Goal: Task Accomplishment & Management: Use online tool/utility

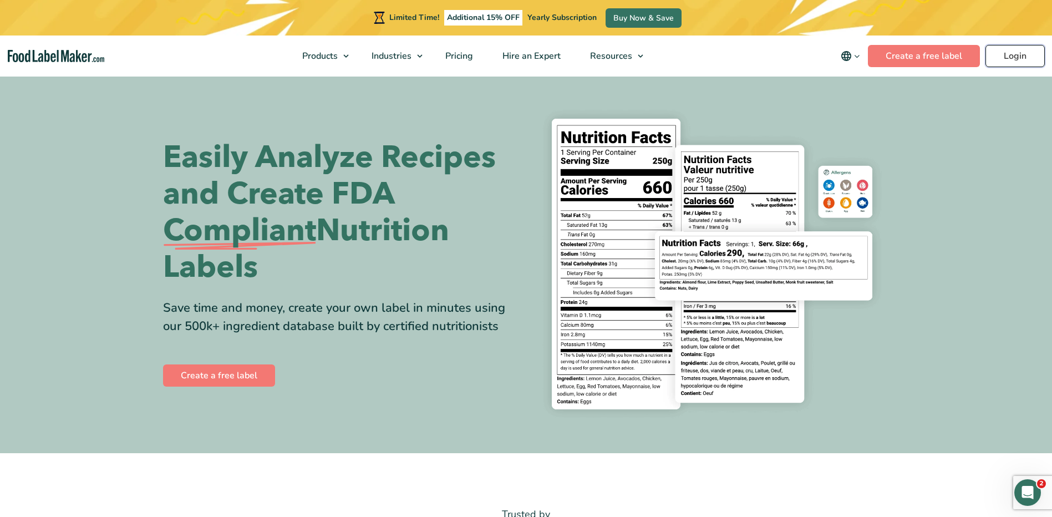
drag, startPoint x: 0, startPoint y: 0, endPoint x: 1024, endPoint y: 50, distance: 1025.1
click at [1024, 50] on link "Login" at bounding box center [1015, 56] width 59 height 22
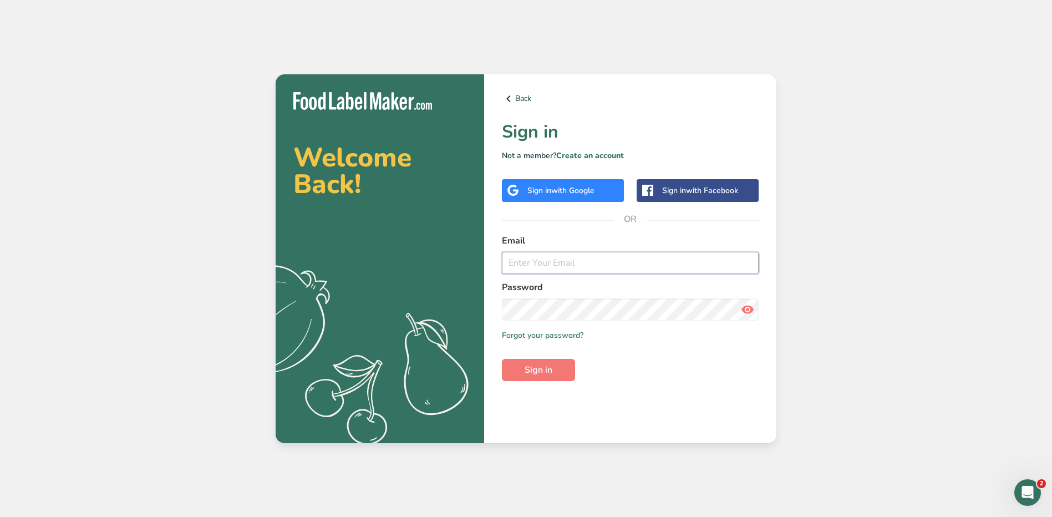
click at [544, 257] on input "email" at bounding box center [630, 263] width 257 height 22
type input "jhael.carrillo@stonybrookmedicine.edu"
click at [502, 359] on button "Sign in" at bounding box center [538, 370] width 73 height 22
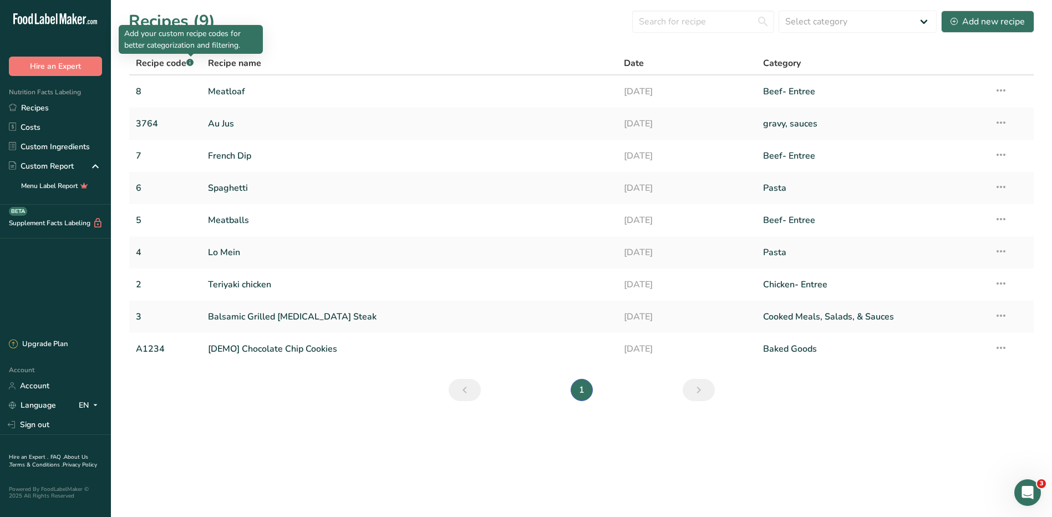
click at [190, 62] on rect at bounding box center [189, 62] width 7 height 7
click at [151, 119] on link "3764" at bounding box center [165, 123] width 59 height 23
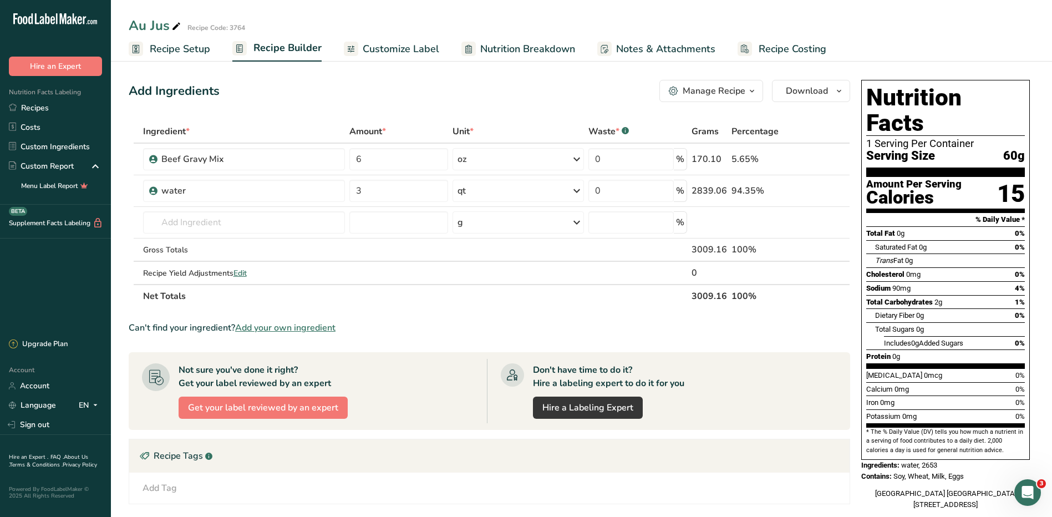
click at [170, 50] on span "Recipe Setup" at bounding box center [180, 49] width 60 height 15
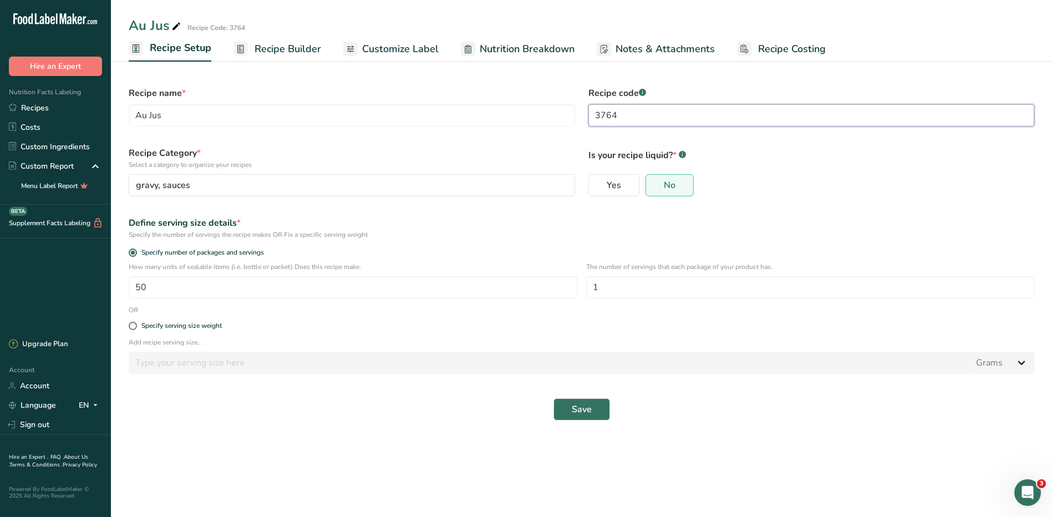
click at [632, 119] on input "3764" at bounding box center [811, 115] width 446 height 22
type input "3"
type input "9"
click at [592, 411] on button "Save" at bounding box center [582, 409] width 57 height 22
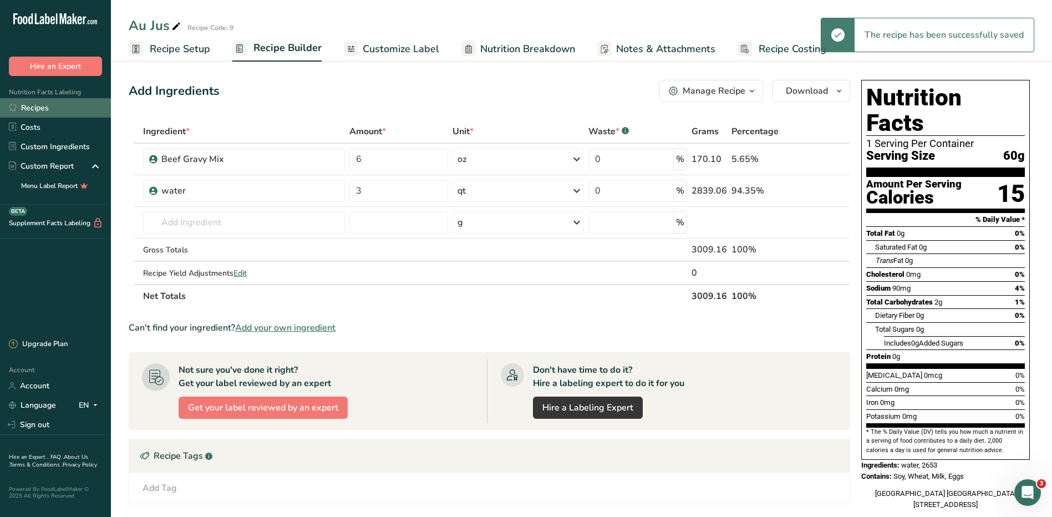
click at [29, 105] on link "Recipes" at bounding box center [55, 107] width 111 height 19
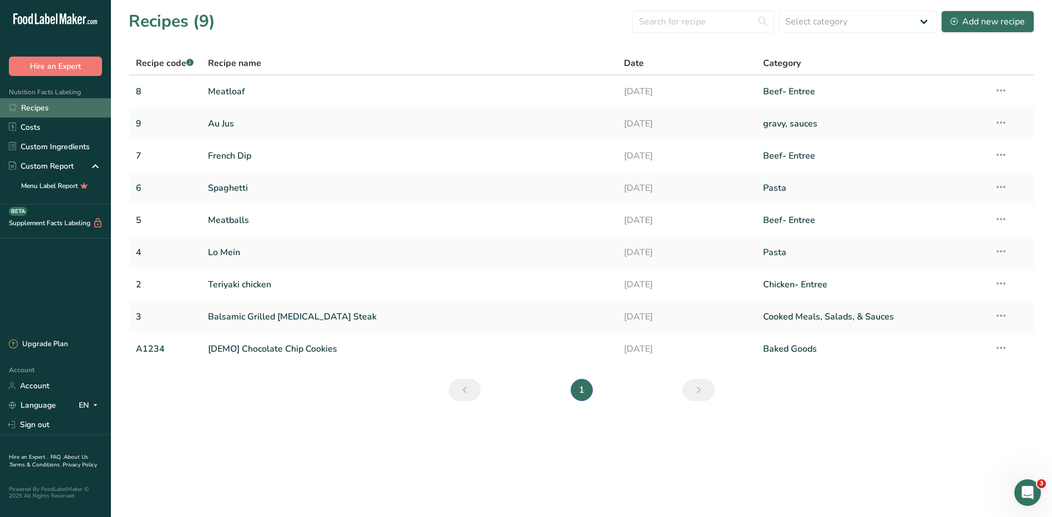
click at [33, 111] on link "Recipes" at bounding box center [55, 107] width 111 height 19
click at [963, 17] on div "Add new recipe" at bounding box center [988, 21] width 74 height 13
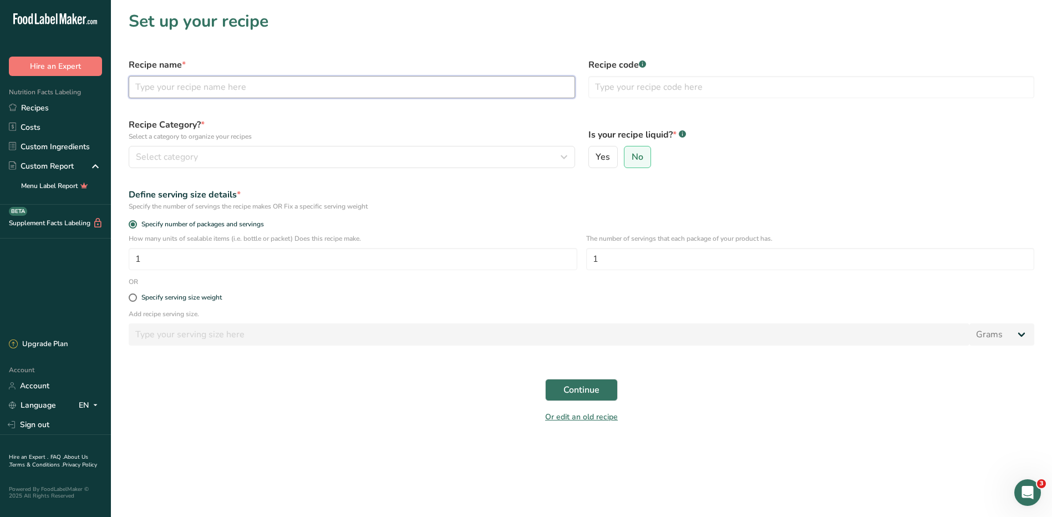
click at [191, 83] on input "text" at bounding box center [352, 87] width 446 height 22
type input "Baked Ziti"
click at [608, 90] on input "text" at bounding box center [811, 87] width 446 height 22
type input "10"
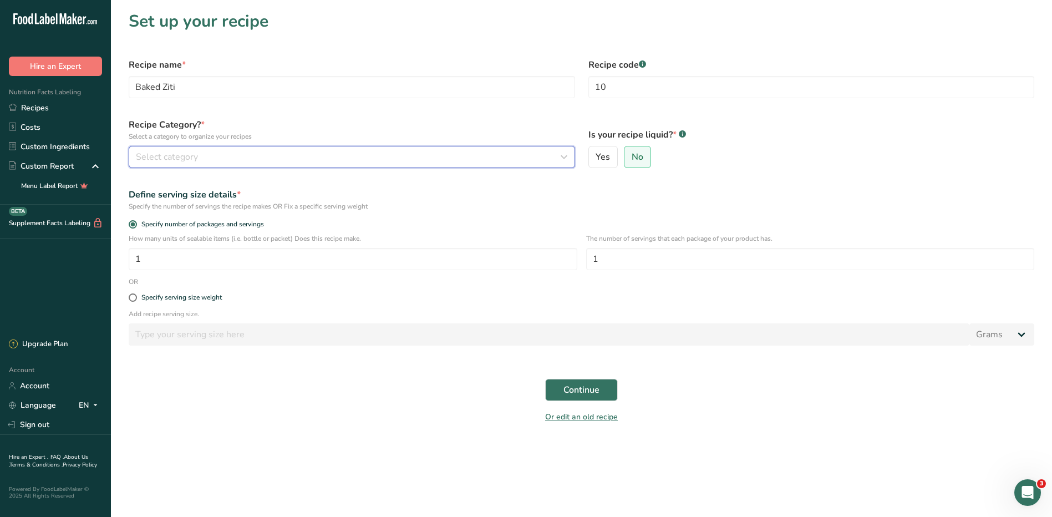
click at [204, 159] on div "Select category" at bounding box center [348, 156] width 425 height 13
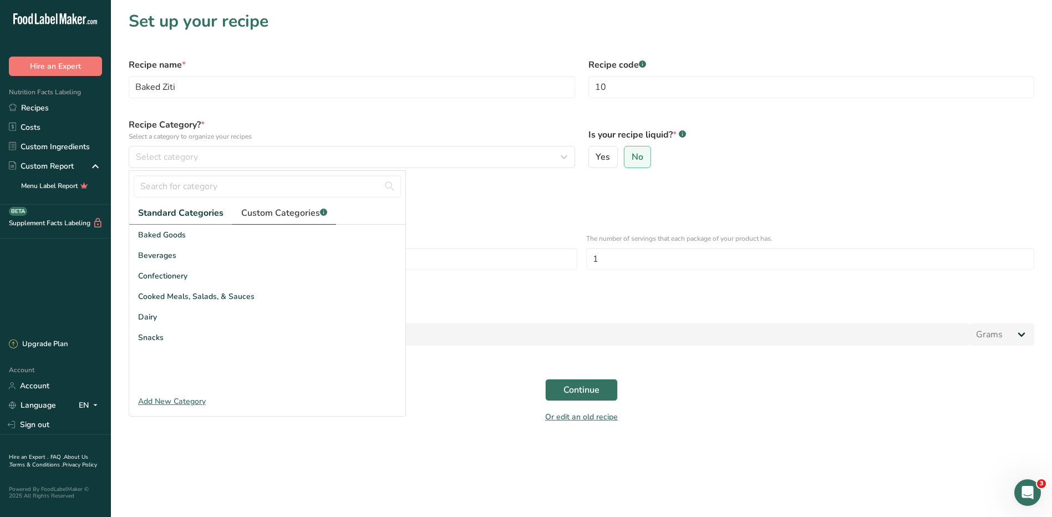
click at [271, 214] on span "Custom Categories .a-a{fill:#347362;}.b-a{fill:#fff;}" at bounding box center [284, 212] width 86 height 13
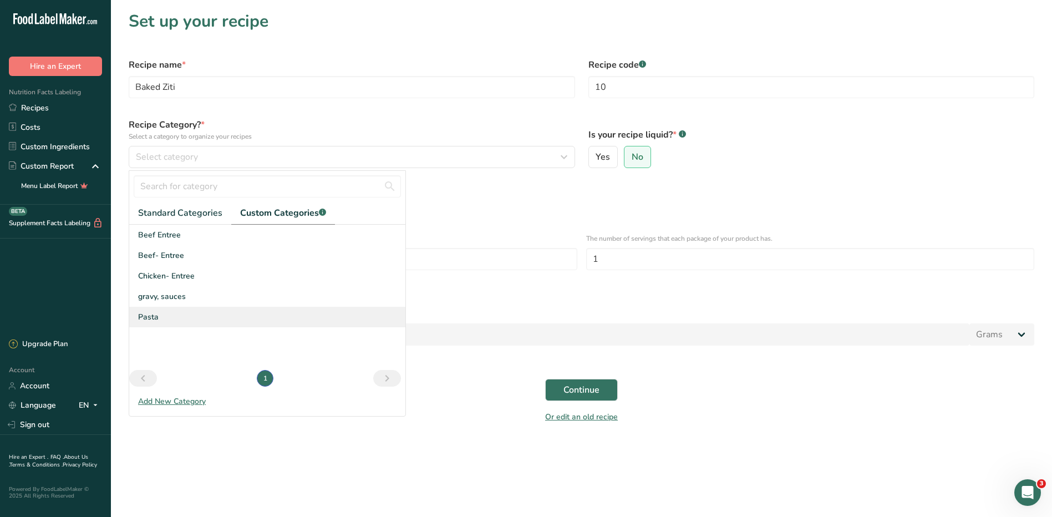
click at [161, 311] on div "Pasta" at bounding box center [267, 317] width 276 height 21
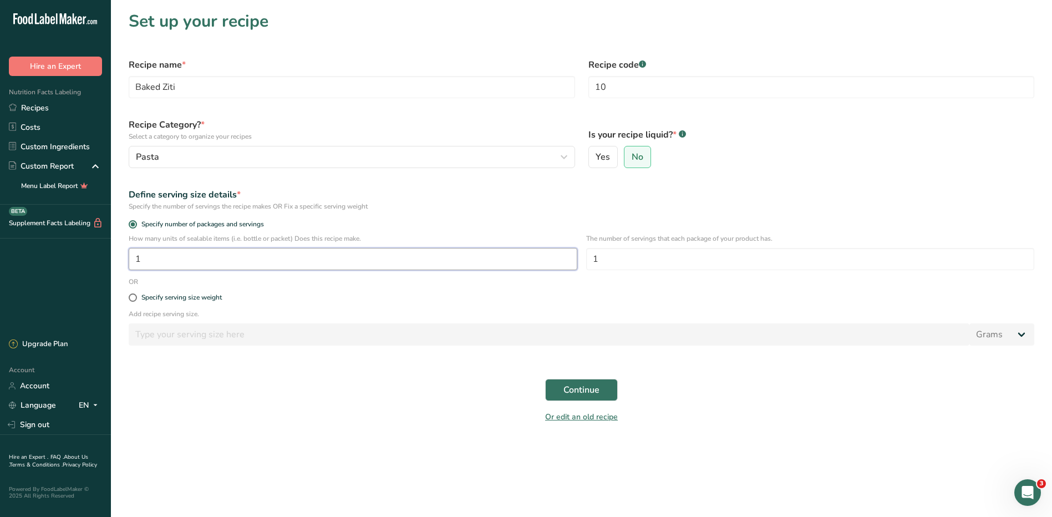
click at [354, 260] on input "1" at bounding box center [353, 259] width 449 height 22
type input "50"
click at [644, 260] on input "1" at bounding box center [810, 259] width 449 height 22
click at [602, 388] on button "Continue" at bounding box center [581, 390] width 73 height 22
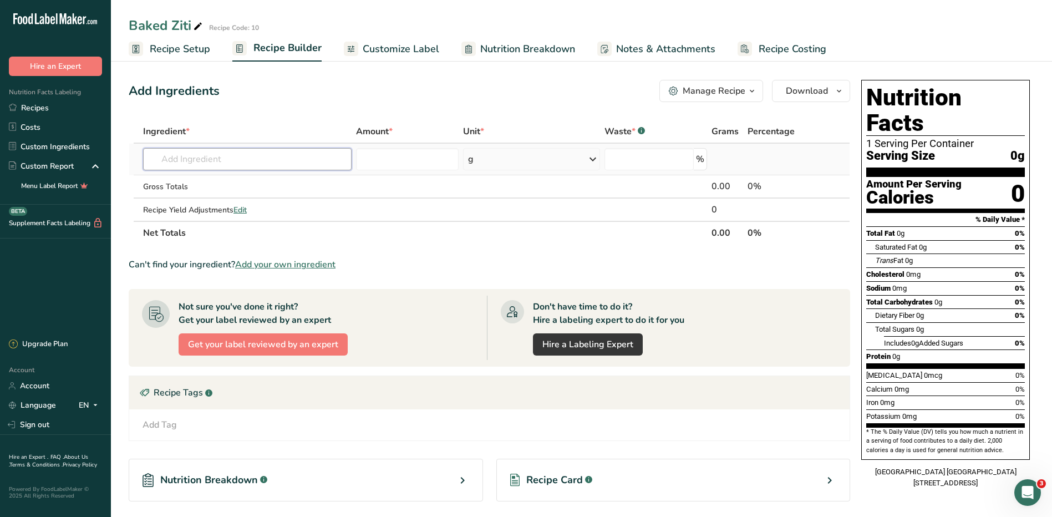
click at [231, 162] on input "text" at bounding box center [247, 159] width 209 height 22
type input "z"
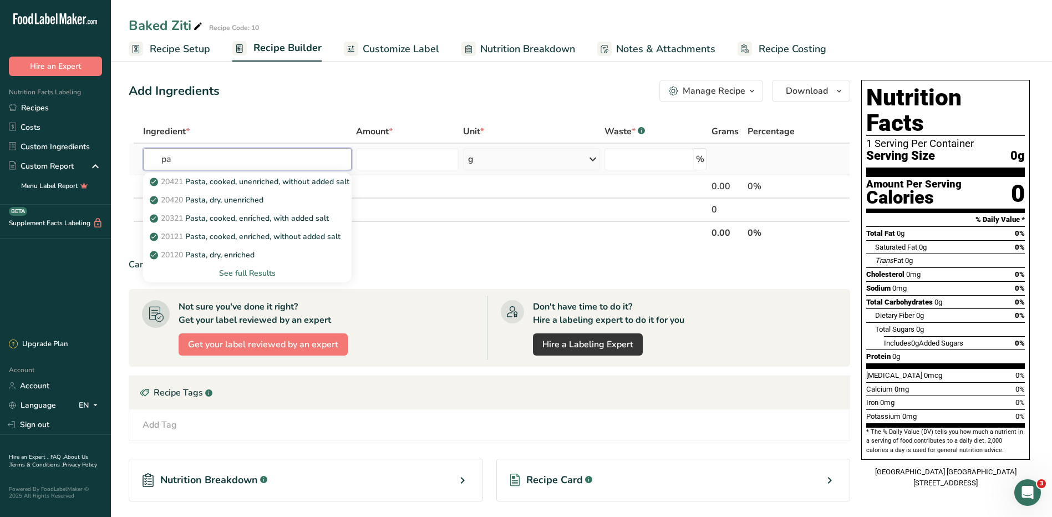
type input "p"
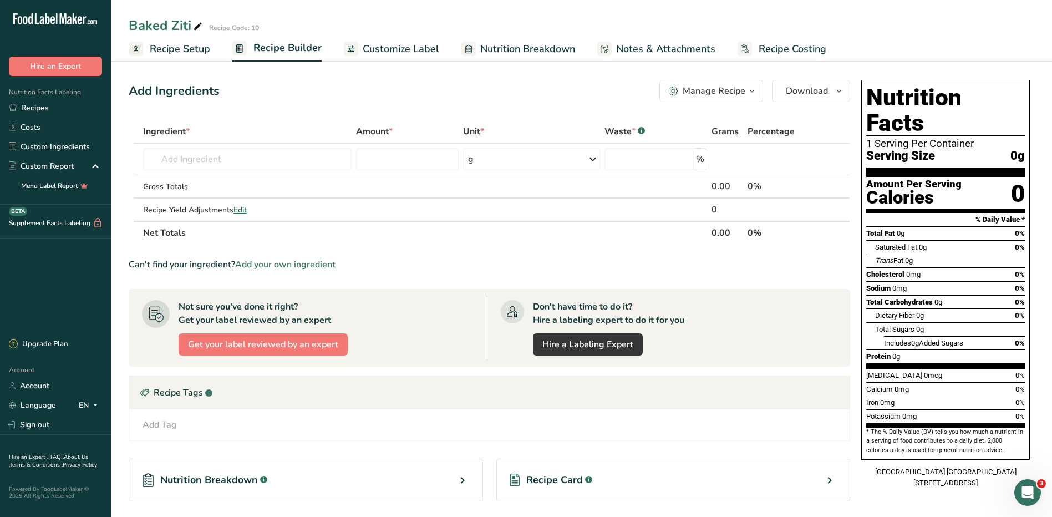
click at [286, 266] on span "Add your own ingredient" at bounding box center [285, 264] width 100 height 13
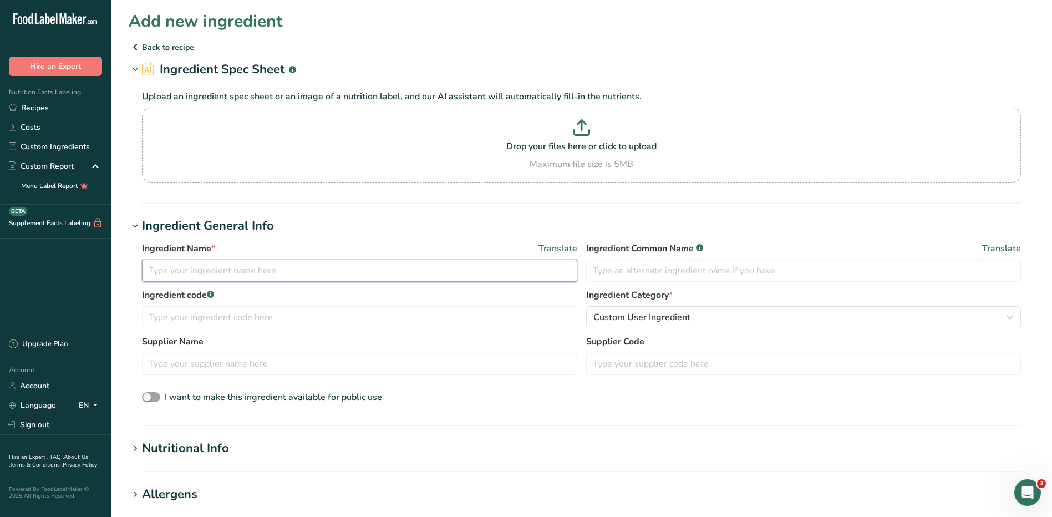
click at [273, 263] on input "text" at bounding box center [359, 271] width 435 height 22
type input "Cut Ziti"
click at [339, 324] on input "text" at bounding box center [359, 317] width 435 height 22
type input "1"
click at [704, 275] on input "text" at bounding box center [803, 271] width 435 height 22
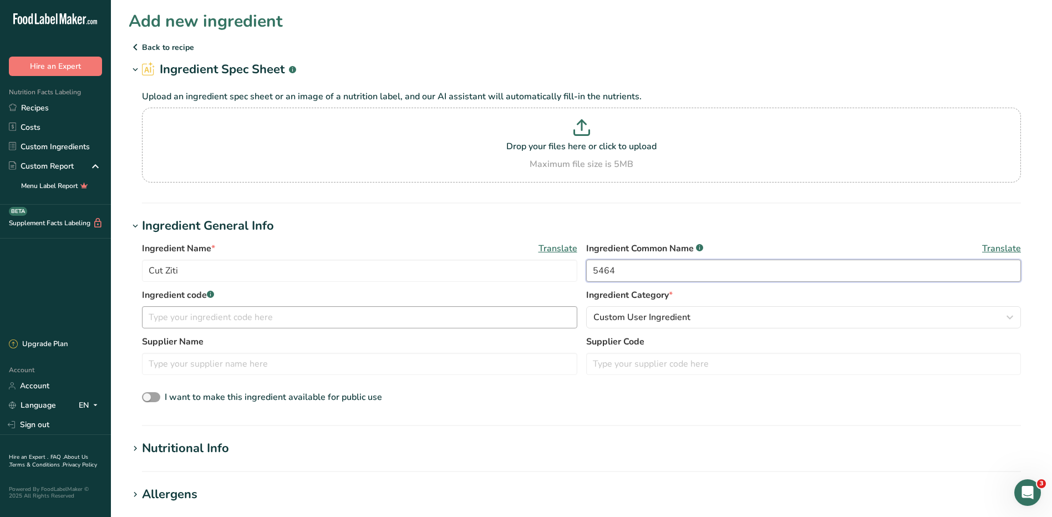
type input "5464"
click at [219, 322] on input "text" at bounding box center [359, 317] width 435 height 22
click at [423, 373] on input "text" at bounding box center [359, 364] width 435 height 22
click at [673, 321] on span "Custom User Ingredient" at bounding box center [641, 317] width 97 height 13
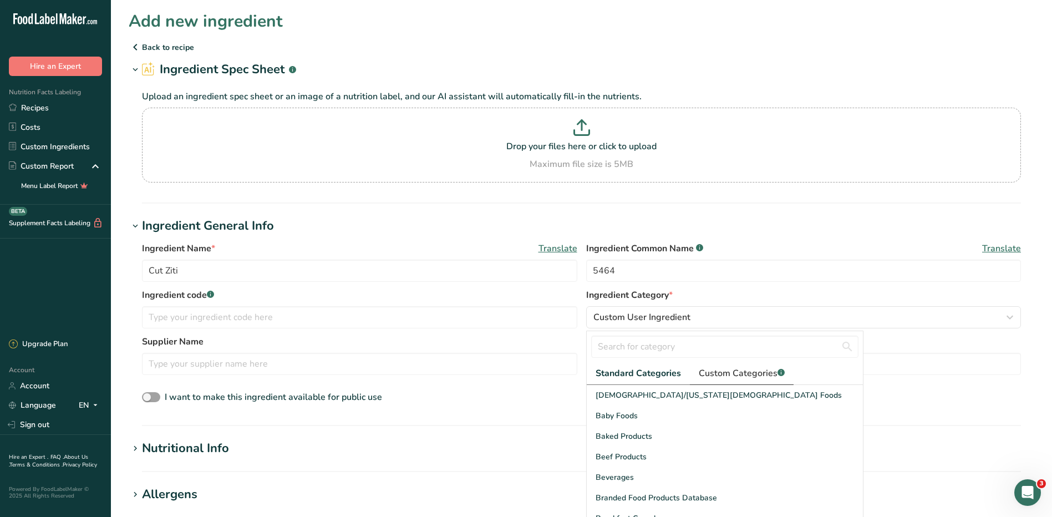
click at [727, 372] on span "Custom Categories .a-a{fill:#347362;}.b-a{fill:#fff;}" at bounding box center [742, 373] width 86 height 13
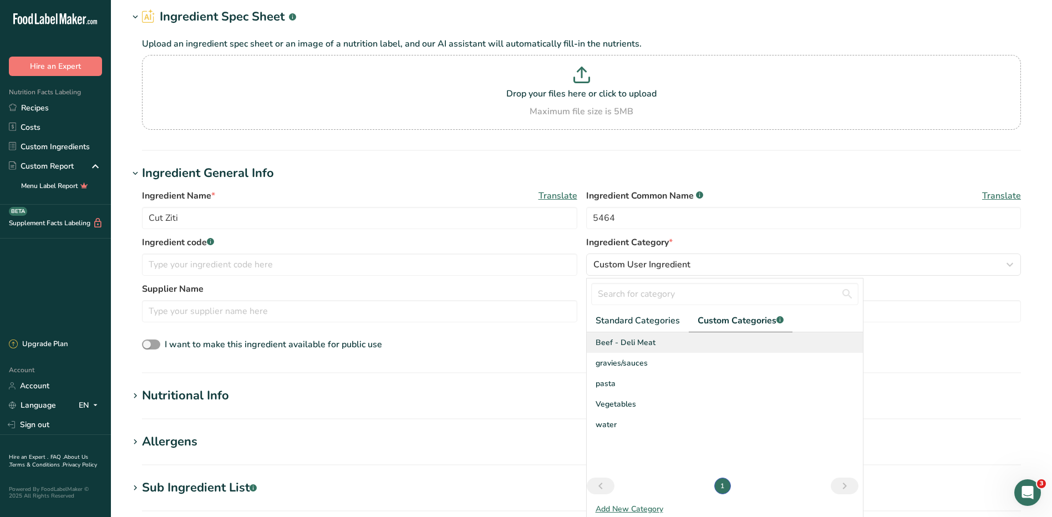
scroll to position [111, 0]
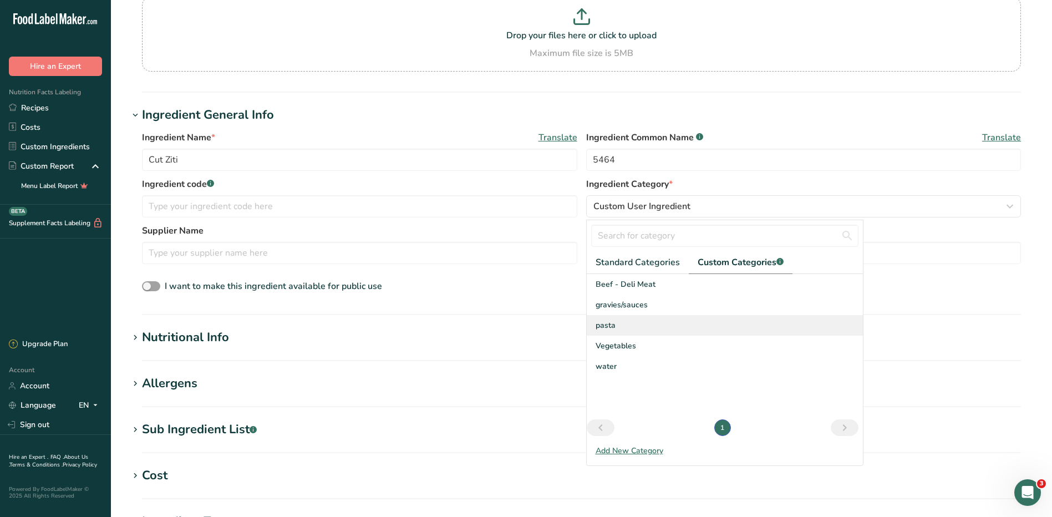
click at [609, 329] on span "pasta" at bounding box center [606, 325] width 20 height 12
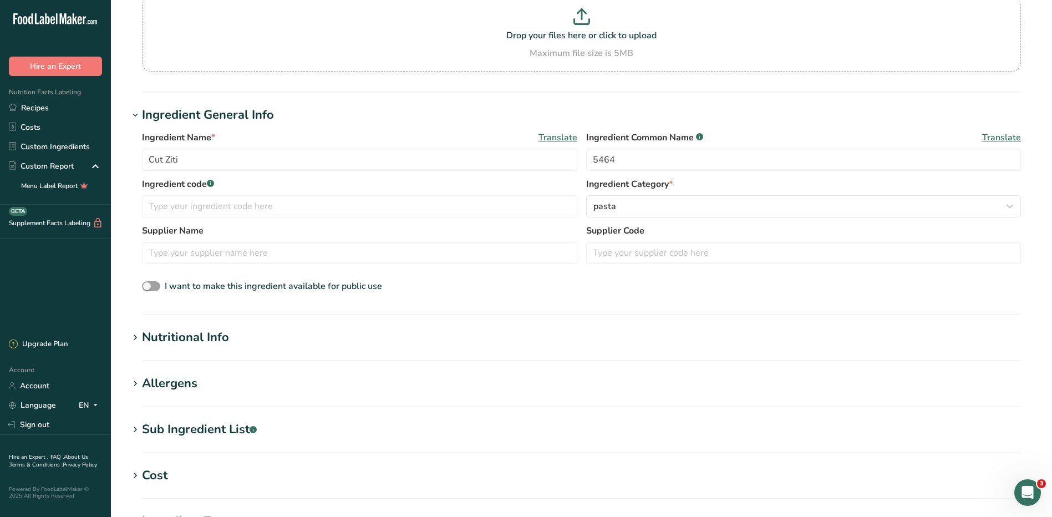
click at [190, 333] on div "Nutritional Info" at bounding box center [185, 337] width 87 height 18
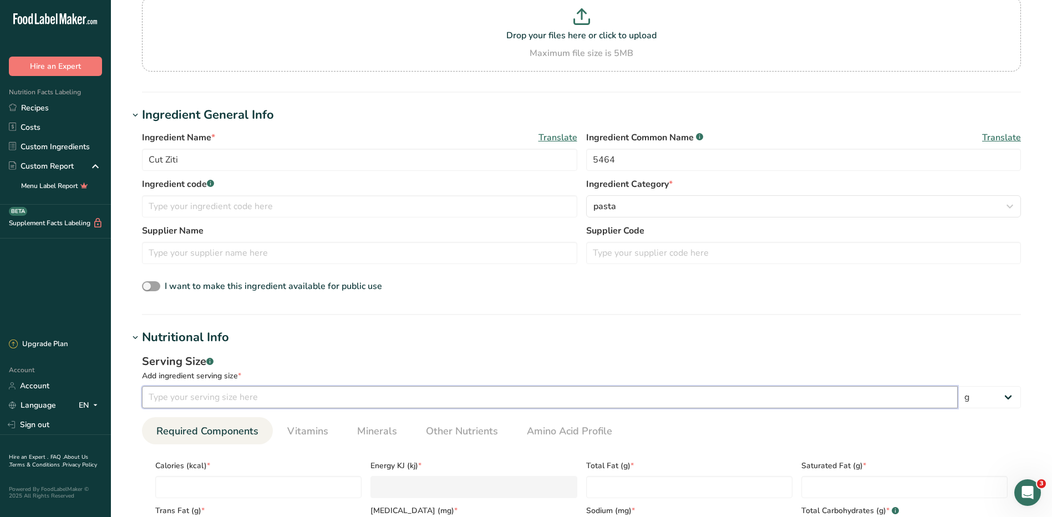
click at [273, 388] on input "number" at bounding box center [550, 397] width 816 height 22
click at [308, 490] on input "number" at bounding box center [258, 487] width 206 height 22
type input "2"
type KJ "8.4"
type input "20"
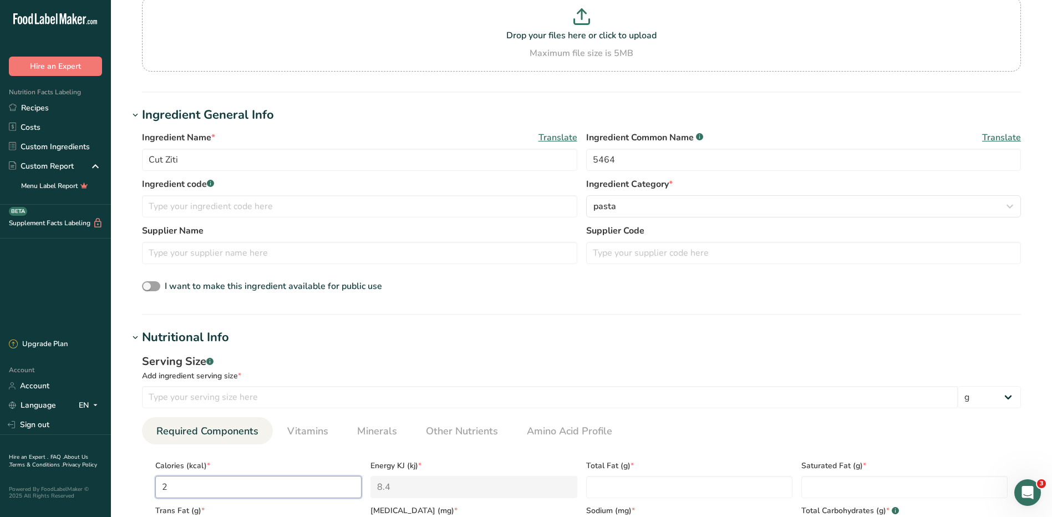
type KJ "83.7"
type input "200"
type KJ "836.8"
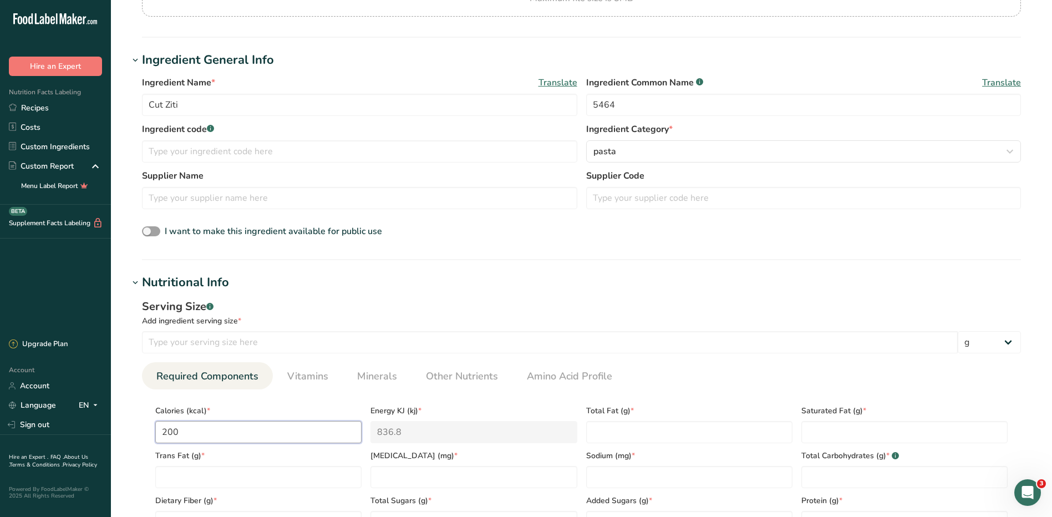
scroll to position [277, 0]
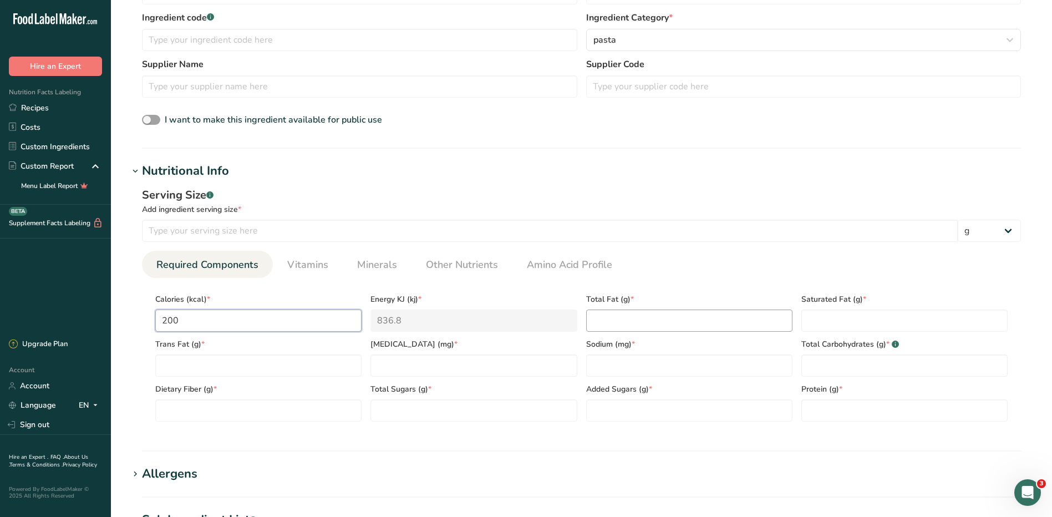
type input "200"
click at [639, 319] on Fat "number" at bounding box center [689, 320] width 206 height 22
type Fat "0"
click at [824, 315] on Fat "number" at bounding box center [904, 320] width 206 height 22
type Fat "0"
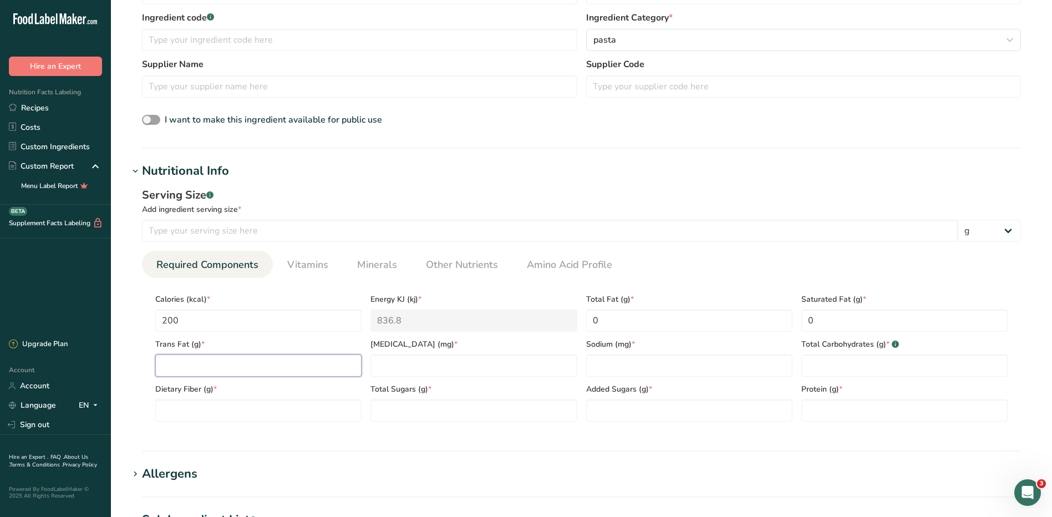
click at [184, 368] on Fat "number" at bounding box center [258, 365] width 206 height 22
type Fat "0"
click at [391, 362] on input "number" at bounding box center [473, 365] width 206 height 22
type input "0"
click at [622, 370] on input "number" at bounding box center [689, 365] width 206 height 22
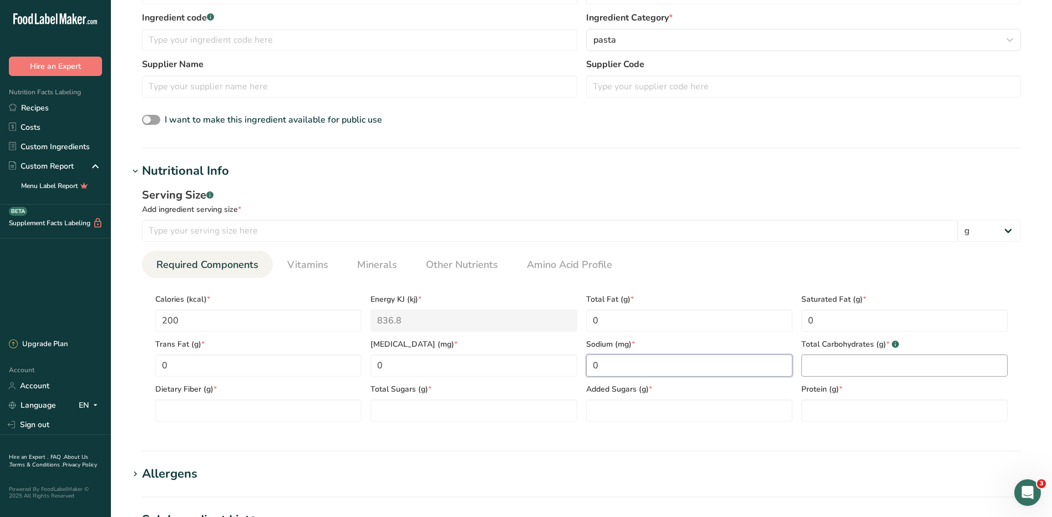
type input "0"
click at [870, 369] on Carbohydrates "number" at bounding box center [904, 365] width 206 height 22
type Carbohydrates "42"
click at [221, 412] on Fiber "number" at bounding box center [258, 410] width 206 height 22
type Fiber "2"
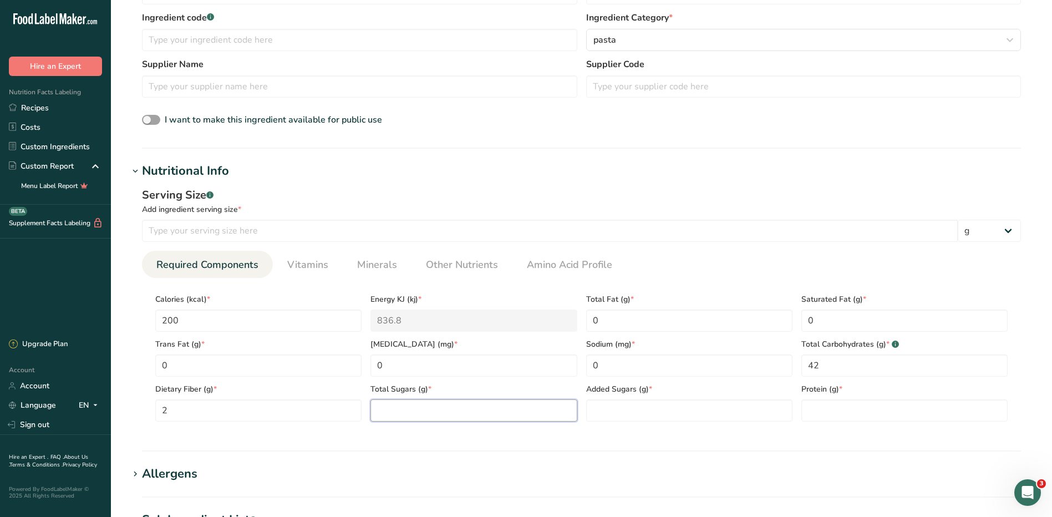
click at [413, 412] on Sugars "number" at bounding box center [473, 410] width 206 height 22
type Sugars "2"
click at [738, 414] on Sugars "number" at bounding box center [689, 410] width 206 height 22
type Sugars "0"
click at [882, 423] on section "Calories (kcal) * 200 Energy KJ (kj) * 836.8 Total Fat (g) * 0 Saturated Fat (g…" at bounding box center [581, 354] width 879 height 153
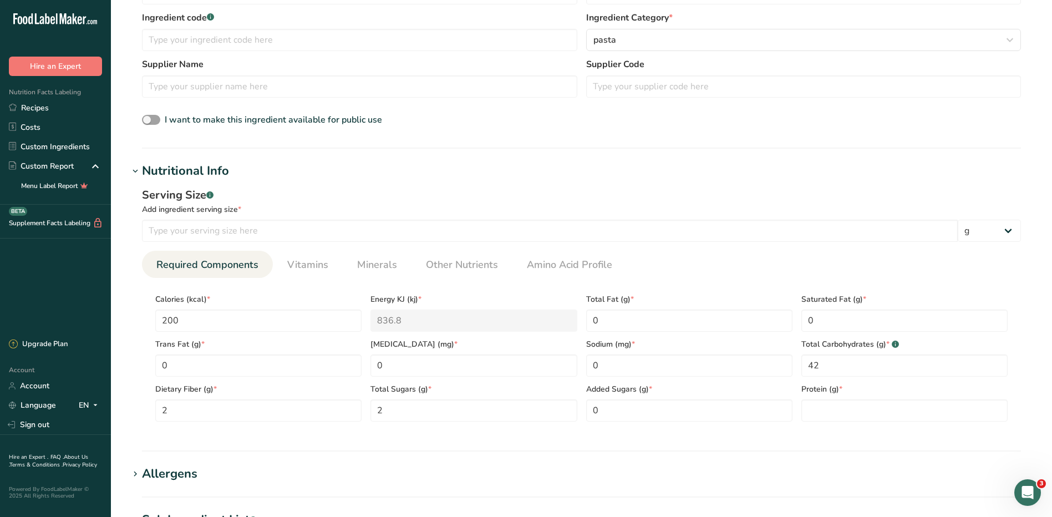
click at [882, 423] on section "Calories (kcal) * 200 Energy KJ (kj) * 836.8 Total Fat (g) * 0 Saturated Fat (g…" at bounding box center [581, 354] width 879 height 153
click at [882, 418] on input "number" at bounding box center [904, 410] width 206 height 22
type input "7"
click at [698, 362] on input "0" at bounding box center [689, 365] width 206 height 22
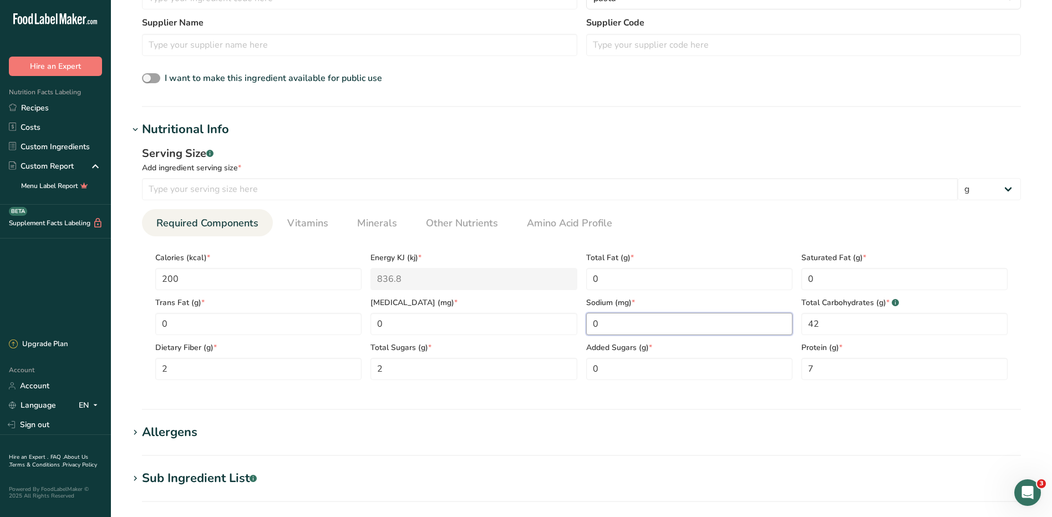
scroll to position [388, 0]
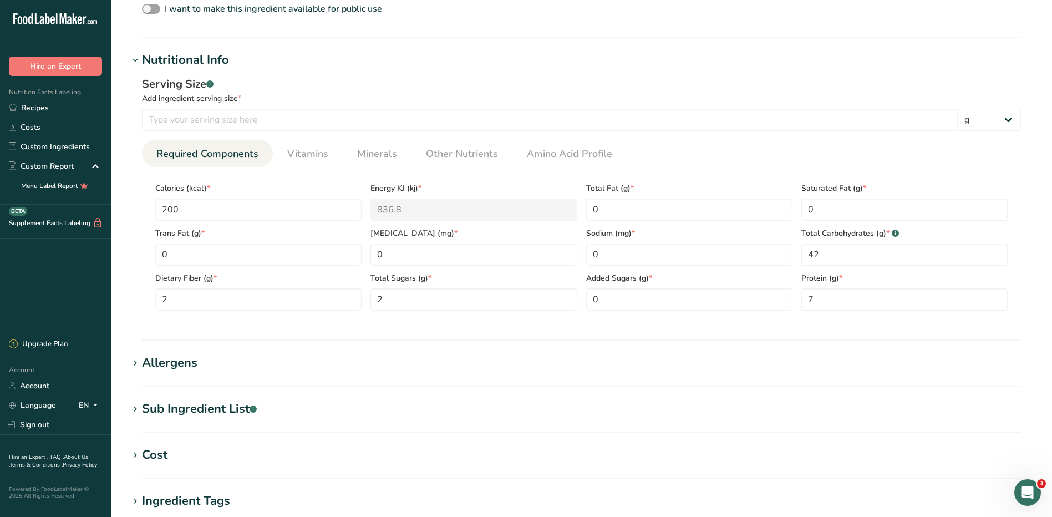
click at [160, 365] on div "Allergens" at bounding box center [169, 363] width 55 height 18
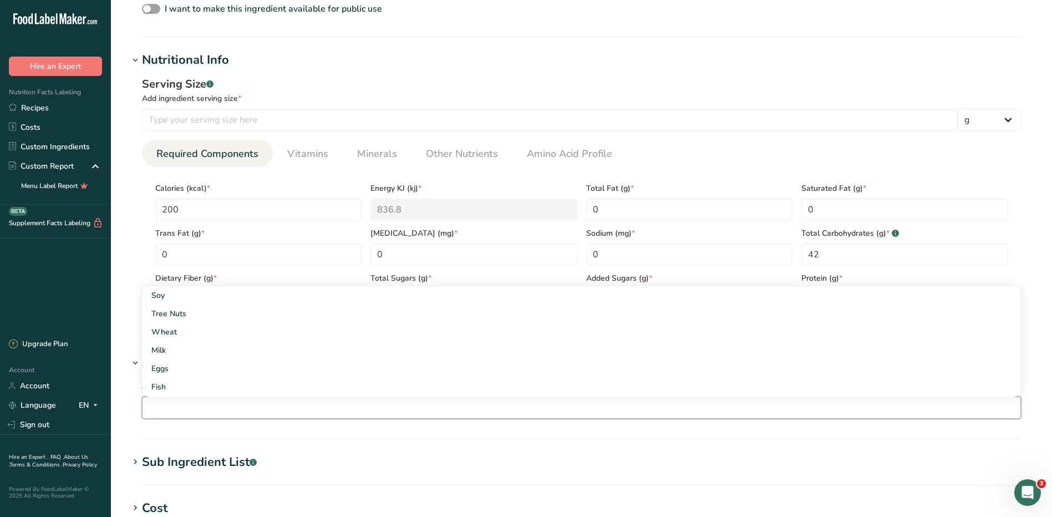
click at [190, 401] on input "text" at bounding box center [582, 407] width 878 height 17
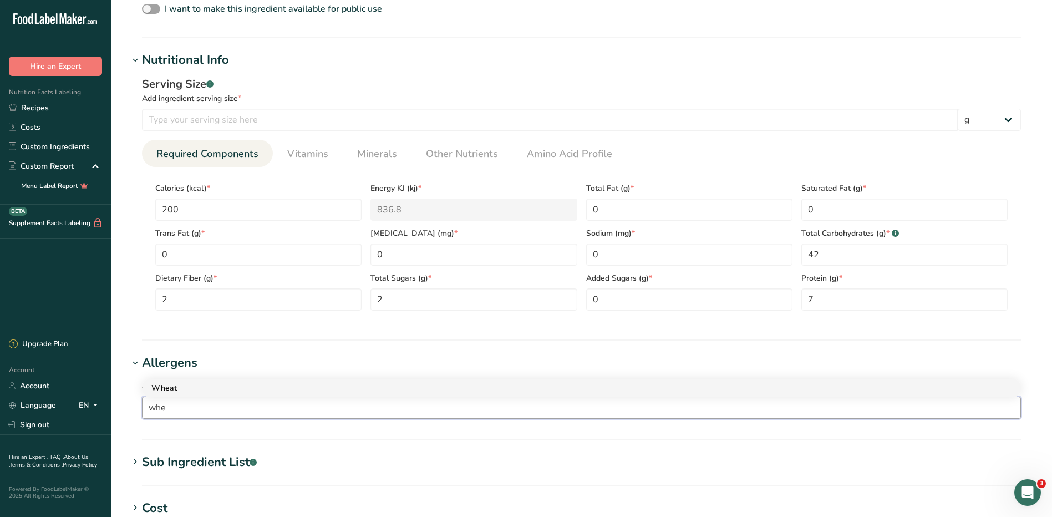
type input "whe"
click at [268, 387] on div "Wheat" at bounding box center [572, 388] width 842 height 12
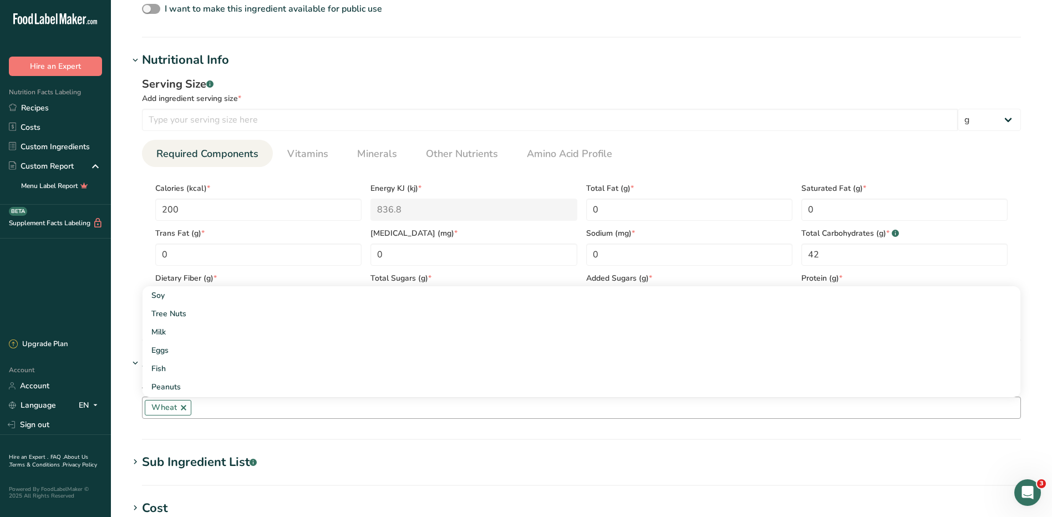
click at [294, 414] on input "text" at bounding box center [605, 407] width 829 height 17
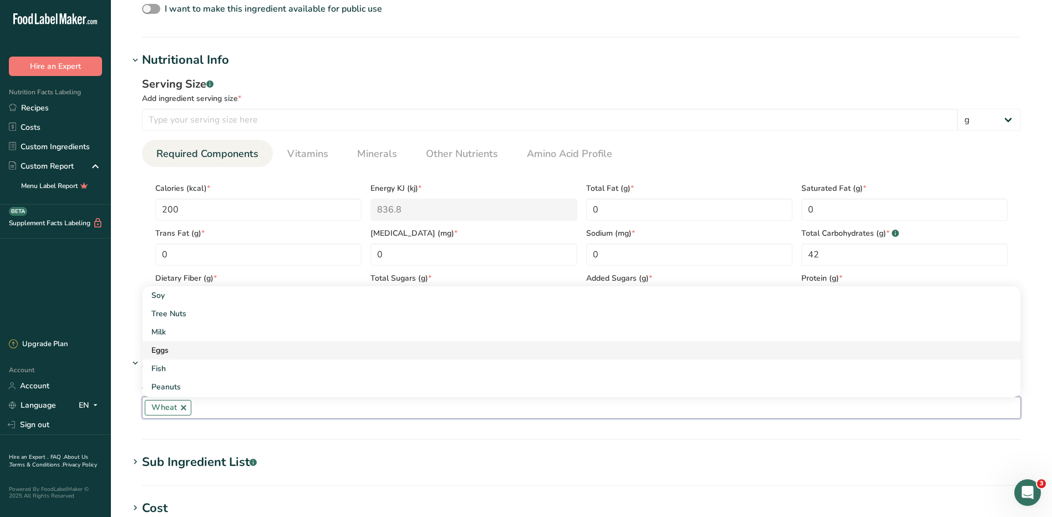
click at [186, 353] on div "Eggs" at bounding box center [572, 350] width 842 height 12
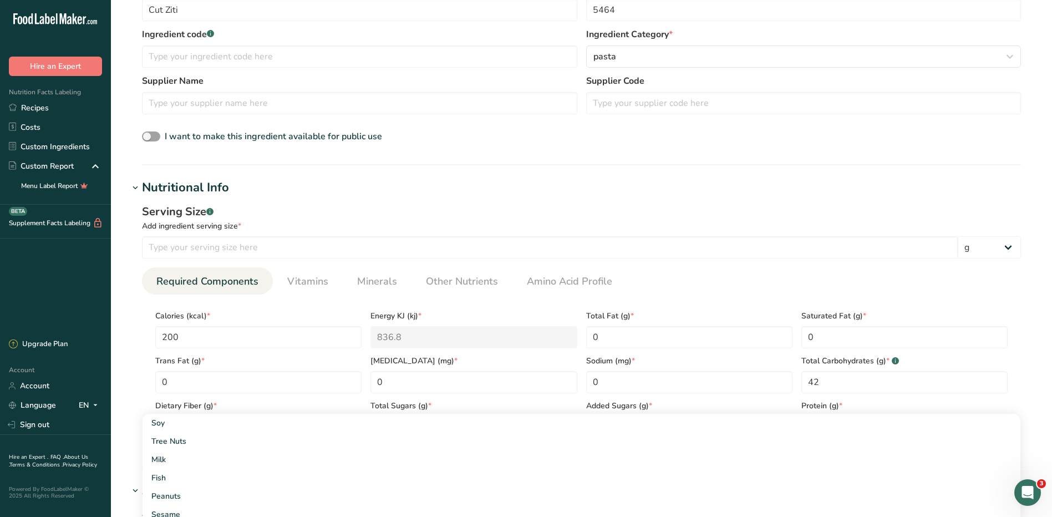
scroll to position [166, 0]
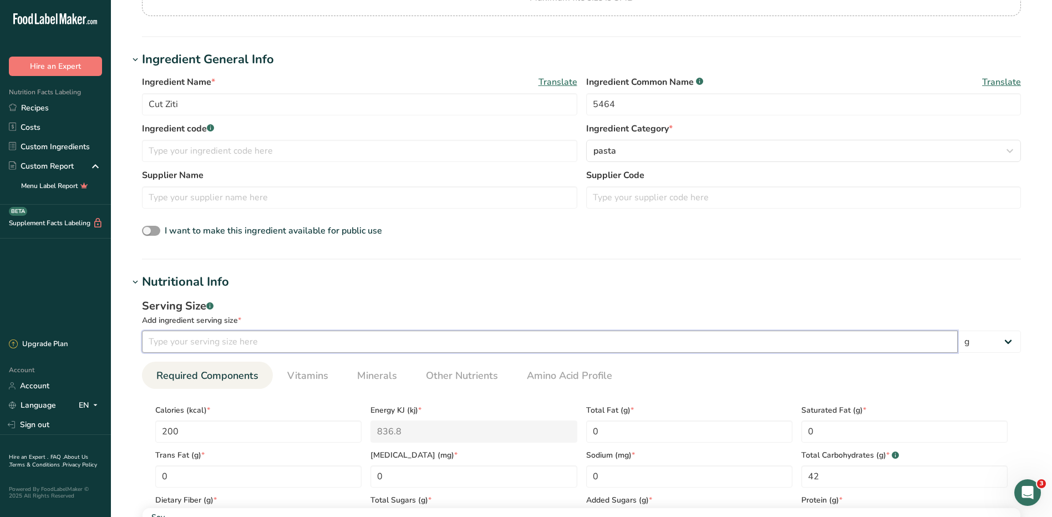
click at [455, 344] on input "number" at bounding box center [550, 342] width 816 height 22
type input "56"
click at [783, 307] on div "Serving Size .a-a{fill:#347362;}.b-a{fill:#fff;}" at bounding box center [581, 306] width 879 height 17
click at [984, 346] on select "g kg mg mcg lb oz l mL fl oz tbsp tsp cup qt gallon" at bounding box center [989, 342] width 63 height 22
click at [958, 331] on select "g kg mg mcg lb oz l mL fl oz tbsp tsp cup qt gallon" at bounding box center [989, 342] width 63 height 22
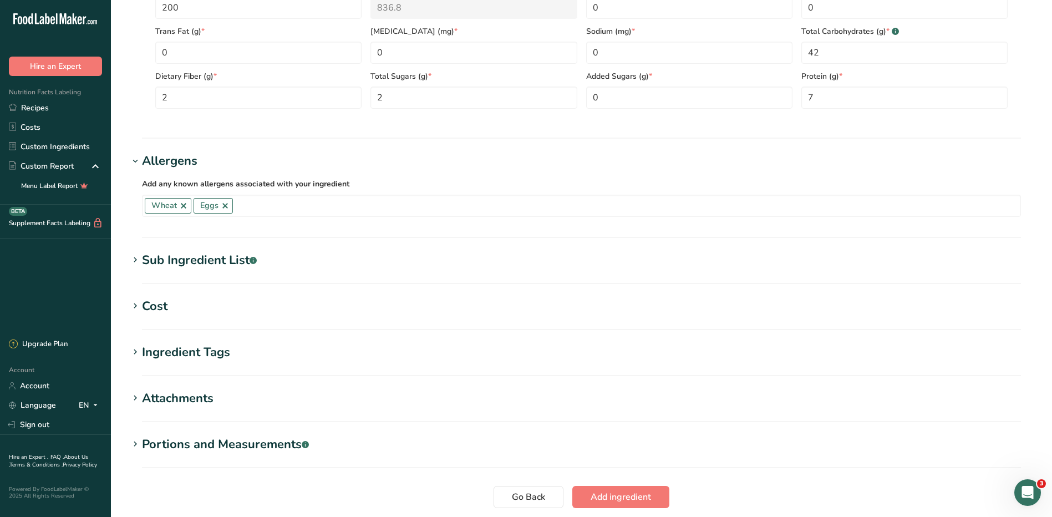
scroll to position [610, 0]
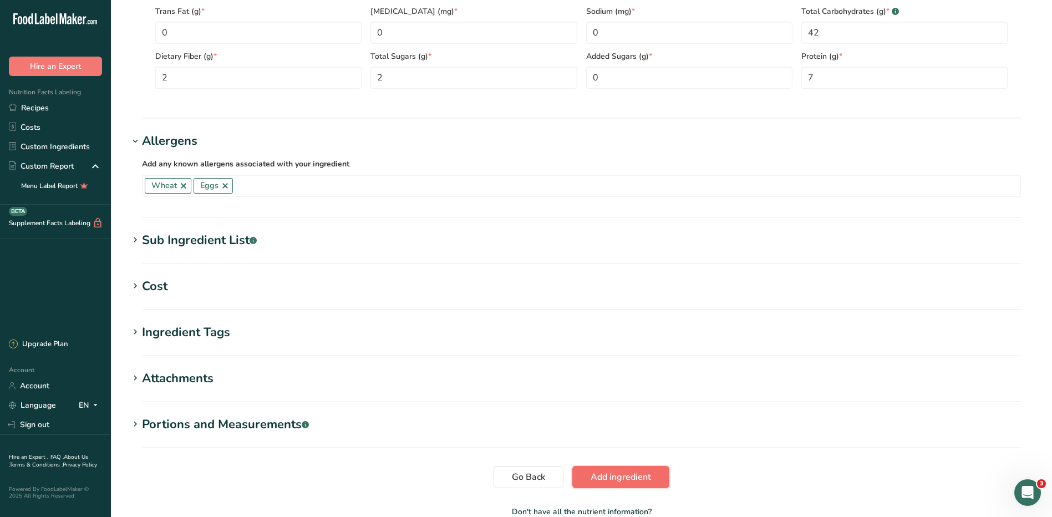
click at [651, 480] on span "Add ingredient" at bounding box center [621, 476] width 60 height 13
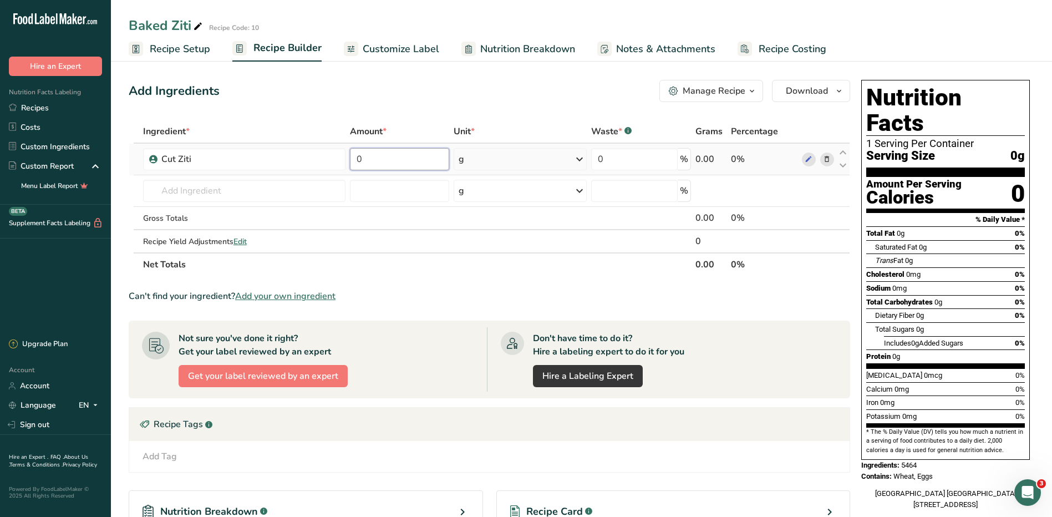
click at [430, 166] on input "0" at bounding box center [400, 159] width 100 height 22
click at [193, 197] on div "Ingredient * Amount * Unit * Waste * .a-a{fill:#347362;}.b-a{fill:#fff;} Grams …" at bounding box center [490, 198] width 722 height 156
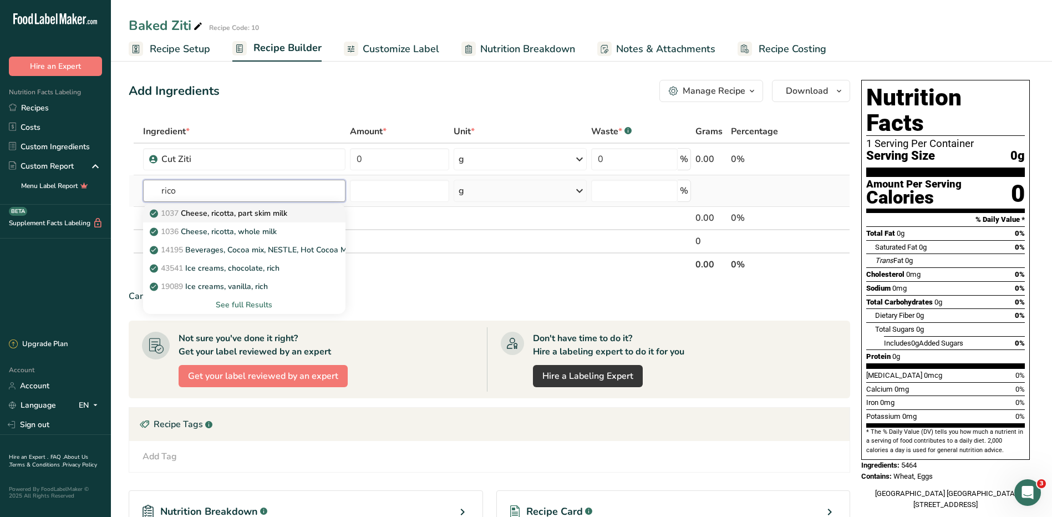
type input "rico"
click at [251, 210] on p "1037 Cheese, ricotta, part skim milk" at bounding box center [219, 213] width 135 height 12
type input "Cheese, ricotta, part skim milk"
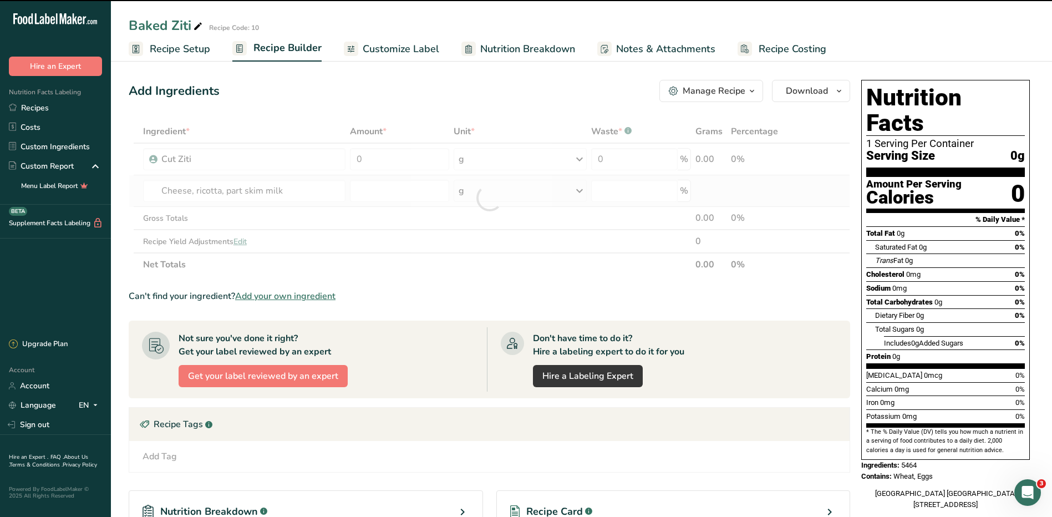
type input "0"
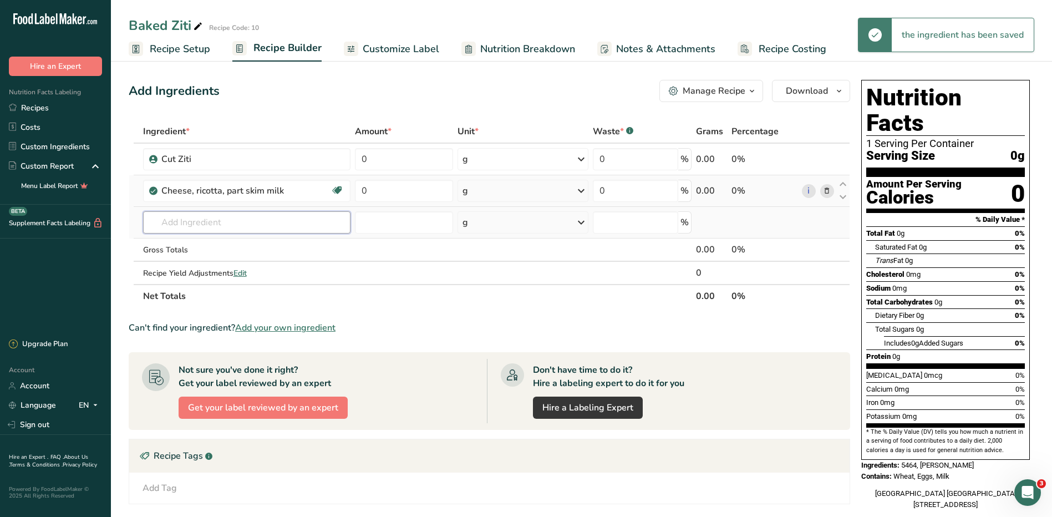
click at [236, 221] on input "text" at bounding box center [246, 222] width 207 height 22
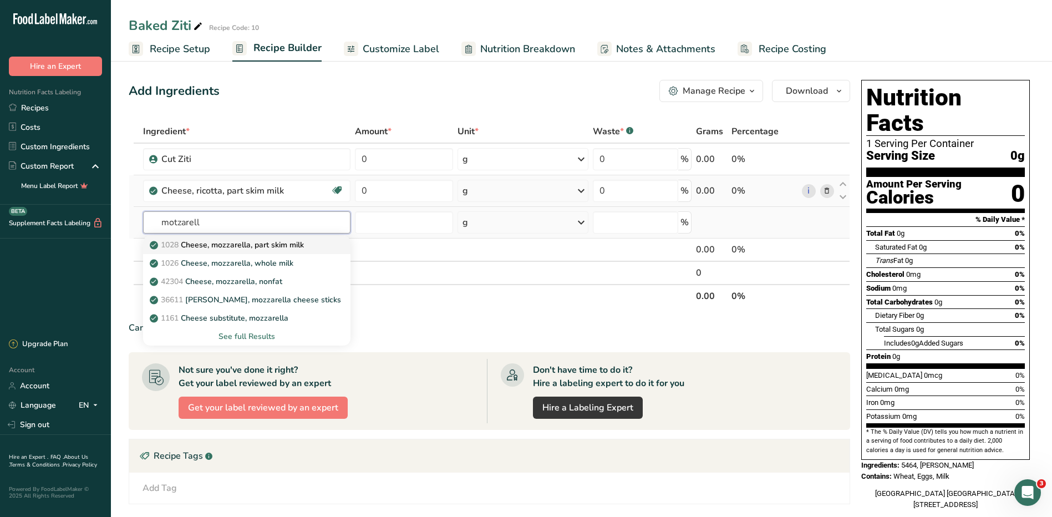
type input "motzarell"
click at [278, 246] on p "1028 Cheese, mozzarella, part skim milk" at bounding box center [228, 245] width 152 height 12
type input "Cheese, mozzarella, part skim milk"
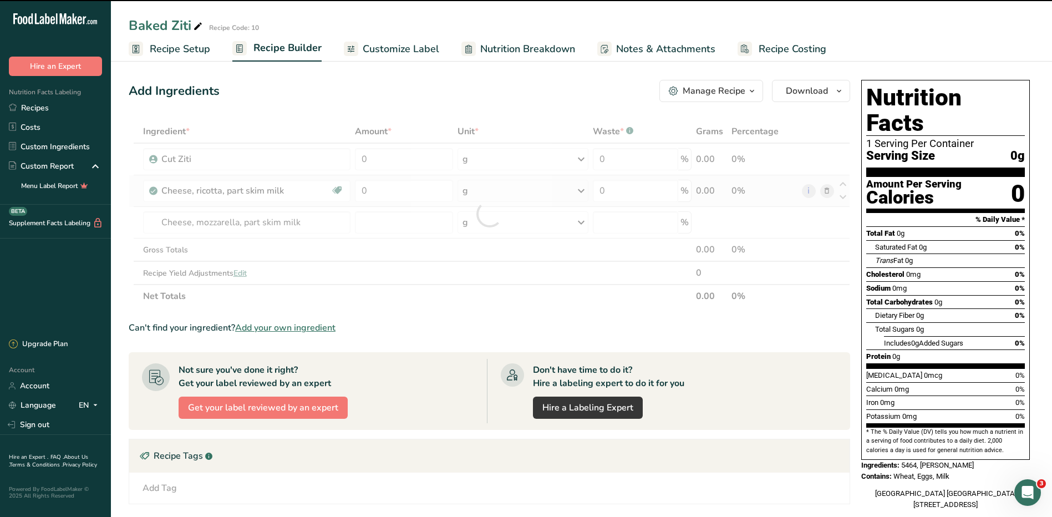
type input "0"
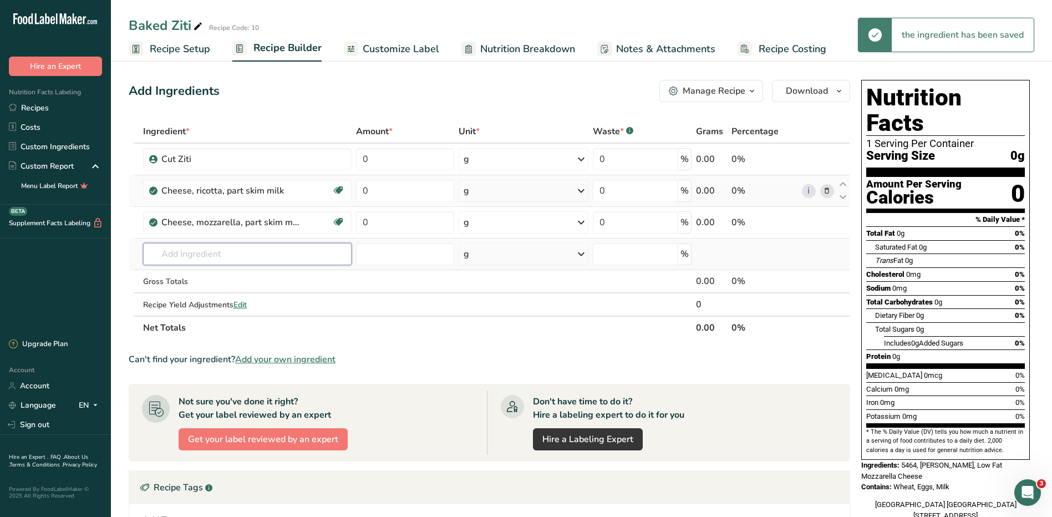
click at [210, 248] on input "text" at bounding box center [247, 254] width 209 height 22
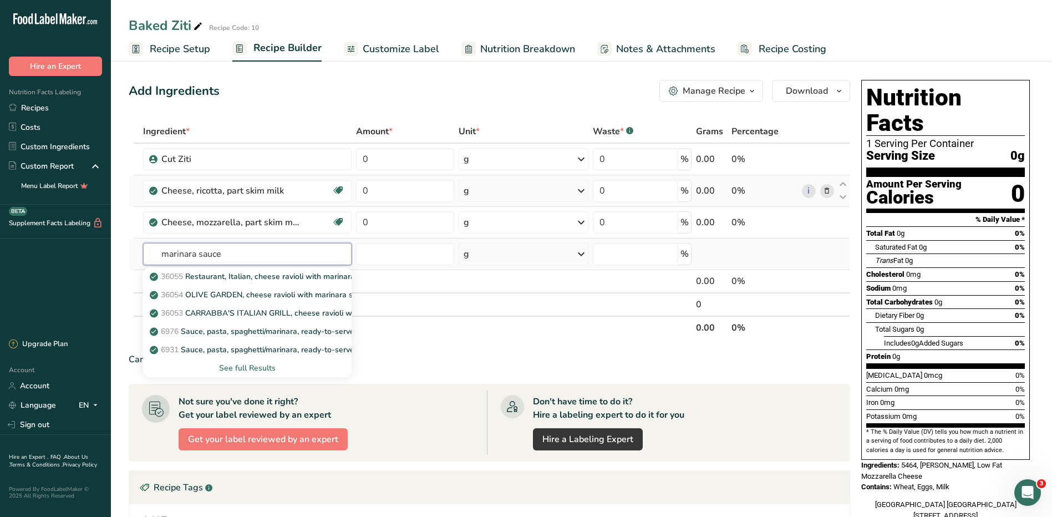
type input "marinara sauce"
click at [267, 364] on div "See full Results" at bounding box center [247, 368] width 191 height 12
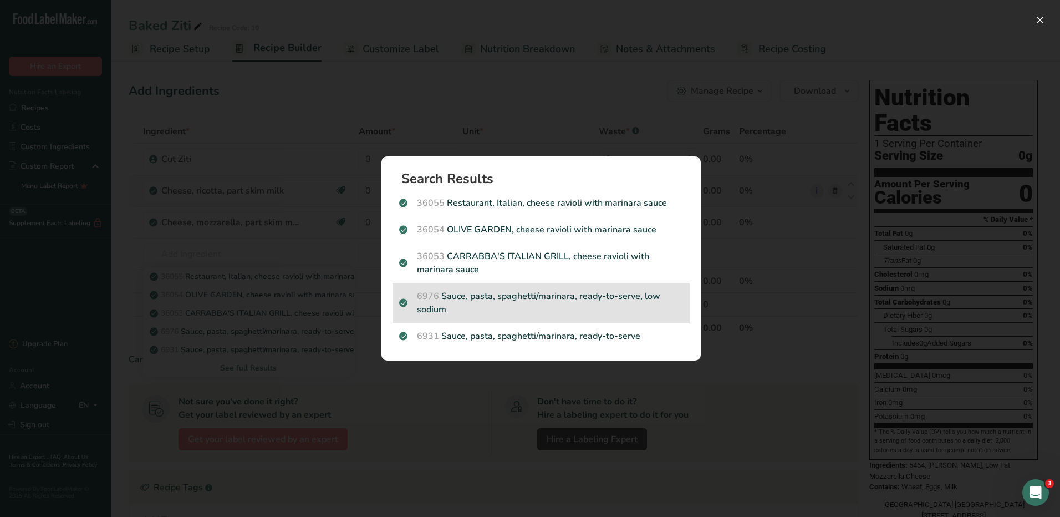
click at [537, 307] on p "6976 Sauce, pasta, spaghetti/marinara, ready-to-serve, low sodium" at bounding box center [541, 303] width 284 height 27
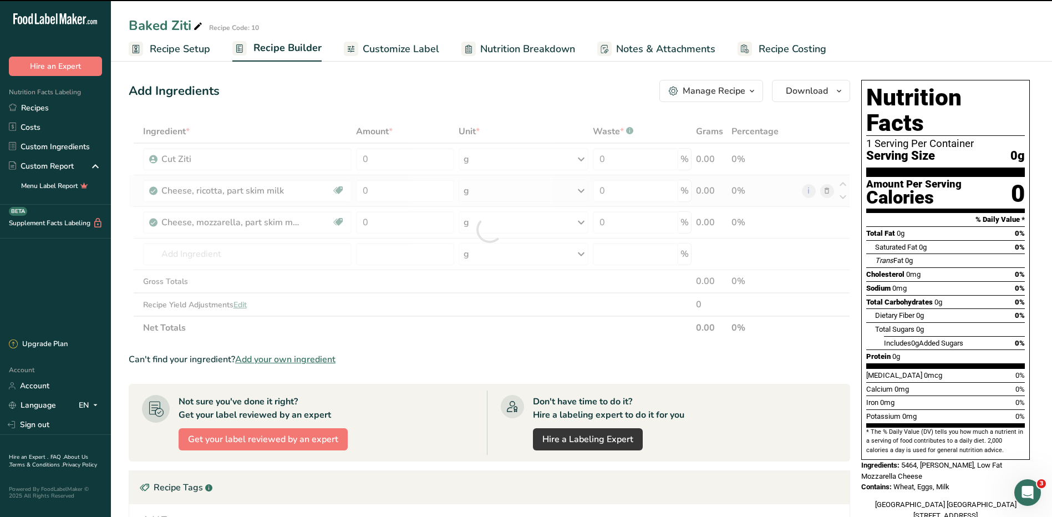
type input "0"
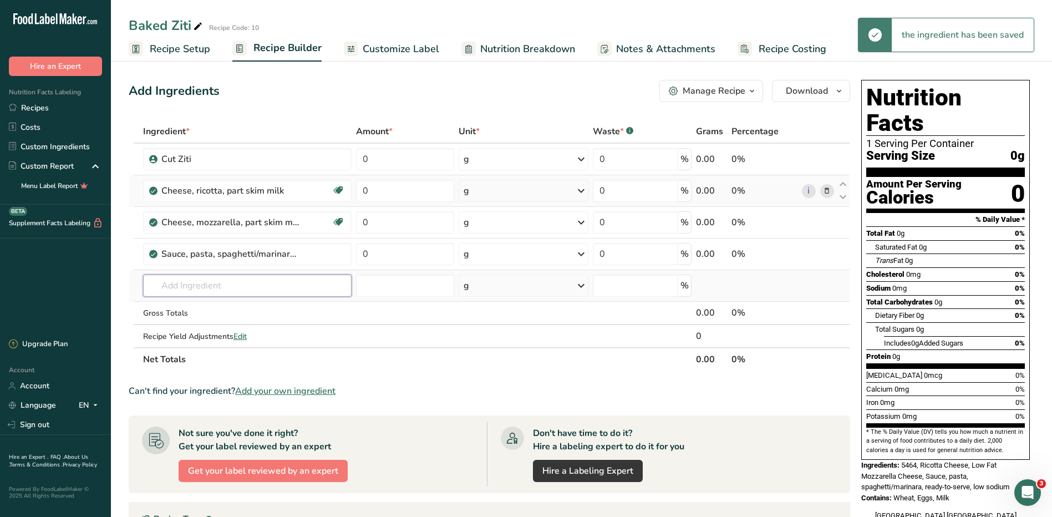
click at [206, 284] on input "text" at bounding box center [247, 286] width 209 height 22
click at [206, 286] on input "text" at bounding box center [247, 286] width 209 height 22
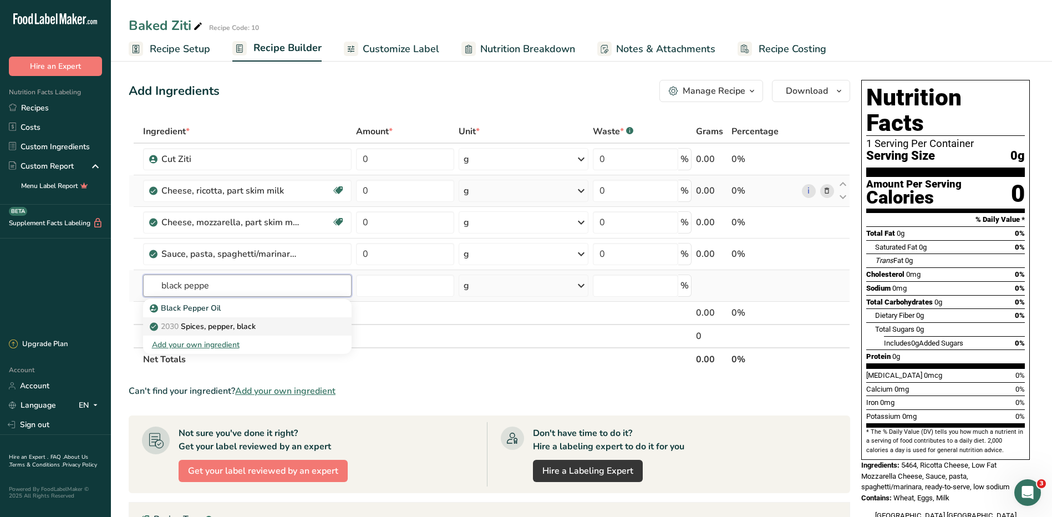
type input "black peppe"
click at [239, 330] on p "2030 Spices, pepper, black" at bounding box center [204, 327] width 104 height 12
type input "Spices, pepper, black"
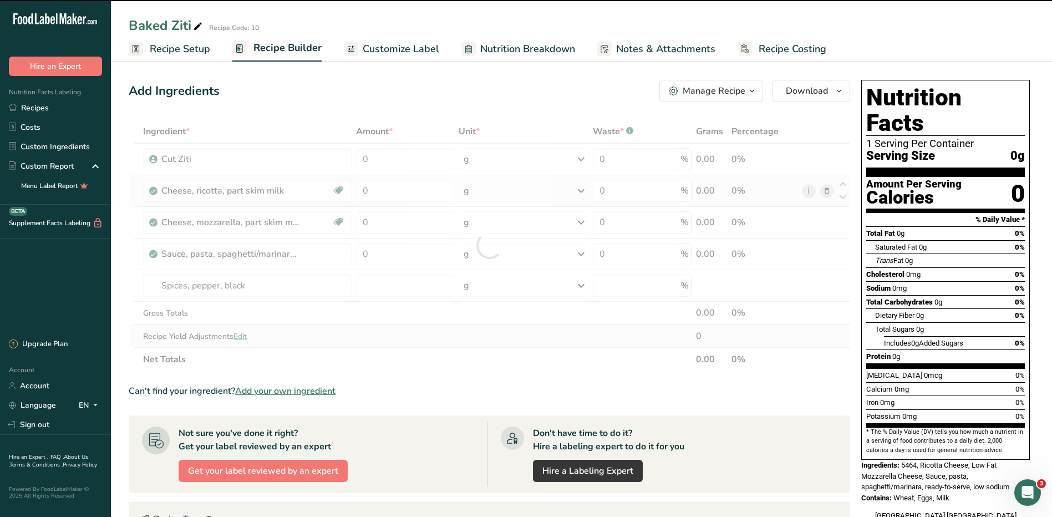
type input "0"
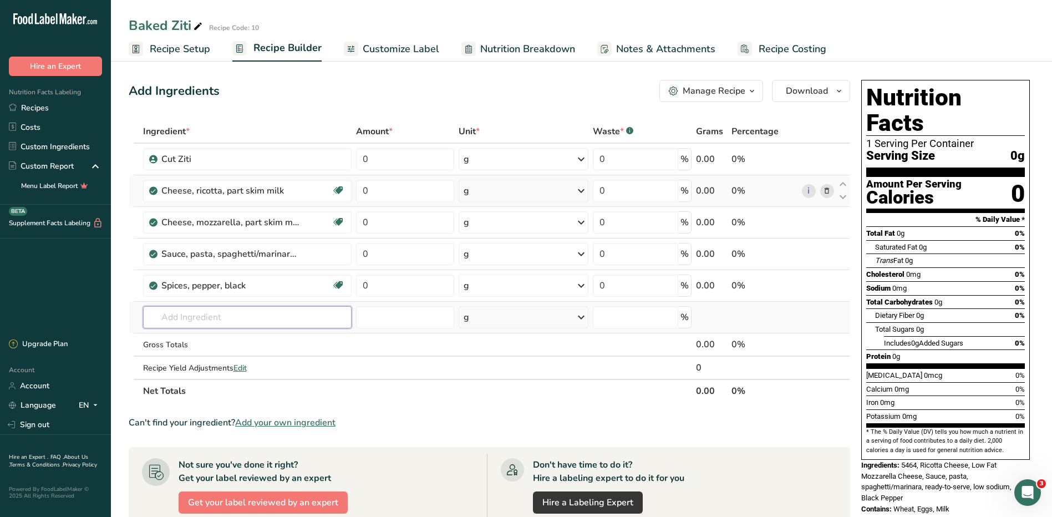
click at [227, 323] on input "text" at bounding box center [247, 317] width 209 height 22
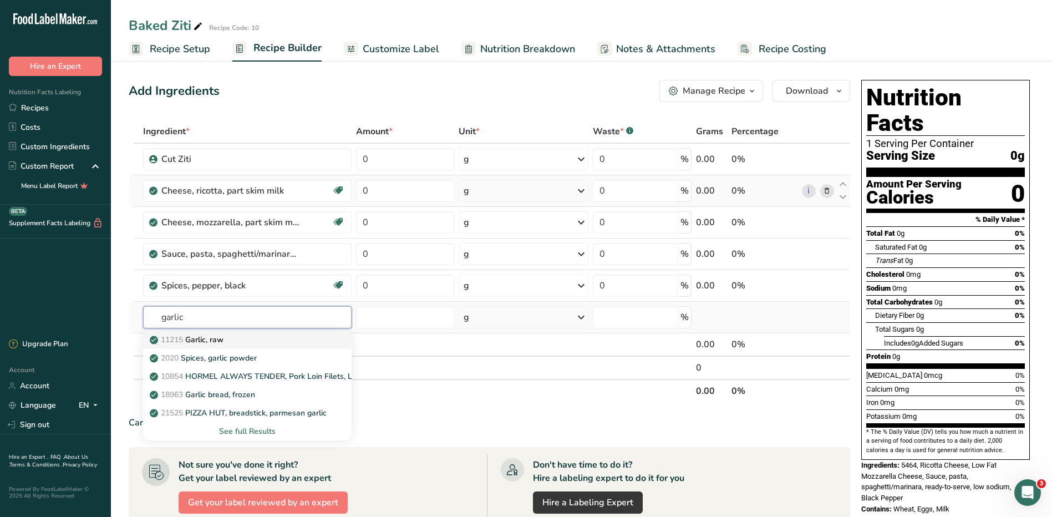
type input "garlic"
click at [253, 339] on div "11215 Garlic, raw" at bounding box center [238, 340] width 173 height 12
type input "Garlic, raw"
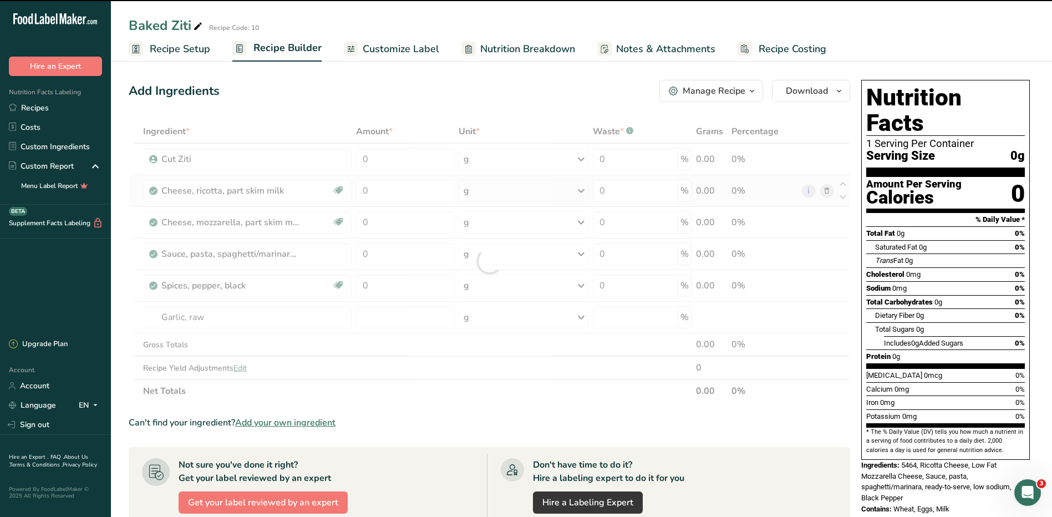
type input "0"
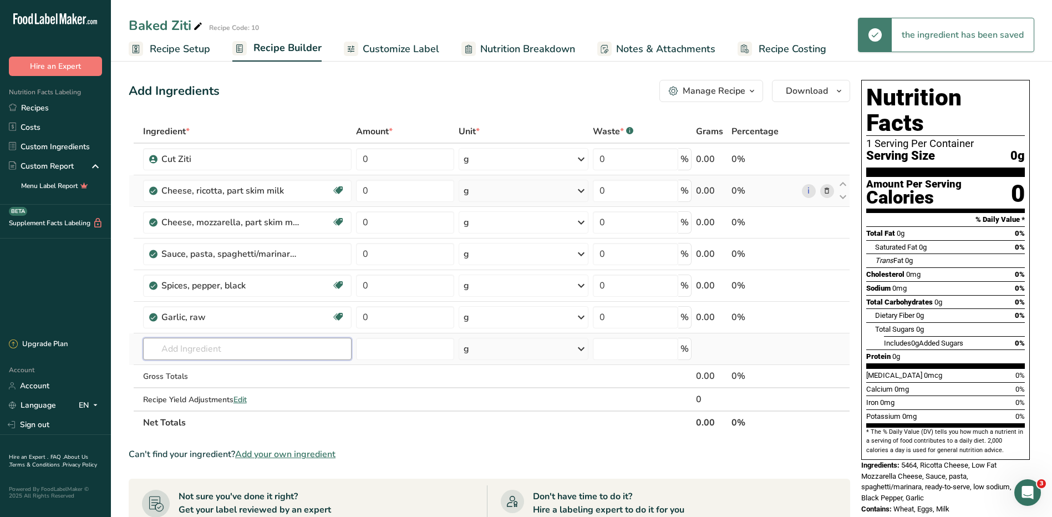
click at [232, 348] on input "text" at bounding box center [247, 349] width 209 height 22
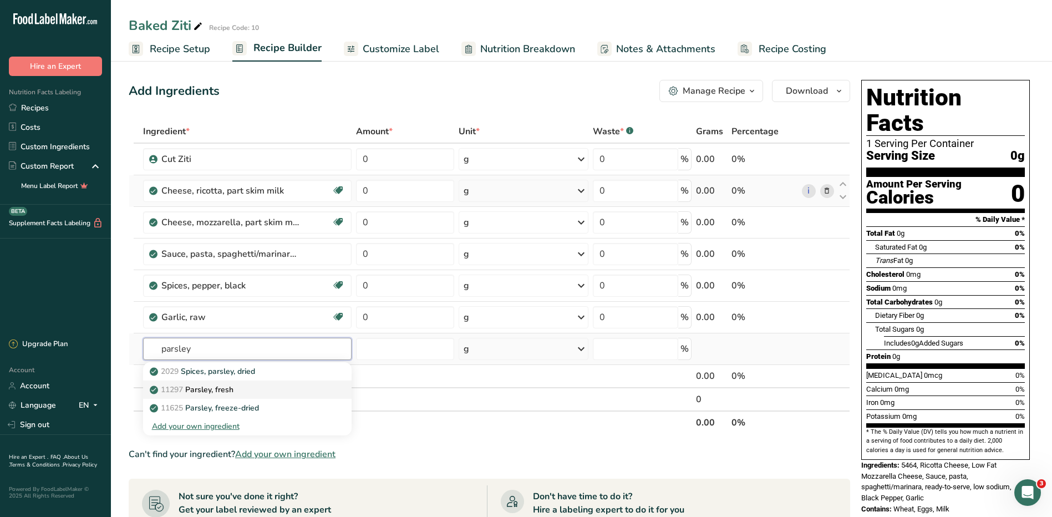
type input "parsley"
click at [246, 389] on div "11297 Parsley, fresh" at bounding box center [238, 390] width 173 height 12
type input "Parsley, fresh"
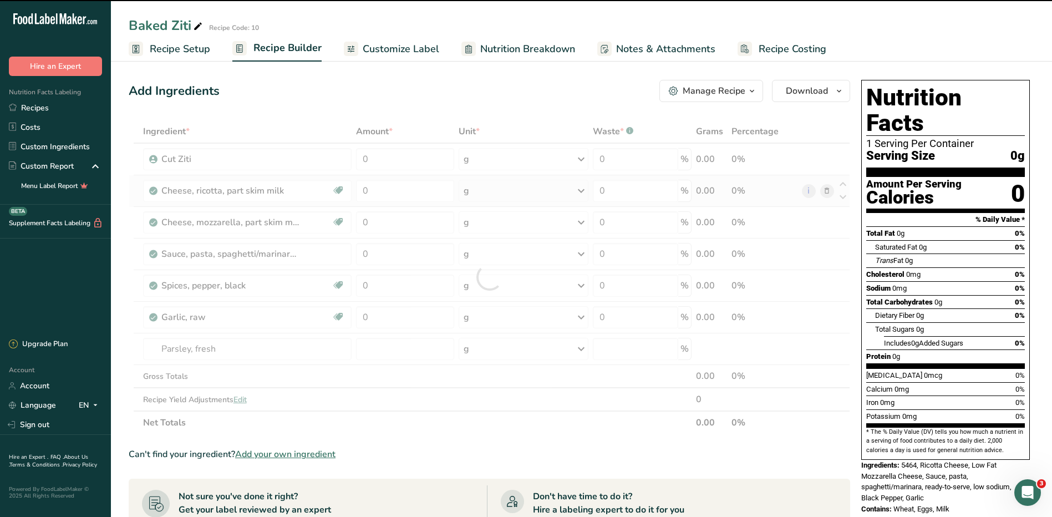
type input "0"
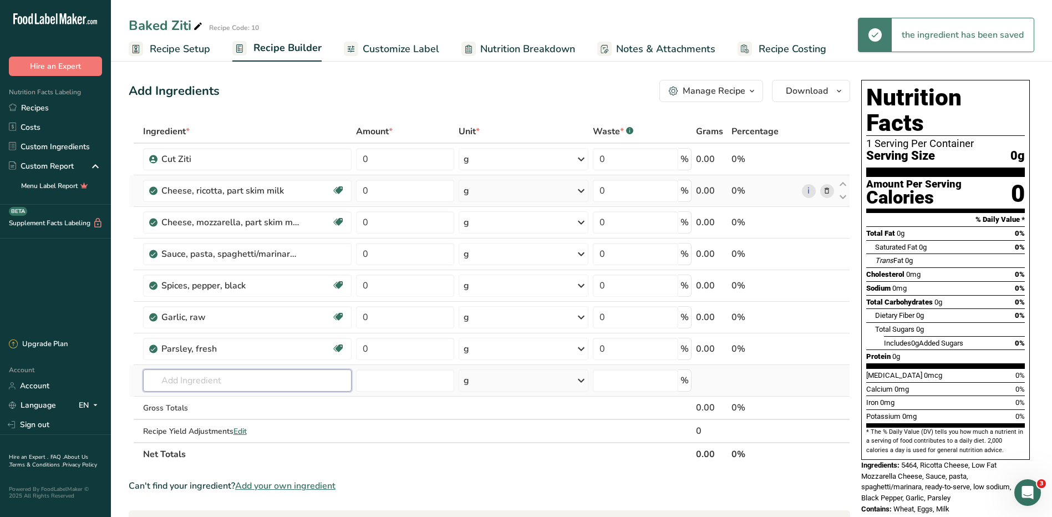
click at [234, 380] on input "text" at bounding box center [247, 380] width 209 height 22
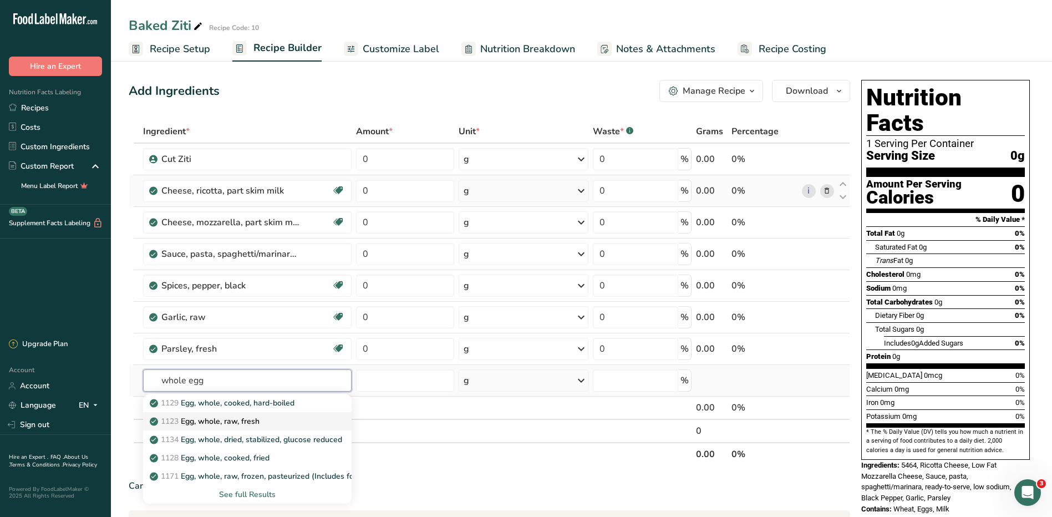
type input "whole egg"
click at [278, 420] on div "1123 Egg, whole, raw, fresh" at bounding box center [238, 421] width 173 height 12
type input "Egg, whole, raw, fresh"
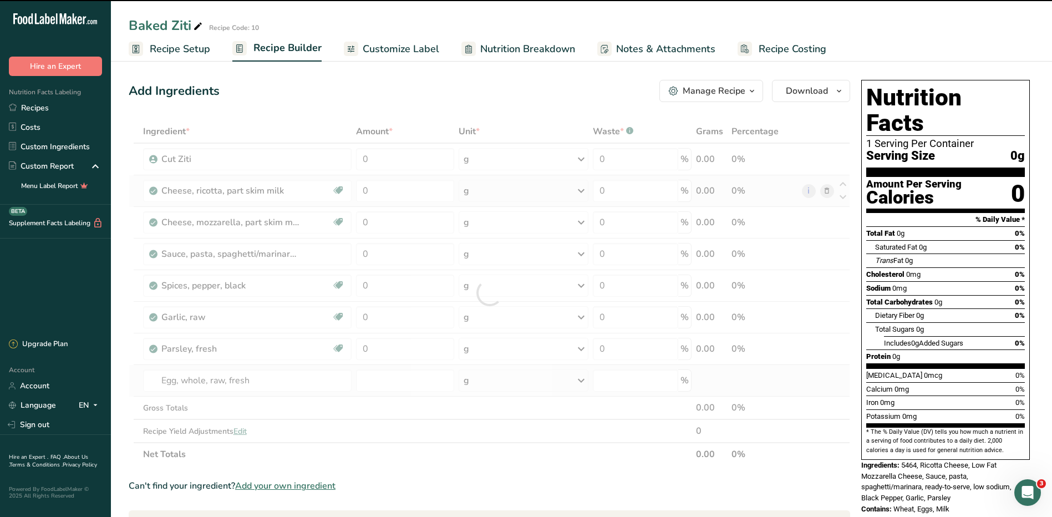
type input "0"
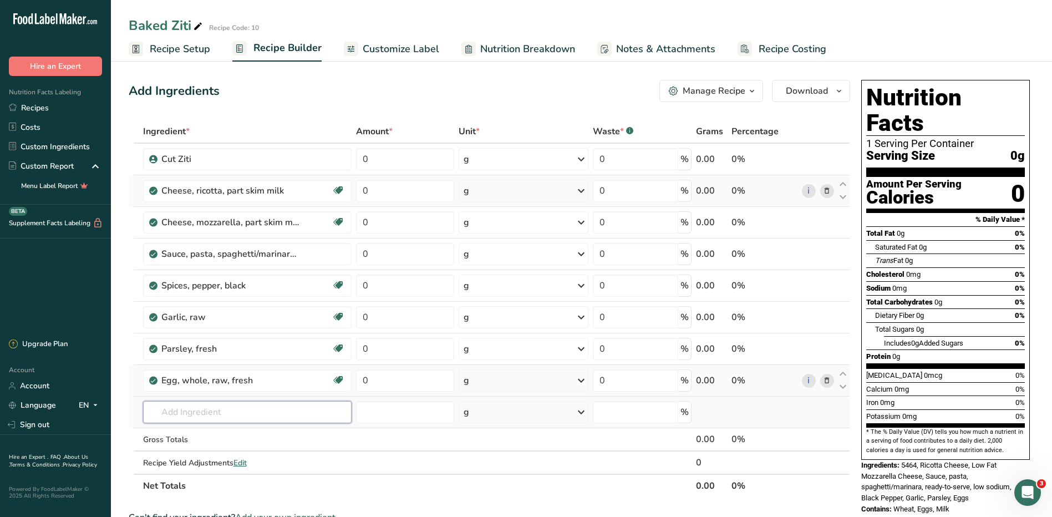
click at [276, 418] on input "text" at bounding box center [247, 412] width 209 height 22
type input "i"
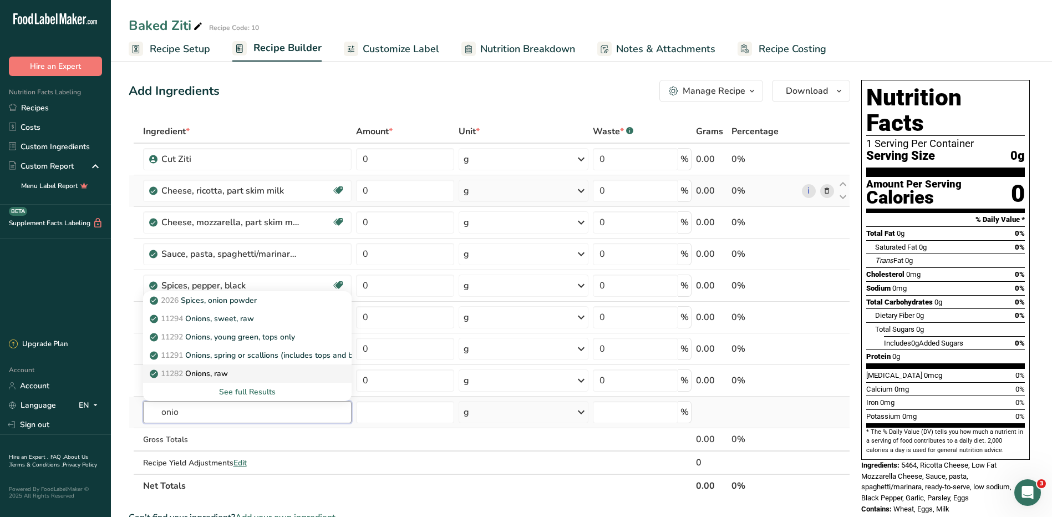
type input "onio"
click at [297, 374] on div "11282 Onions, raw" at bounding box center [238, 374] width 173 height 12
type input "Onions, raw"
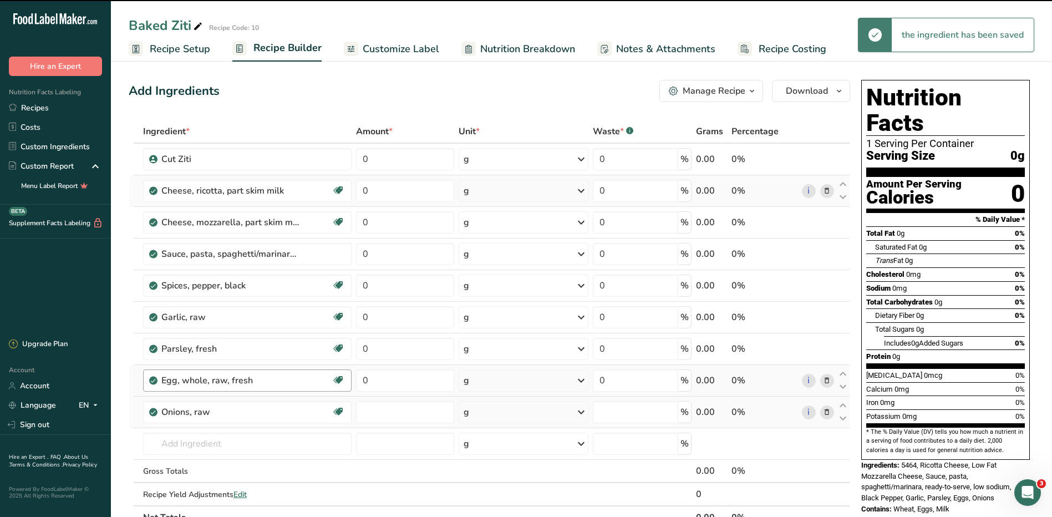
type input "0"
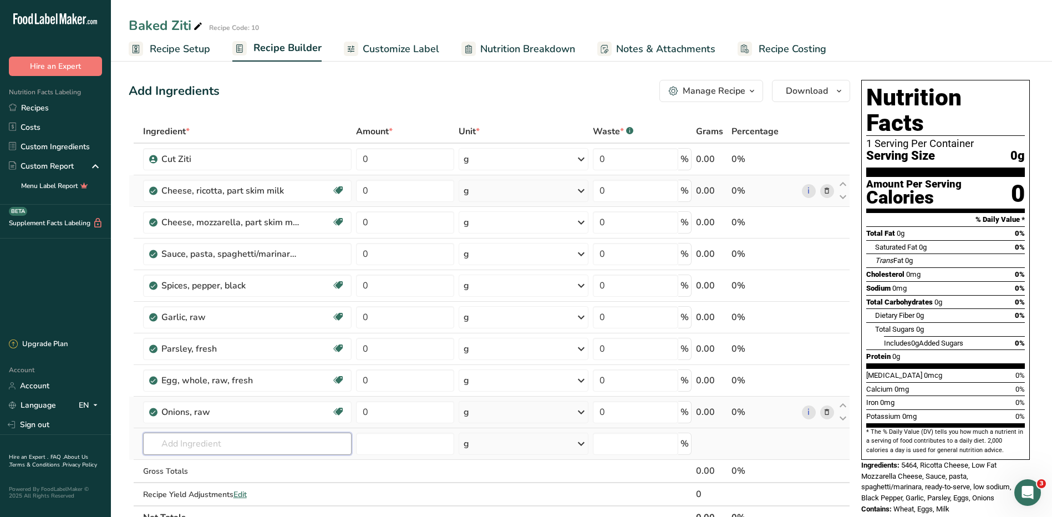
click at [225, 441] on input "text" at bounding box center [247, 444] width 209 height 22
click at [196, 47] on span "Recipe Setup" at bounding box center [180, 49] width 60 height 15
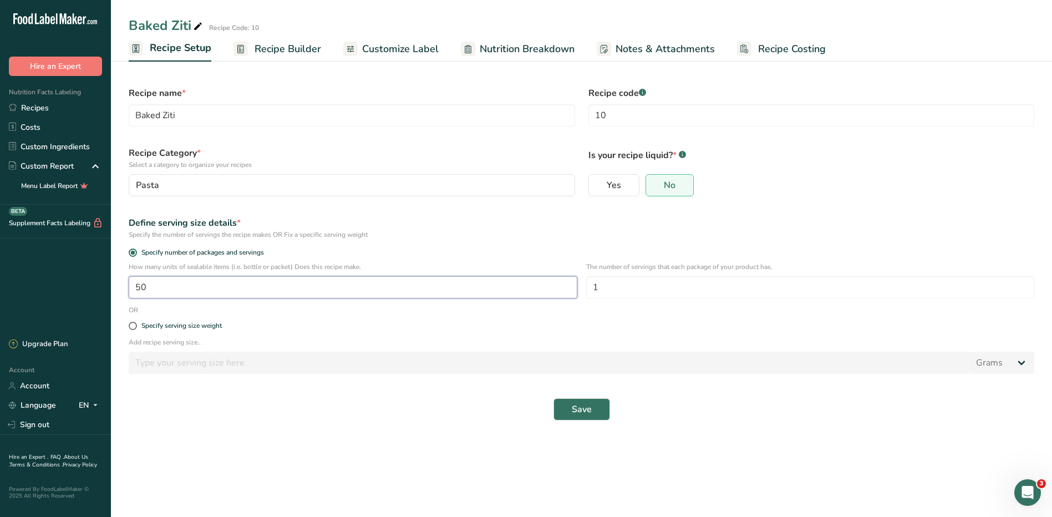
click at [402, 278] on input "50" at bounding box center [353, 287] width 449 height 22
type input "1"
type input "20"
click at [602, 415] on button "Save" at bounding box center [582, 409] width 57 height 22
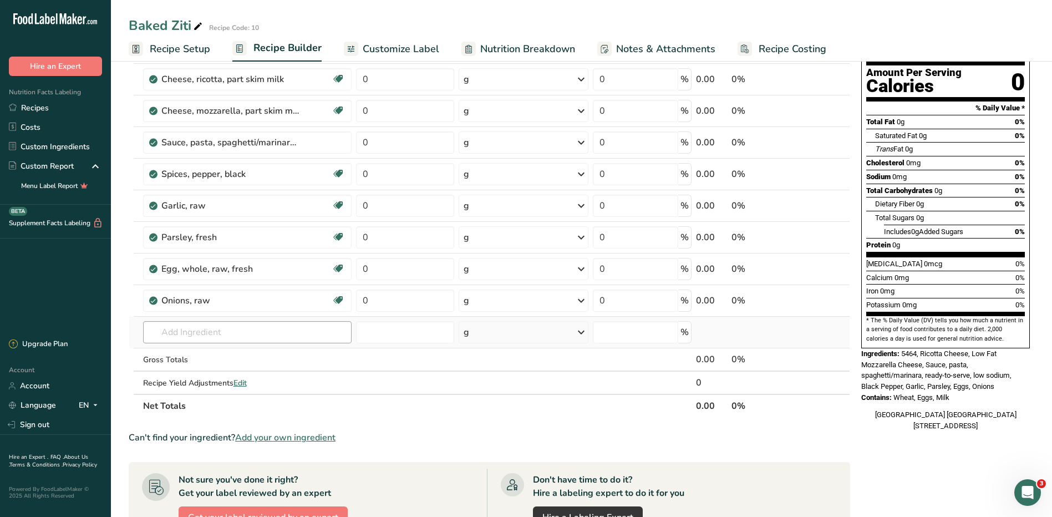
scroll to position [111, 0]
click at [227, 333] on input "text" at bounding box center [247, 333] width 209 height 22
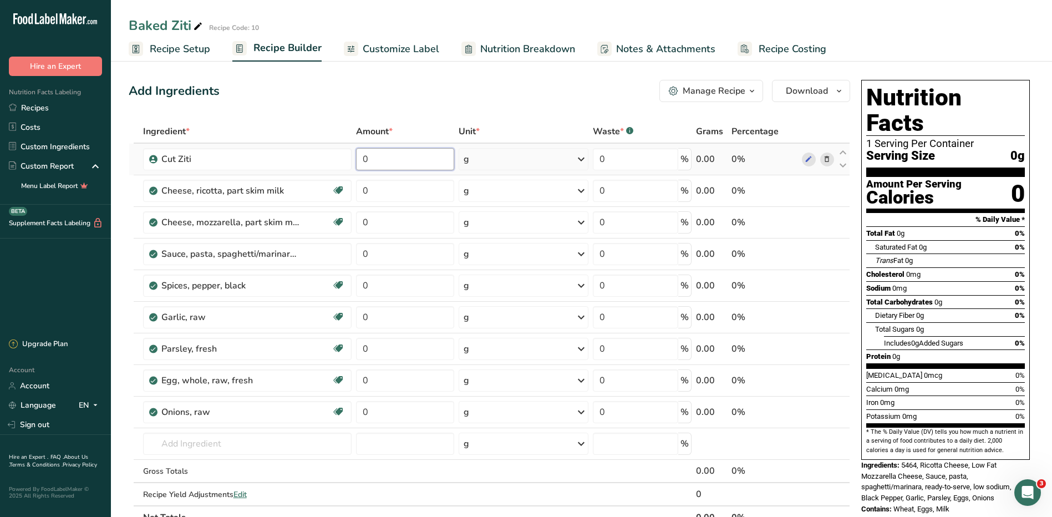
click at [430, 160] on input "0" at bounding box center [405, 159] width 98 height 22
type input "5"
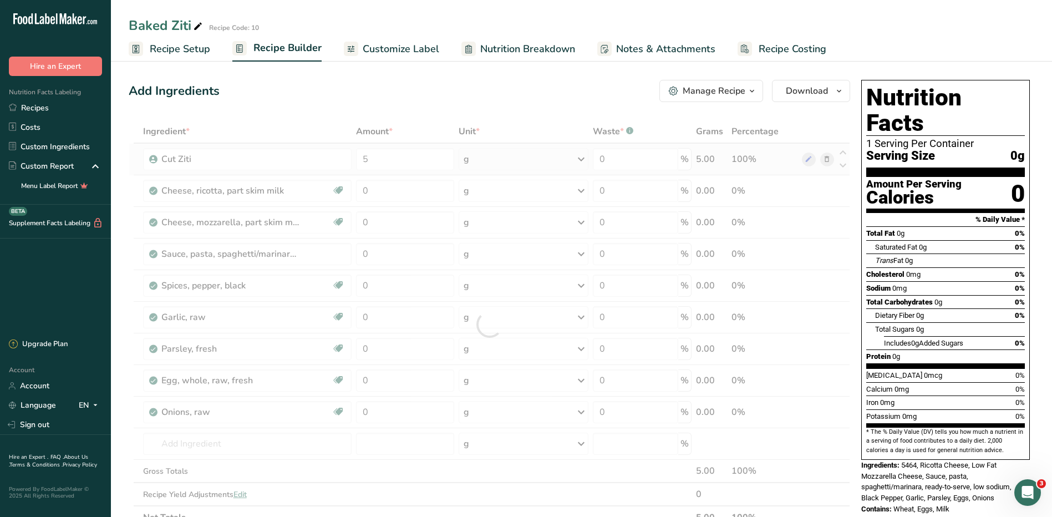
click at [481, 158] on div "Ingredient * Amount * Unit * Waste * .a-a{fill:#347362;}.b-a{fill:#fff;} Grams …" at bounding box center [490, 324] width 722 height 409
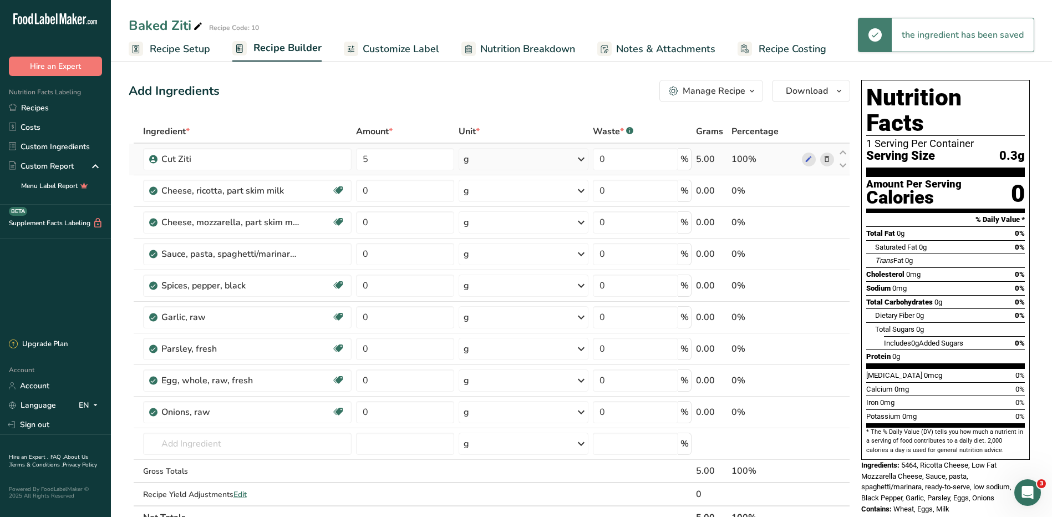
click at [481, 156] on div "g" at bounding box center [524, 159] width 130 height 22
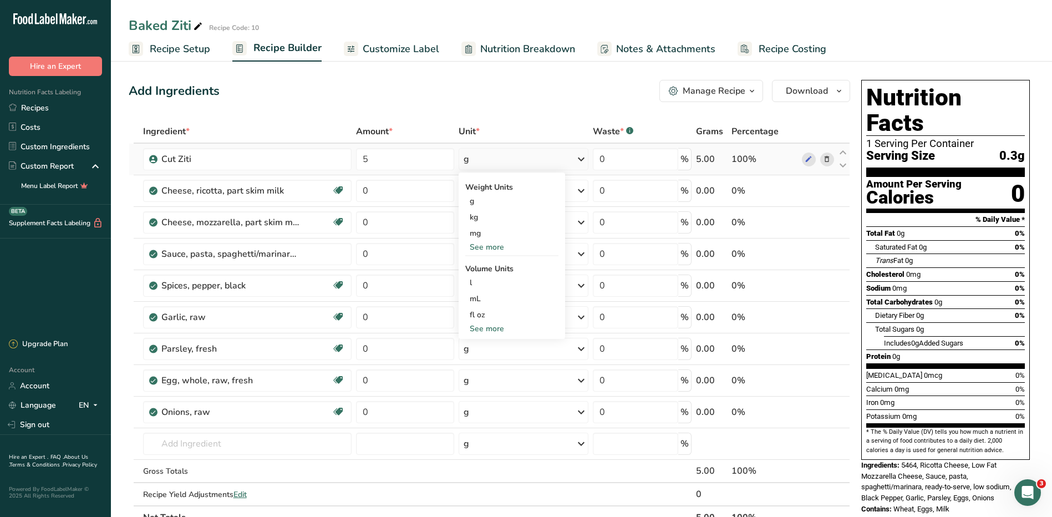
click at [493, 246] on div "See more" at bounding box center [511, 247] width 93 height 12
click at [486, 267] on div "lb" at bounding box center [511, 265] width 93 height 16
click at [428, 167] on input "5" at bounding box center [404, 159] width 97 height 22
type input "4"
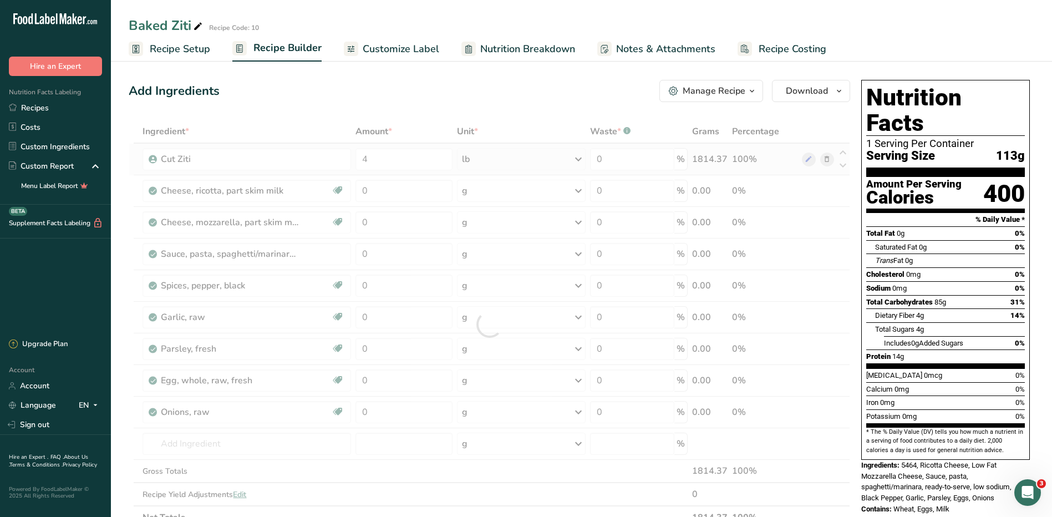
click at [506, 158] on div "Ingredient * Amount * Unit * Waste * .a-a{fill:#347362;}.b-a{fill:#fff;} Grams …" at bounding box center [490, 324] width 722 height 409
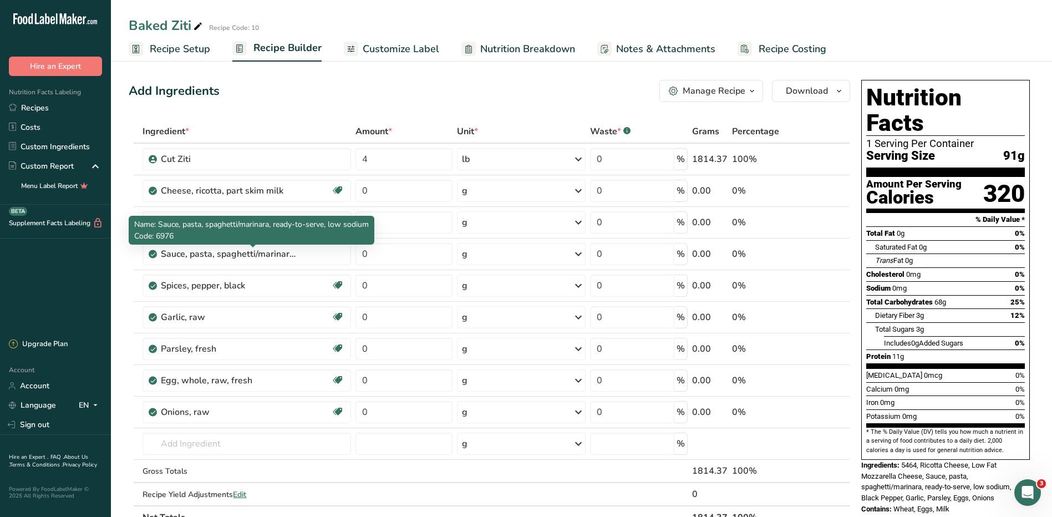
click at [290, 230] on p "Code: 6976" at bounding box center [251, 236] width 235 height 12
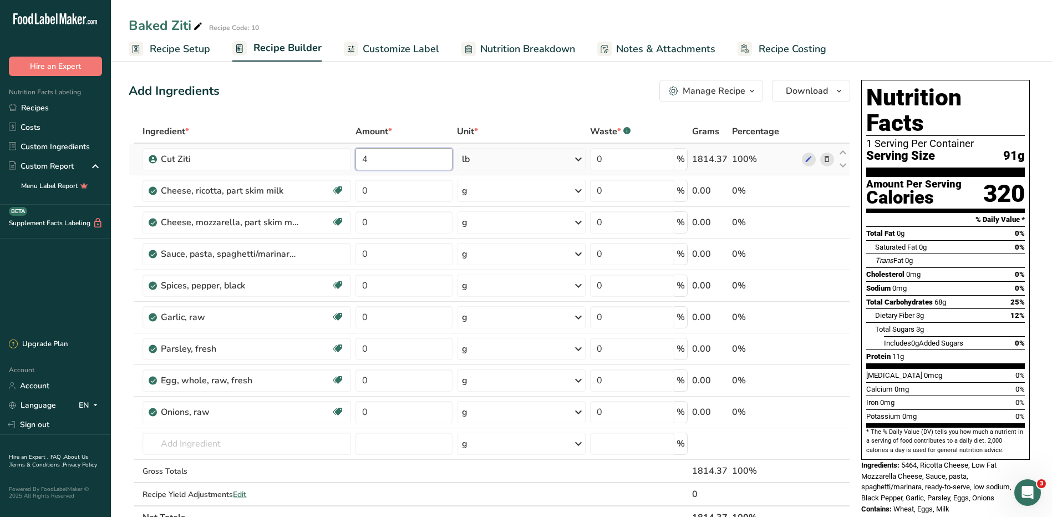
click at [392, 155] on input "4" at bounding box center [404, 159] width 97 height 22
type input "4"
click at [506, 161] on div "Ingredient * Amount * Unit * Waste * .a-a{fill:#347362;}.b-a{fill:#fff;} Grams …" at bounding box center [490, 324] width 722 height 409
click at [48, 148] on link "Custom Ingredients" at bounding box center [55, 146] width 111 height 19
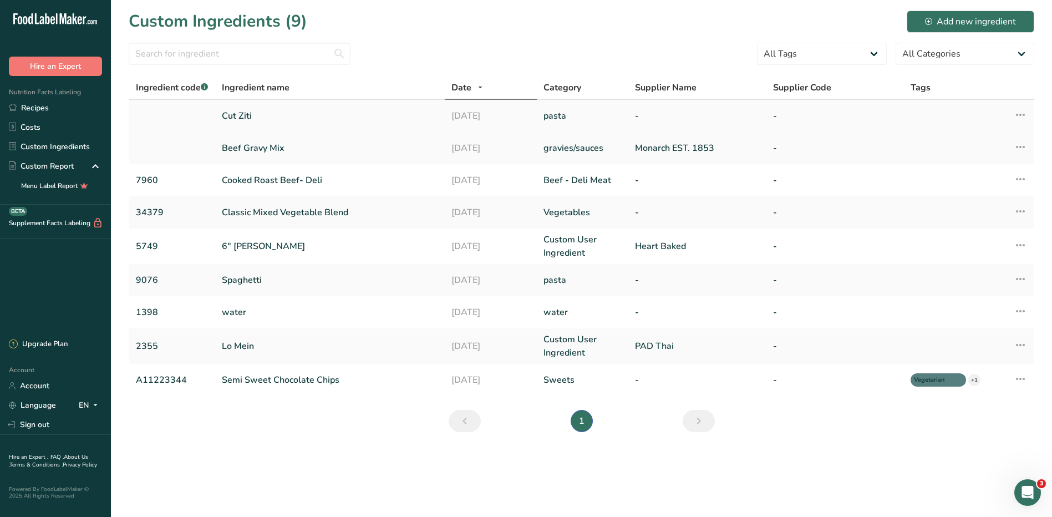
click at [248, 115] on link "Cut Ziti" at bounding box center [330, 115] width 216 height 13
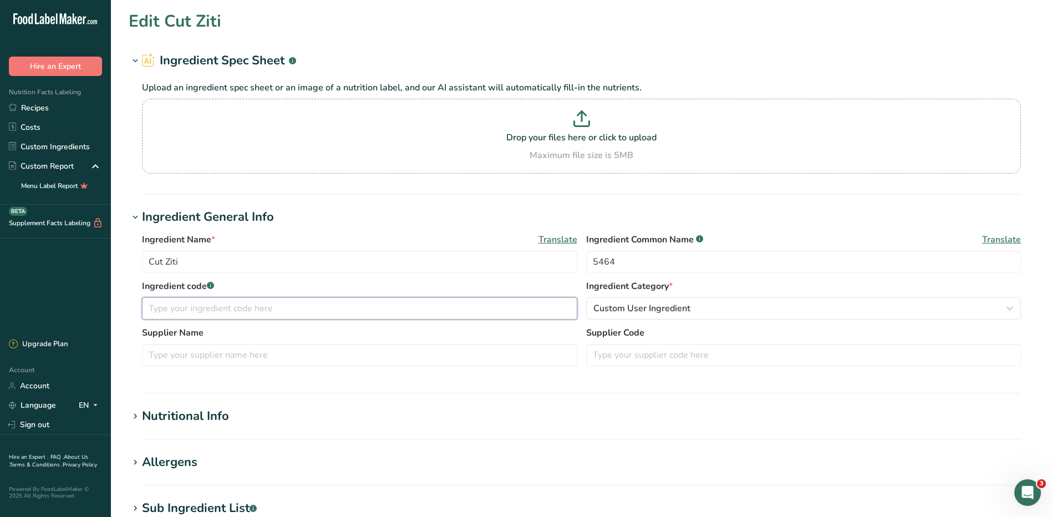
click at [235, 309] on input "text" at bounding box center [359, 308] width 435 height 22
type input "45464"
drag, startPoint x: 658, startPoint y: 262, endPoint x: 591, endPoint y: 267, distance: 67.3
click at [591, 267] on input "5464" at bounding box center [803, 262] width 435 height 22
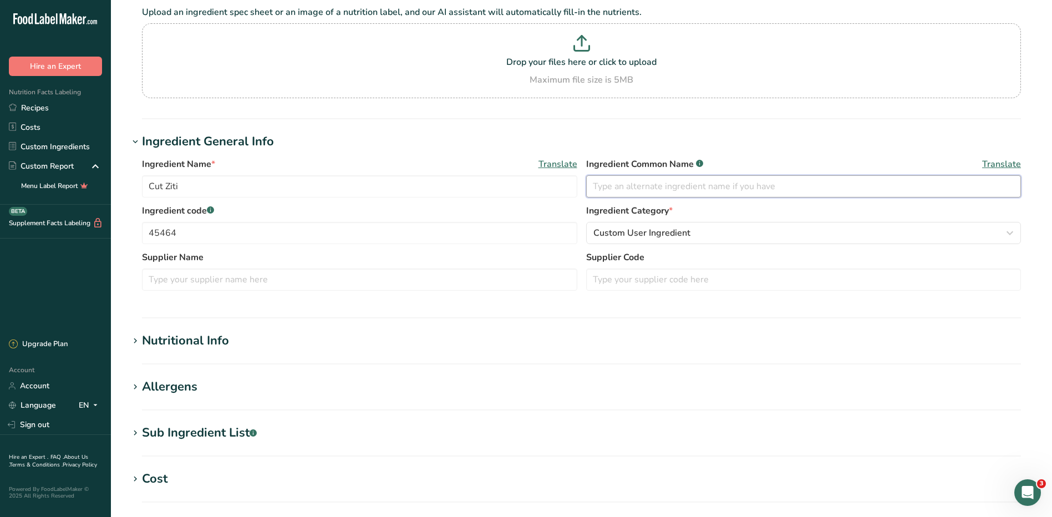
scroll to position [166, 0]
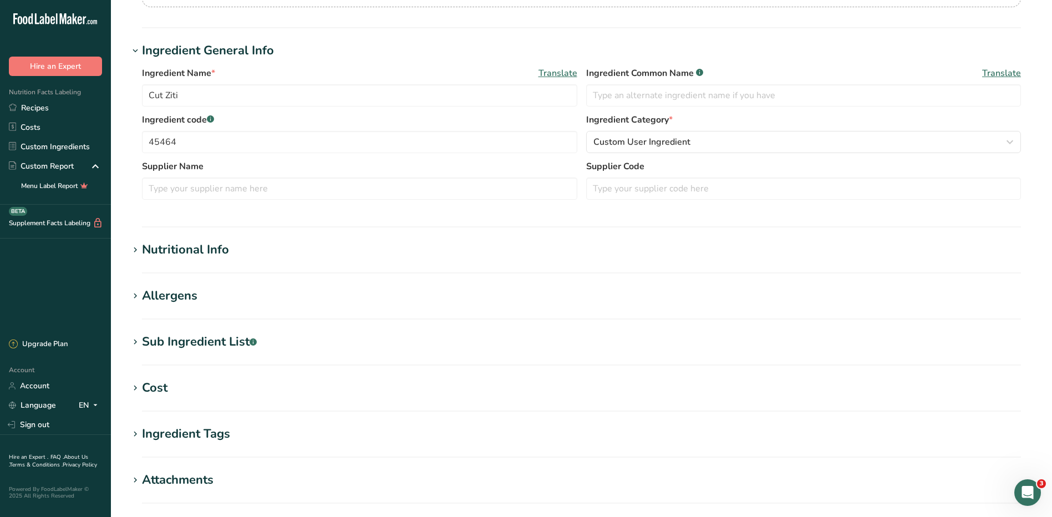
click at [451, 257] on h1 "Nutritional Info" at bounding box center [582, 250] width 906 height 18
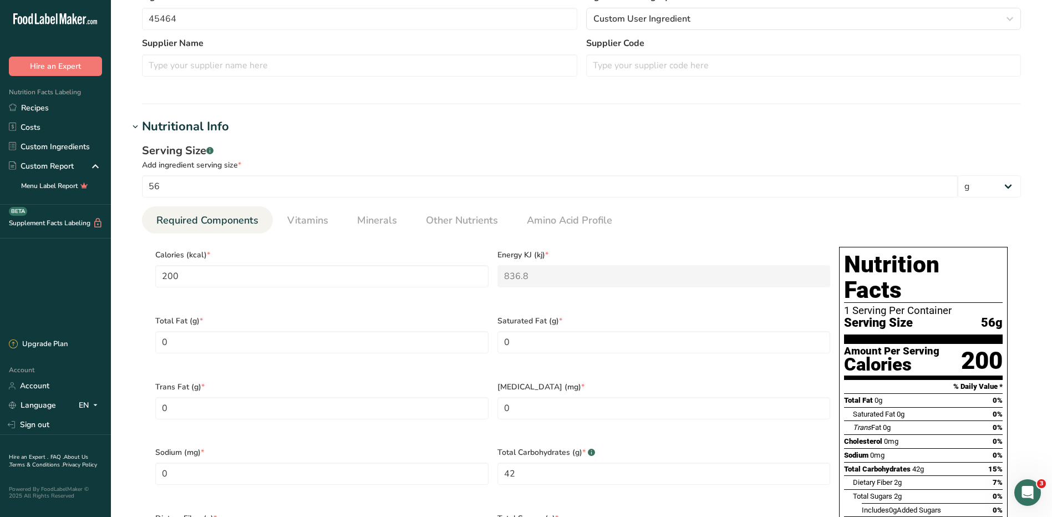
scroll to position [333, 0]
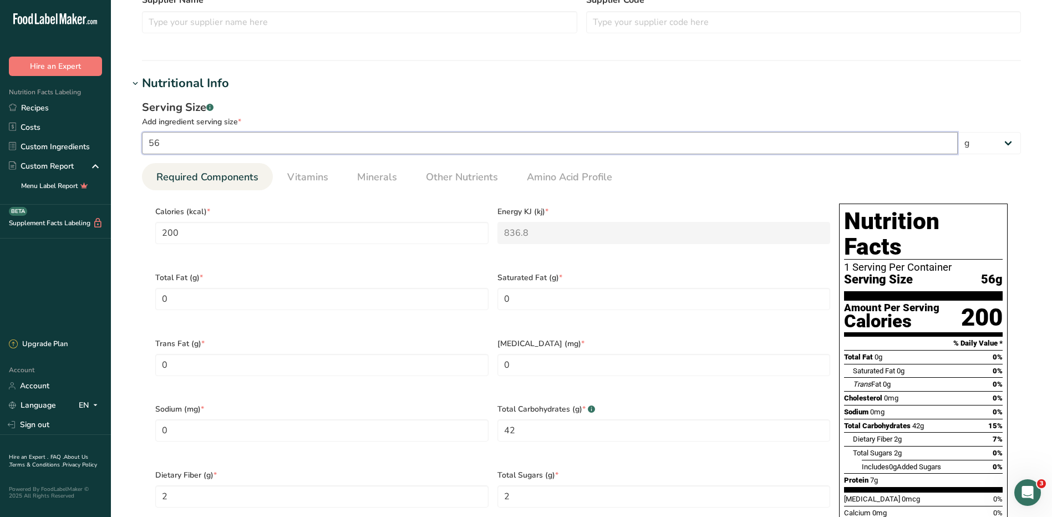
click at [231, 142] on input "56" at bounding box center [550, 143] width 816 height 22
click at [290, 148] on input "56" at bounding box center [550, 143] width 816 height 22
type input "5"
type input "17.8571"
type KJ "74.7143"
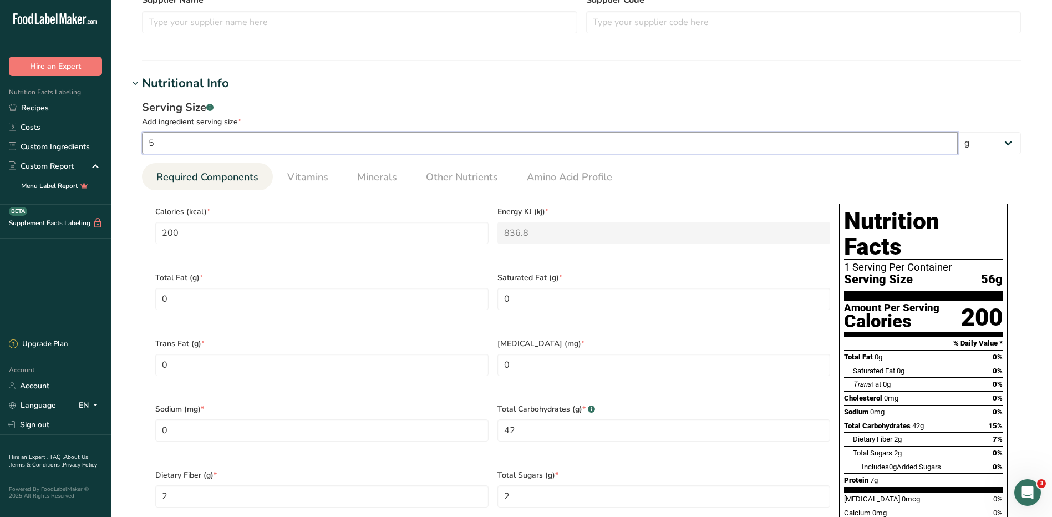
type Carbohydrates "3.75"
type Fiber "0.1786"
type Sugars "0.1786"
type input "0.625"
type input "3"
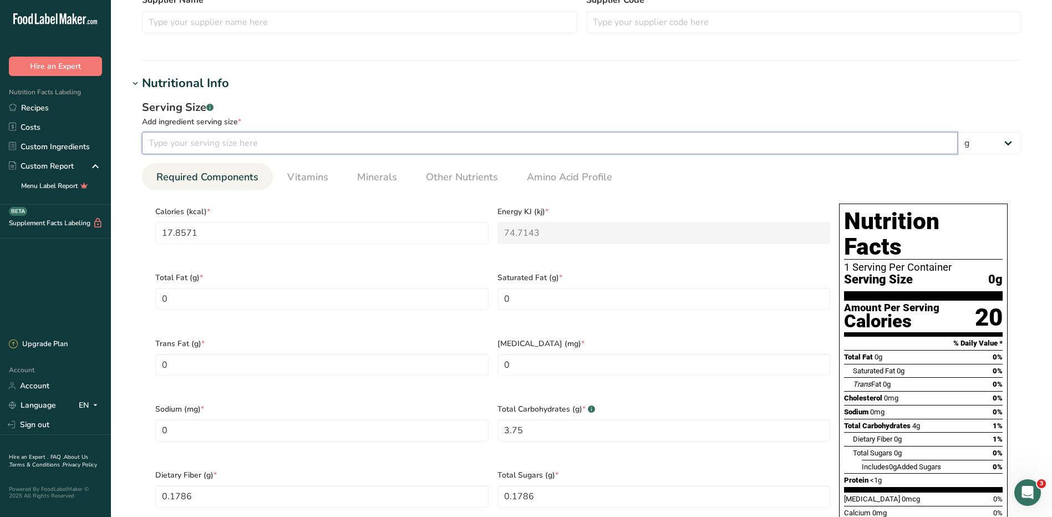
type input "10.7143"
type KJ "44.8286"
type Carbohydrates "2.25"
type Fiber "0.1071"
type Sugars "0.1071"
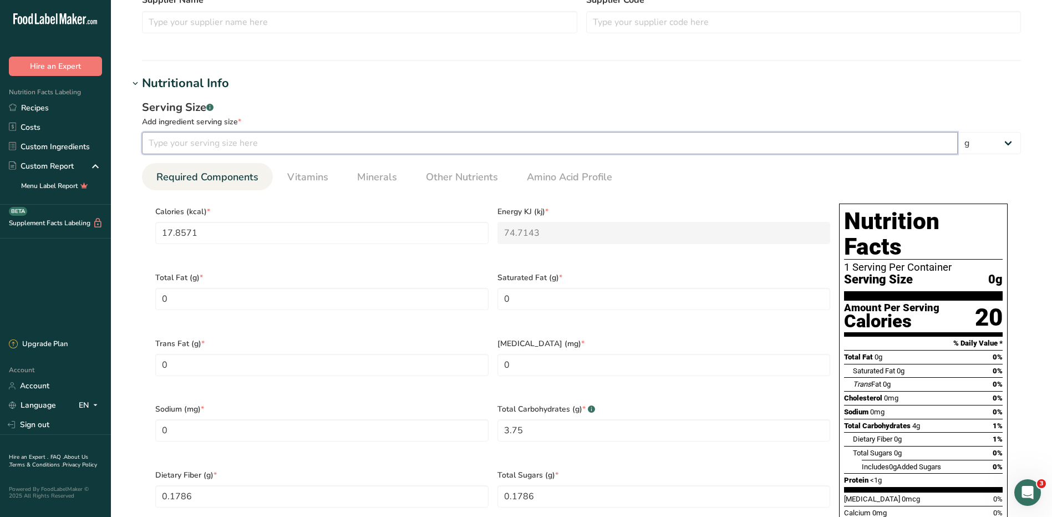
type input "0.375"
type input "3"
click at [1003, 133] on select "g kg mg mcg lb oz l mL fl oz tbsp tsp cup qt gallon" at bounding box center [989, 143] width 63 height 22
select select "5"
click at [958, 132] on select "g kg mg mcg lb oz l mL fl oz tbsp tsp cup qt gallon" at bounding box center [989, 143] width 63 height 22
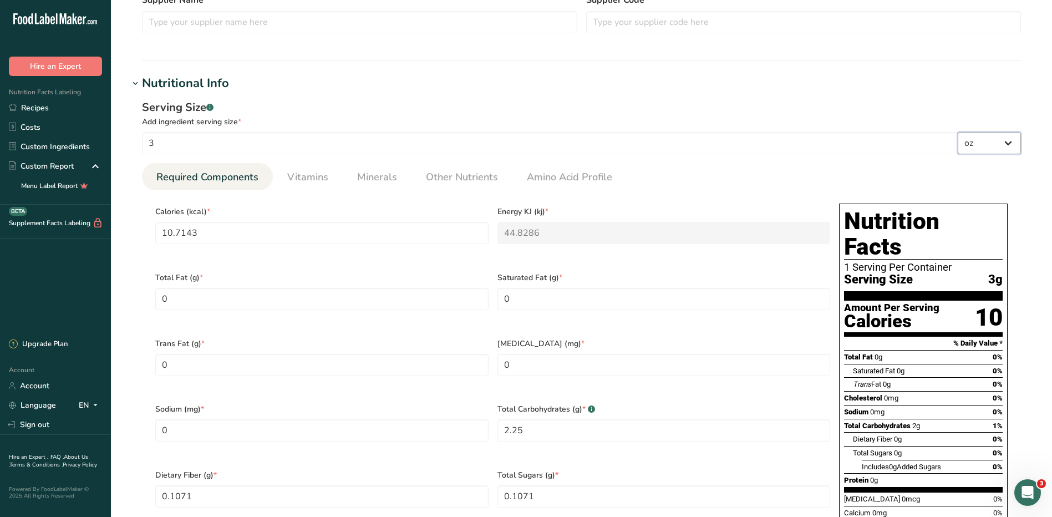
type input "303.75"
type KJ "1270.89"
type Carbohydrates "63.7875"
type Fiber "3.0375"
type Sugars "3.0375"
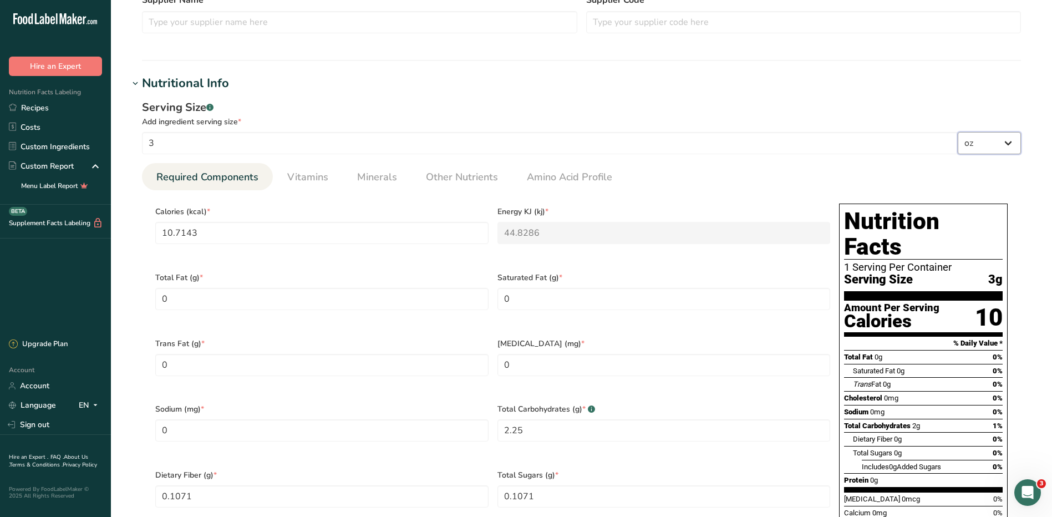
type input "10.6313"
click at [265, 233] on input "303.75" at bounding box center [321, 233] width 333 height 22
type input "303.7499"
type KJ "1270.9"
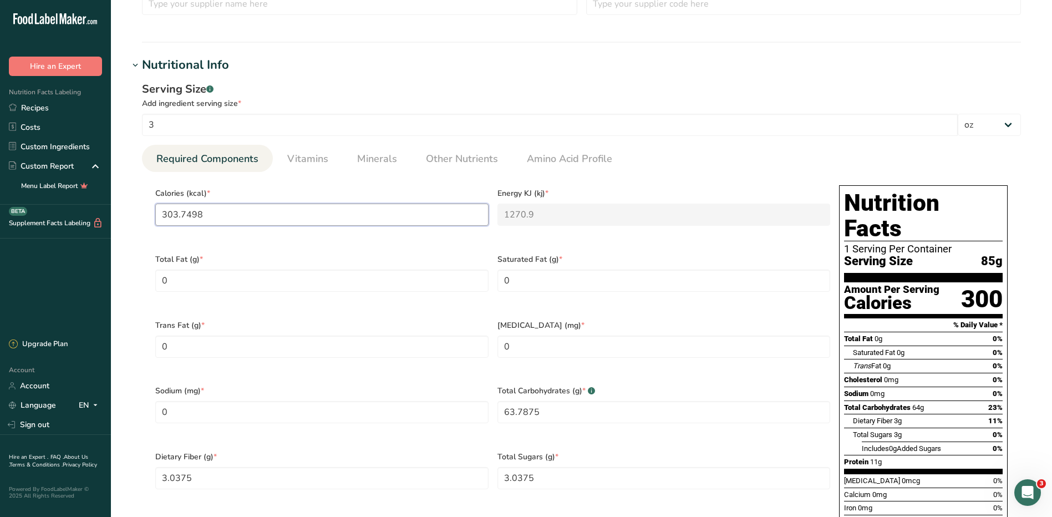
scroll to position [277, 0]
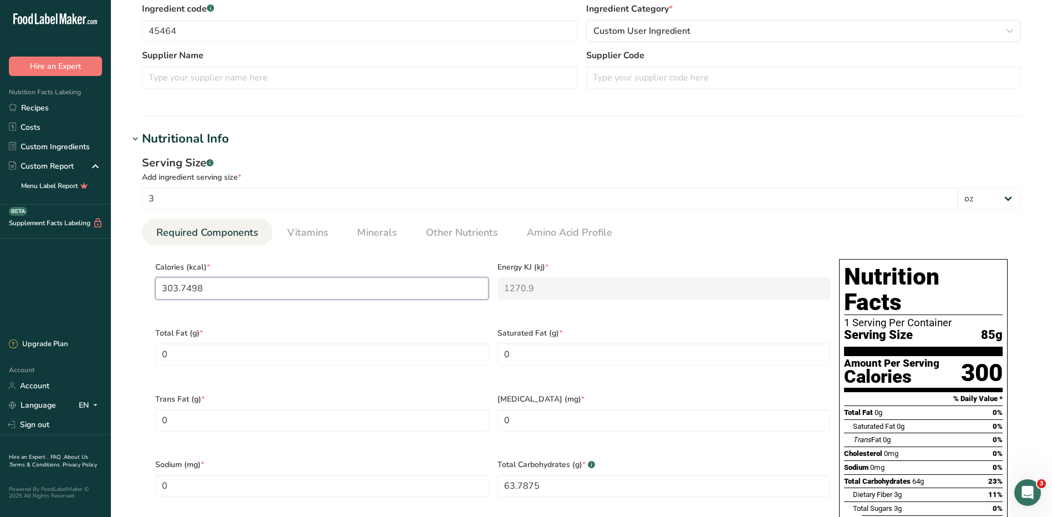
click at [267, 286] on input "303.7498" at bounding box center [321, 288] width 333 height 22
type input "303.74"
type KJ "1270.8"
type input "303.7"
type KJ "1270.7"
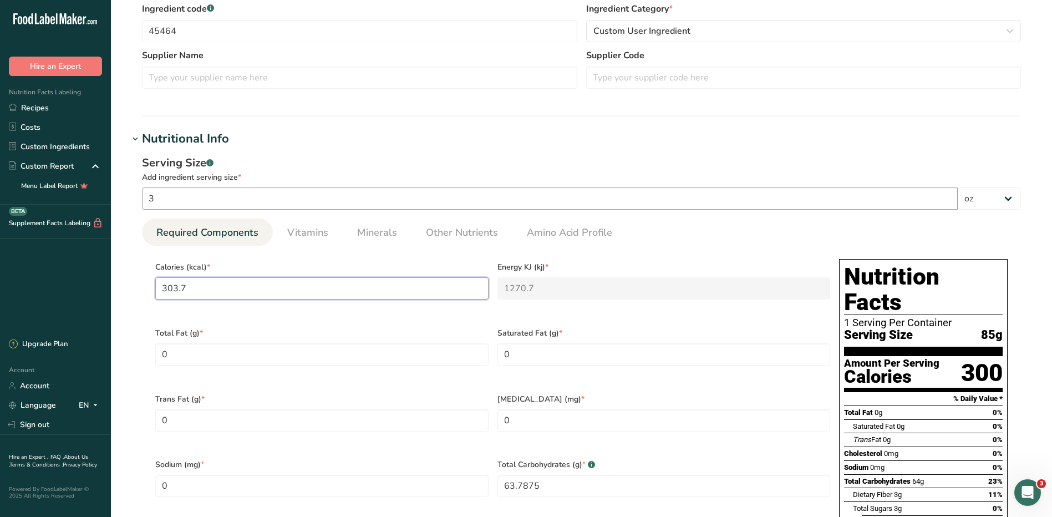
type input "303"
type KJ "1267.8"
type input "3"
type KJ "12.6"
type input "0"
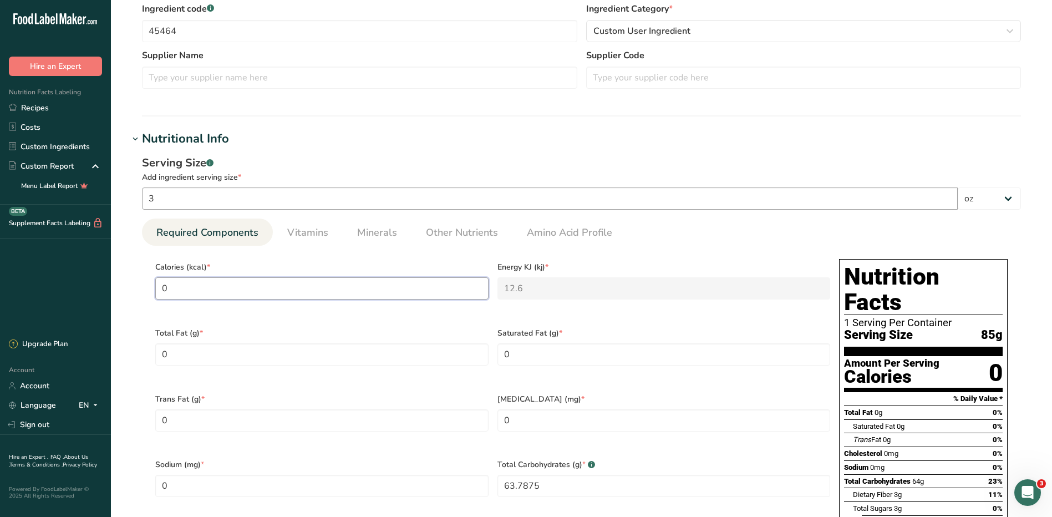
type KJ "0"
type input "2"
type KJ "8.4"
type input "20"
type KJ "83.7"
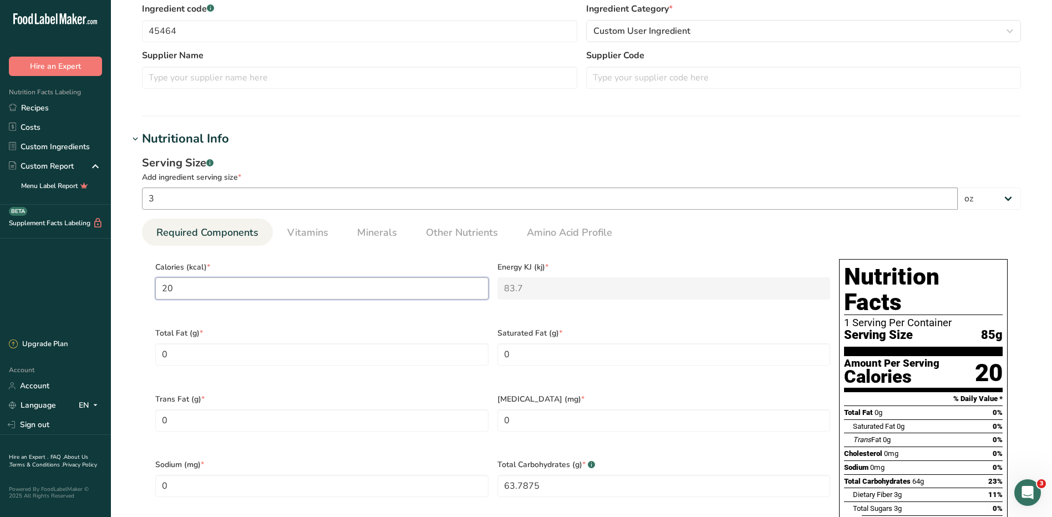
type input "200"
type KJ "836.8"
type input "200"
click at [241, 343] on Fat "0" at bounding box center [321, 354] width 333 height 22
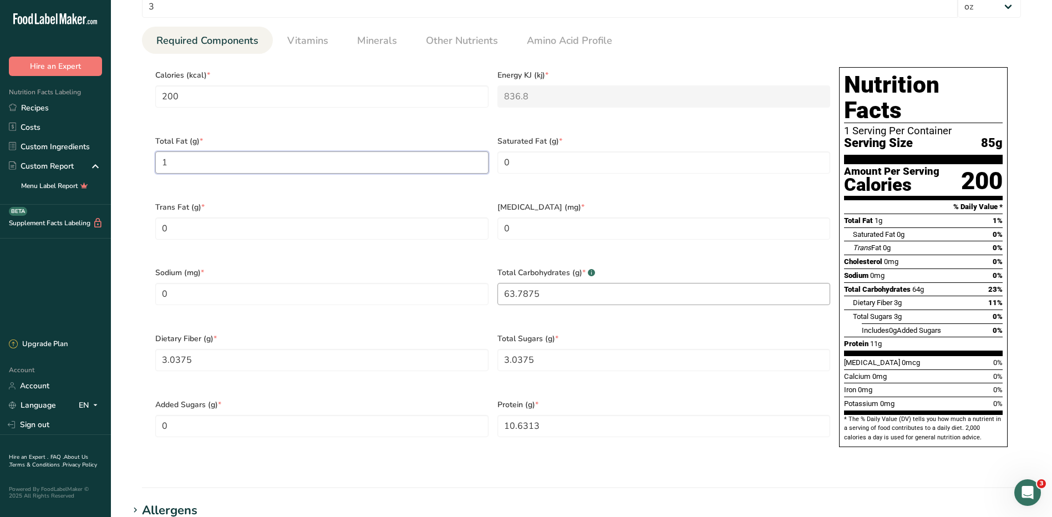
scroll to position [555, 0]
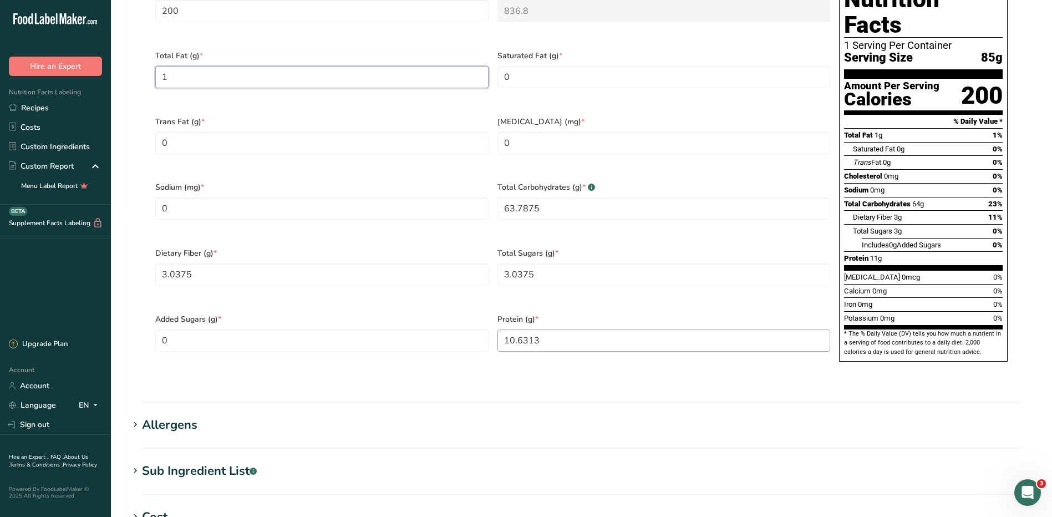
type Fat "1"
click at [542, 329] on input "10.6313" at bounding box center [664, 340] width 333 height 22
type input "0"
type input "7"
click at [577, 263] on Sugars "3.0375" at bounding box center [664, 274] width 333 height 22
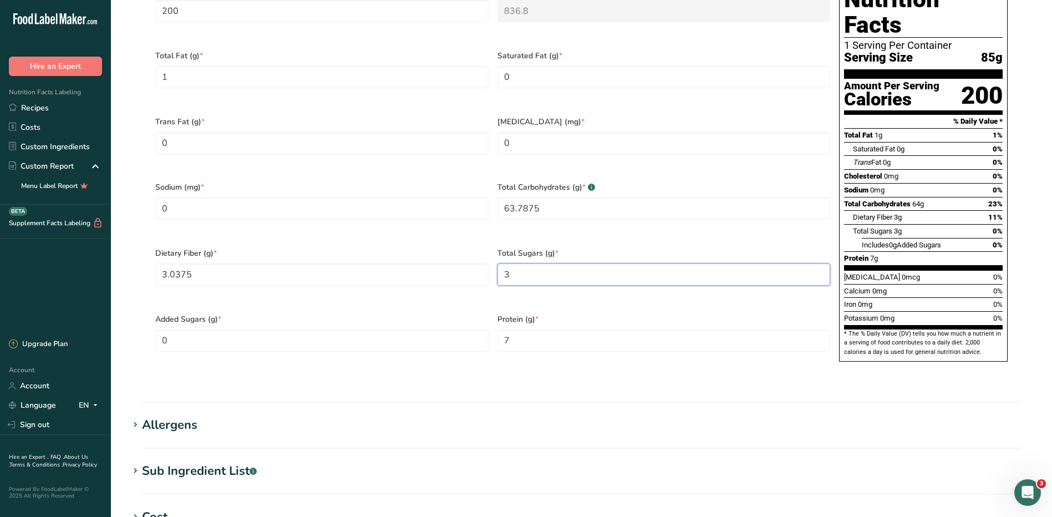
type Sugars "0"
click at [333, 263] on Fiber "3.0375" at bounding box center [321, 274] width 333 height 22
type Fiber "0"
type Fiber "2"
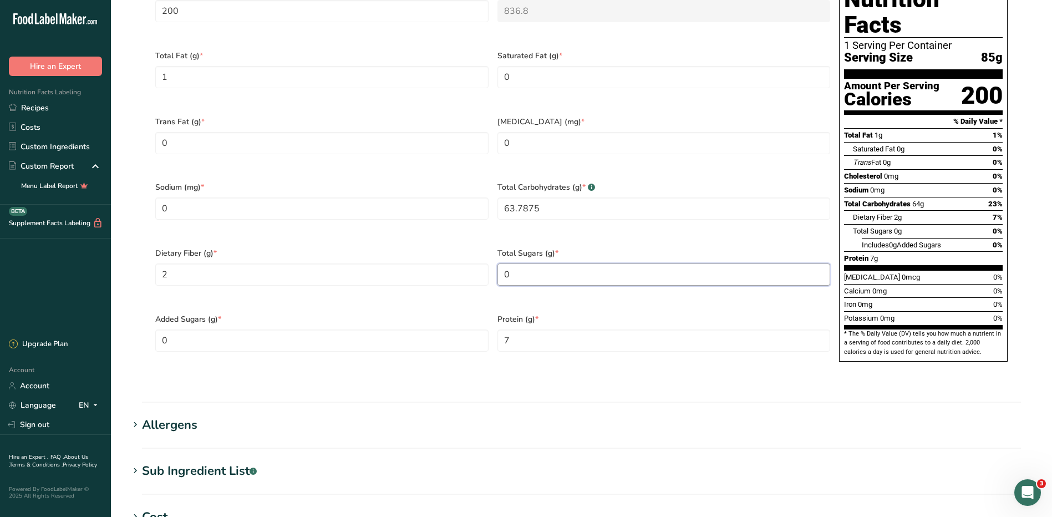
click at [535, 263] on Sugars "0" at bounding box center [664, 274] width 333 height 22
type Sugars "2"
drag, startPoint x: 546, startPoint y: 193, endPoint x: 528, endPoint y: 191, distance: 17.8
click at [531, 197] on Carbohydrates "63.7875" at bounding box center [664, 208] width 333 height 22
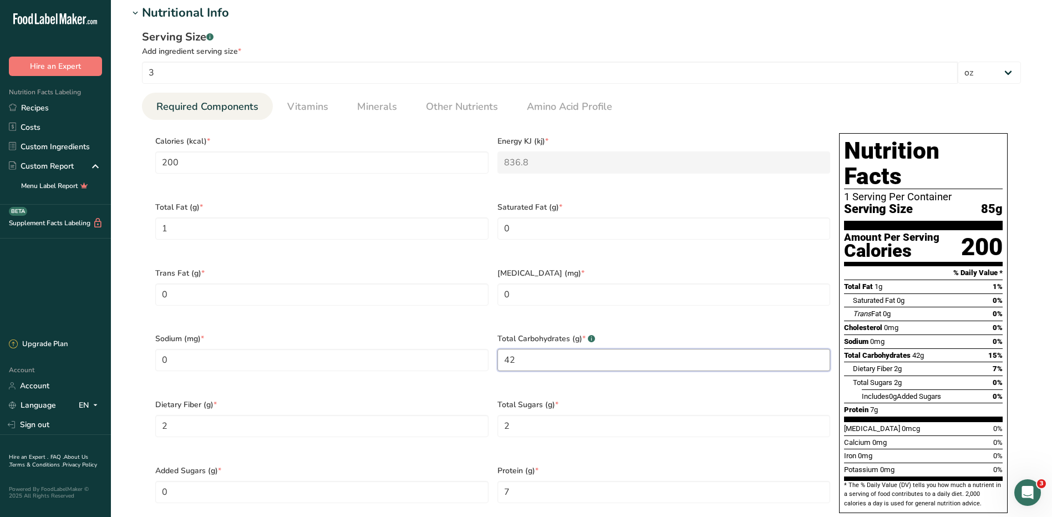
scroll to position [222, 0]
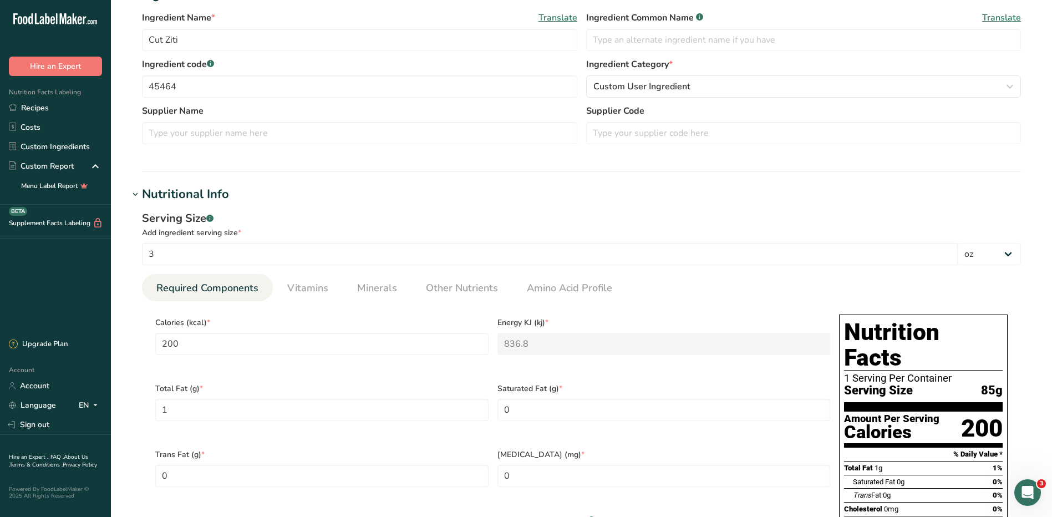
type Carbohydrates "42"
click at [521, 228] on div "Add ingredient serving size *" at bounding box center [581, 233] width 879 height 12
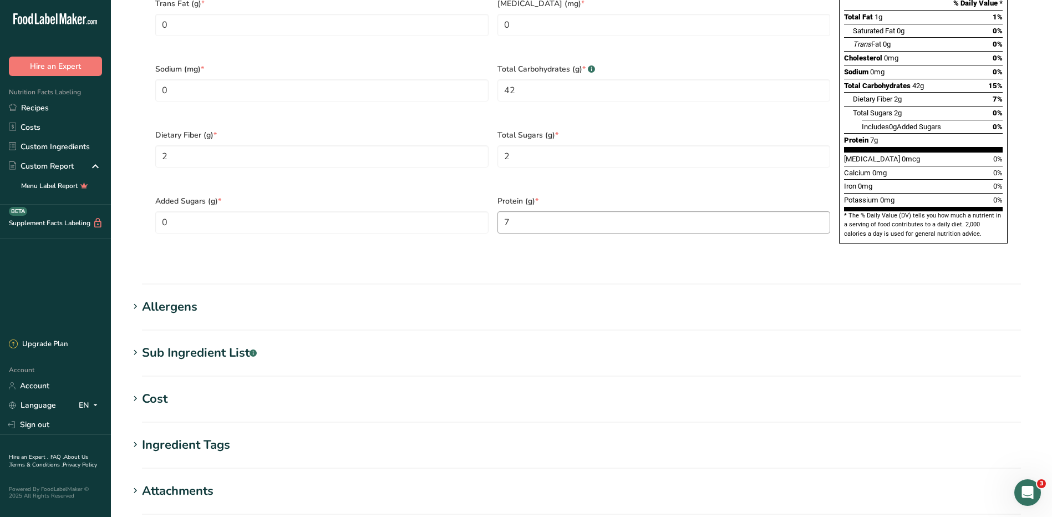
scroll to position [770, 0]
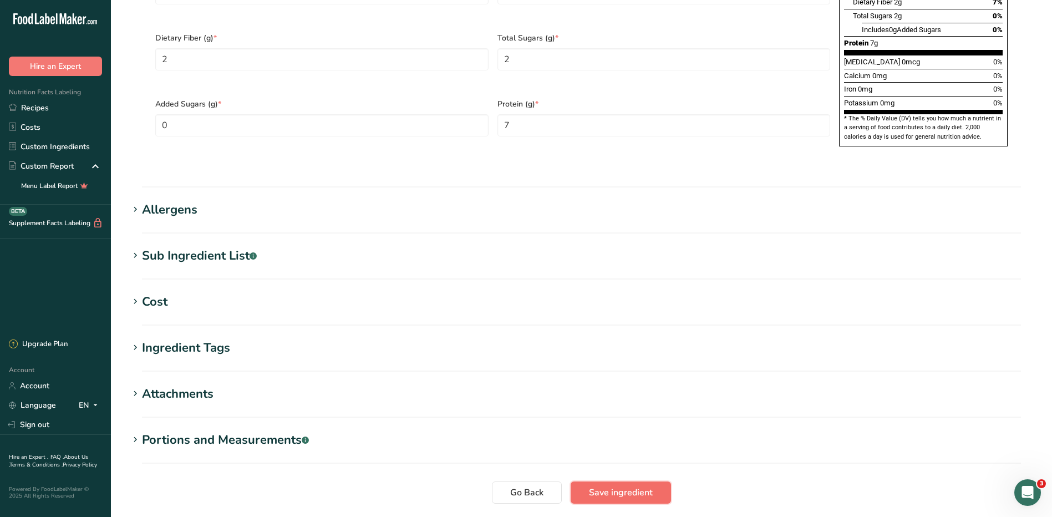
click at [636, 486] on span "Save ingredient" at bounding box center [621, 492] width 64 height 13
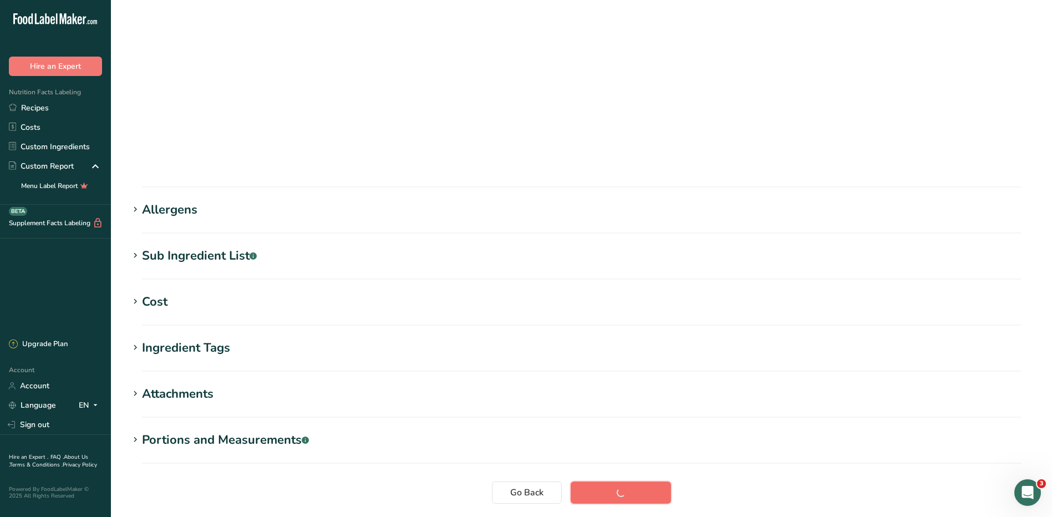
scroll to position [70, 0]
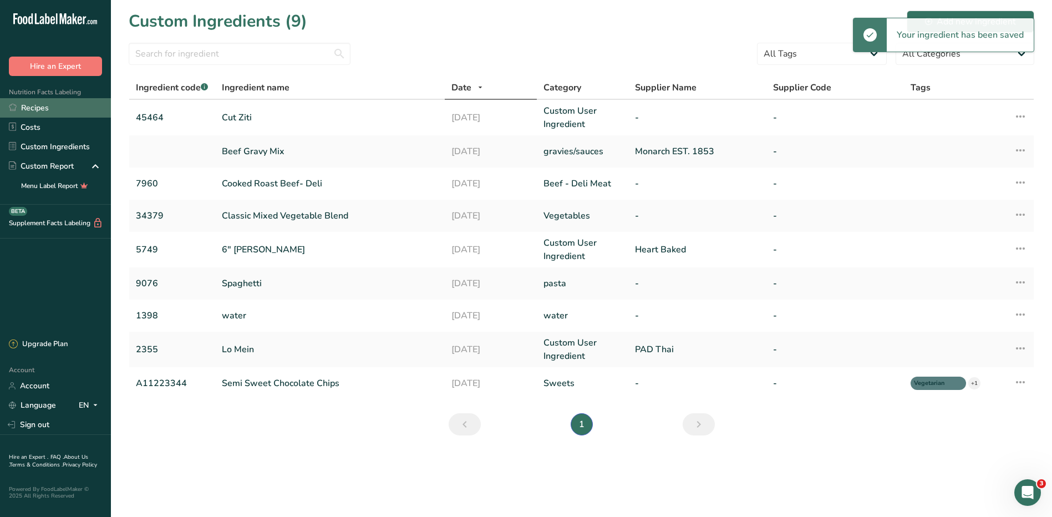
click at [38, 110] on link "Recipes" at bounding box center [55, 107] width 111 height 19
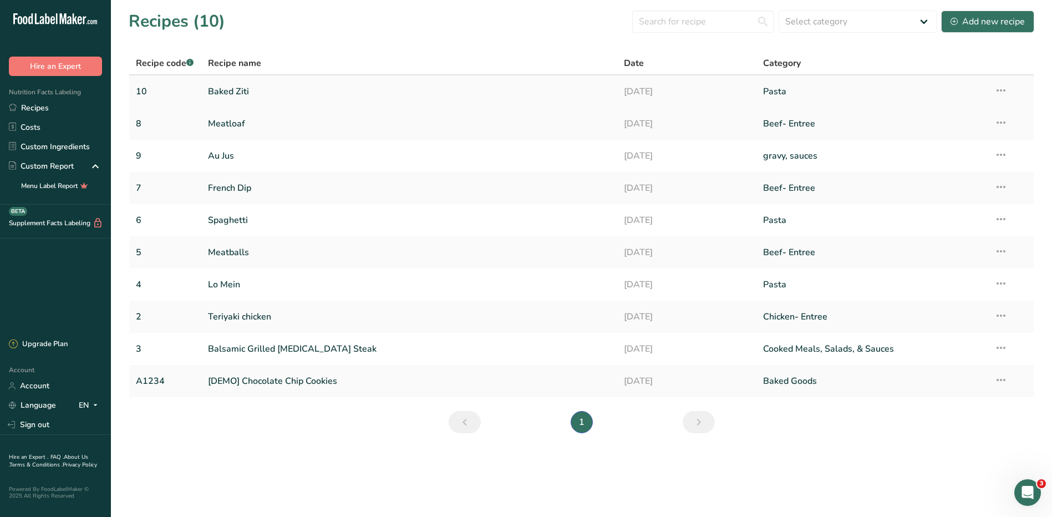
click at [236, 98] on link "Baked Ziti" at bounding box center [409, 91] width 403 height 23
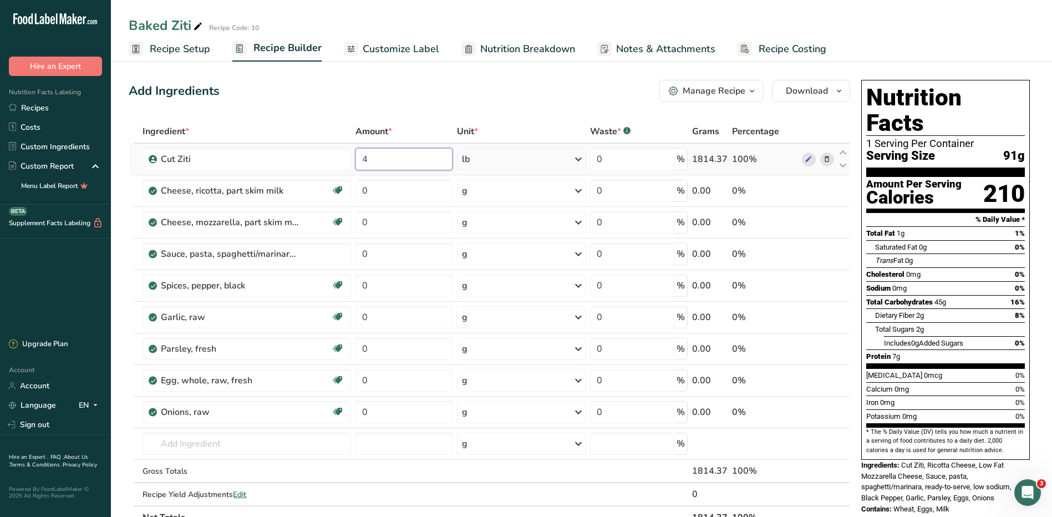
click at [397, 160] on input "4" at bounding box center [404, 159] width 97 height 22
type input "5"
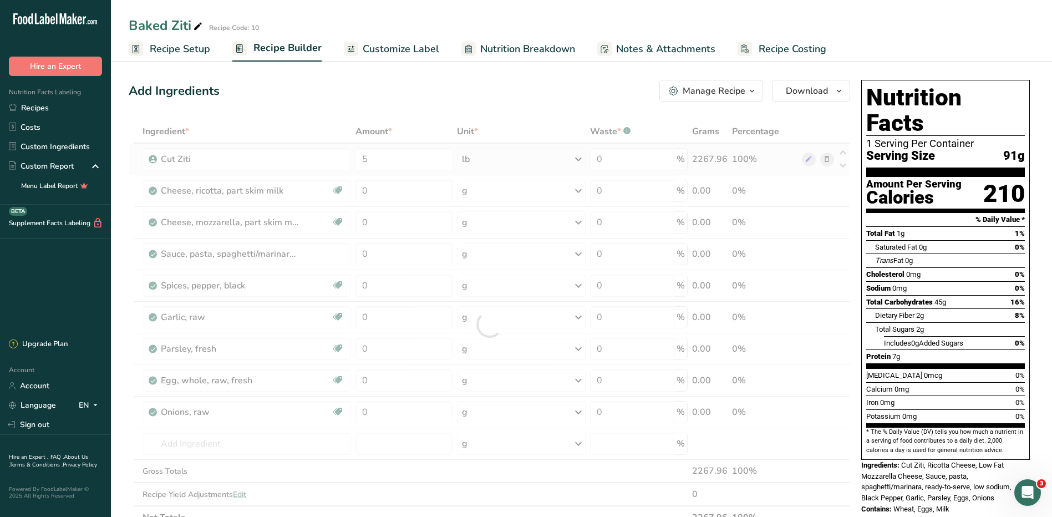
click at [493, 160] on div "Ingredient * Amount * Unit * Waste * .a-a{fill:#347362;}.b-a{fill:#fff;} Grams …" at bounding box center [490, 324] width 722 height 409
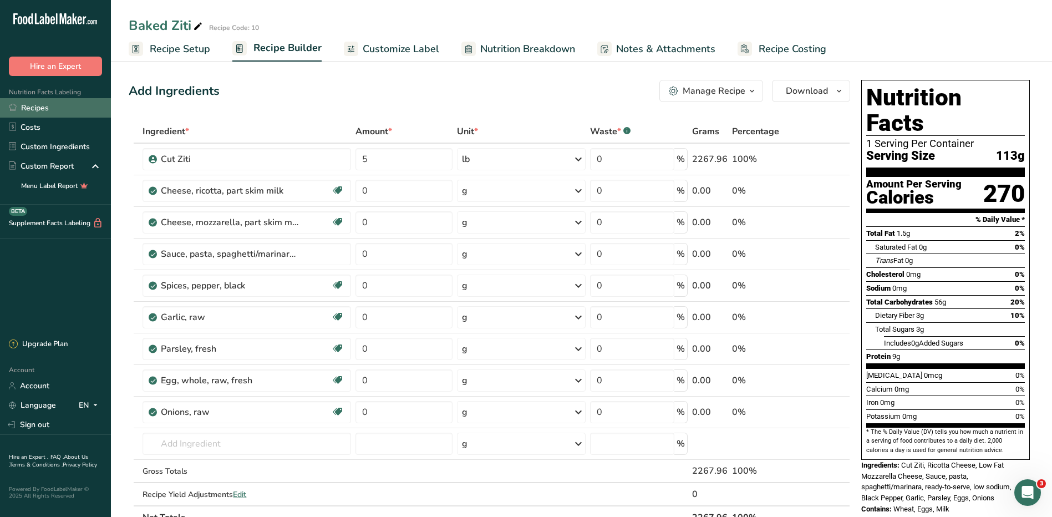
click at [51, 111] on link "Recipes" at bounding box center [55, 107] width 111 height 19
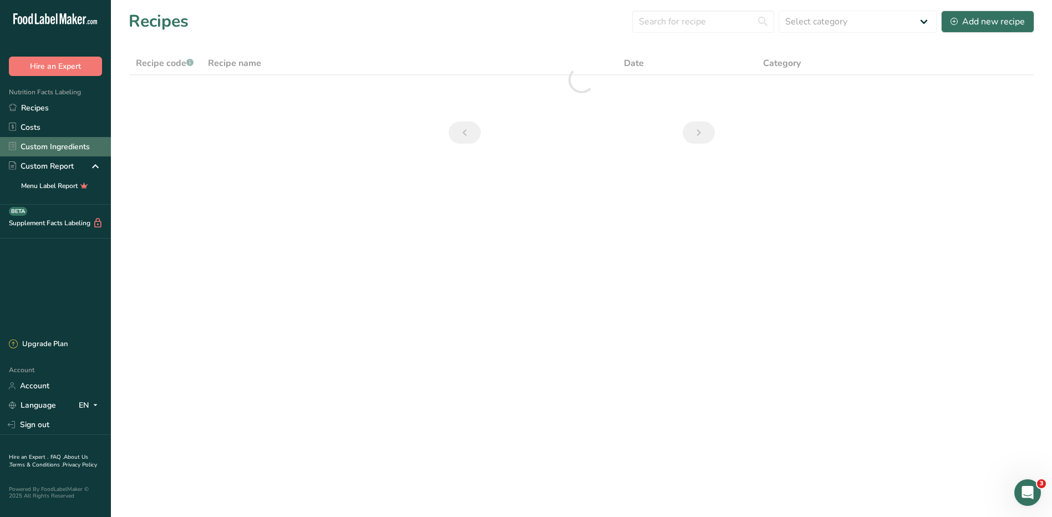
click at [51, 142] on link "Custom Ingredients" at bounding box center [55, 146] width 111 height 19
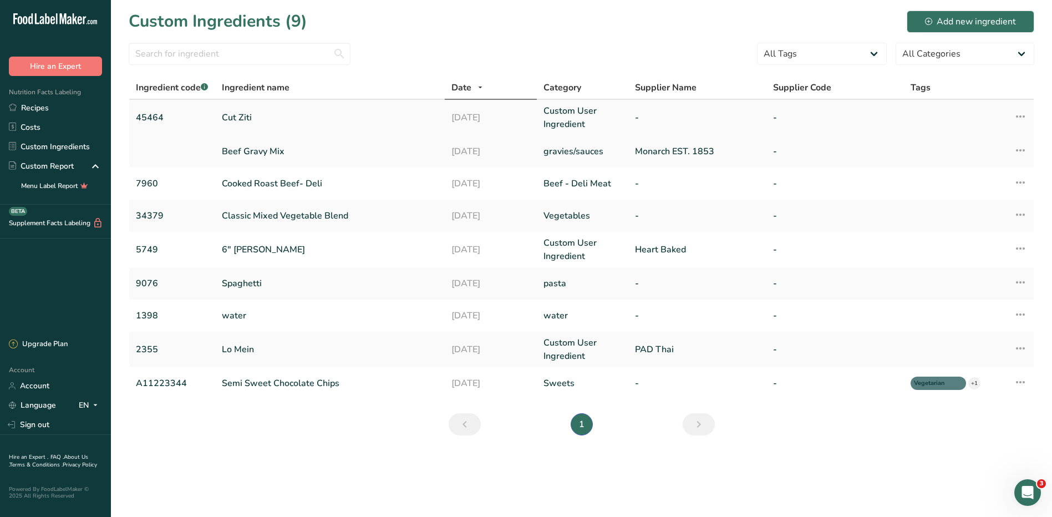
click at [242, 110] on td "Cut Ziti" at bounding box center [330, 117] width 230 height 35
click at [243, 114] on link "Cut Ziti" at bounding box center [330, 117] width 216 height 13
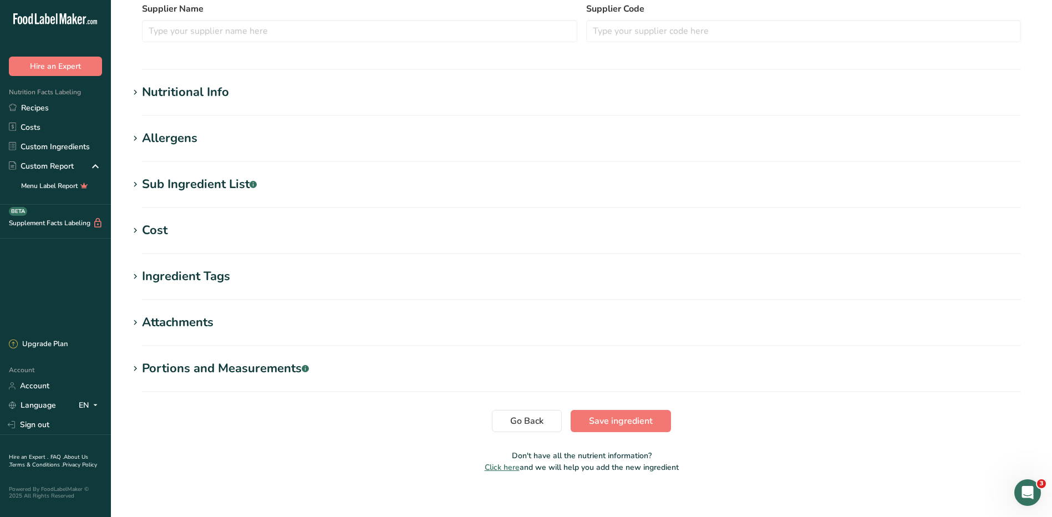
scroll to position [333, 0]
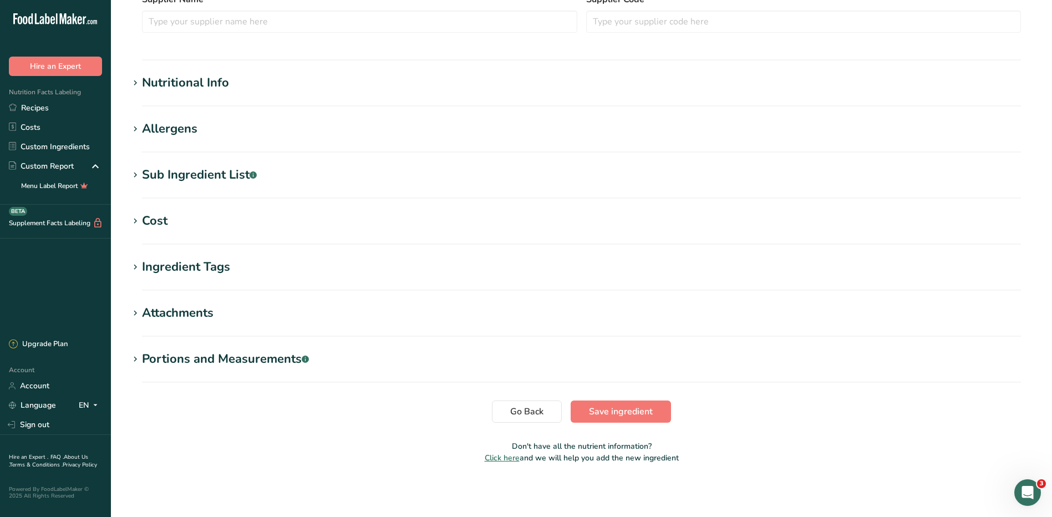
click at [192, 81] on div "Nutritional Info" at bounding box center [185, 83] width 87 height 18
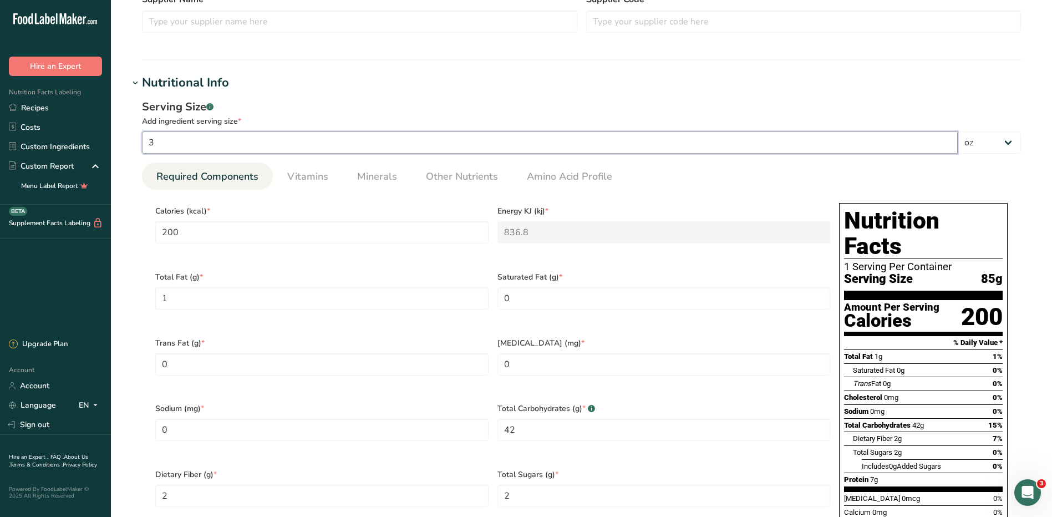
click at [236, 136] on input "3" at bounding box center [550, 142] width 816 height 22
type input "2"
type input "133.3333"
type KJ "557.8667"
type Fat "0.6667"
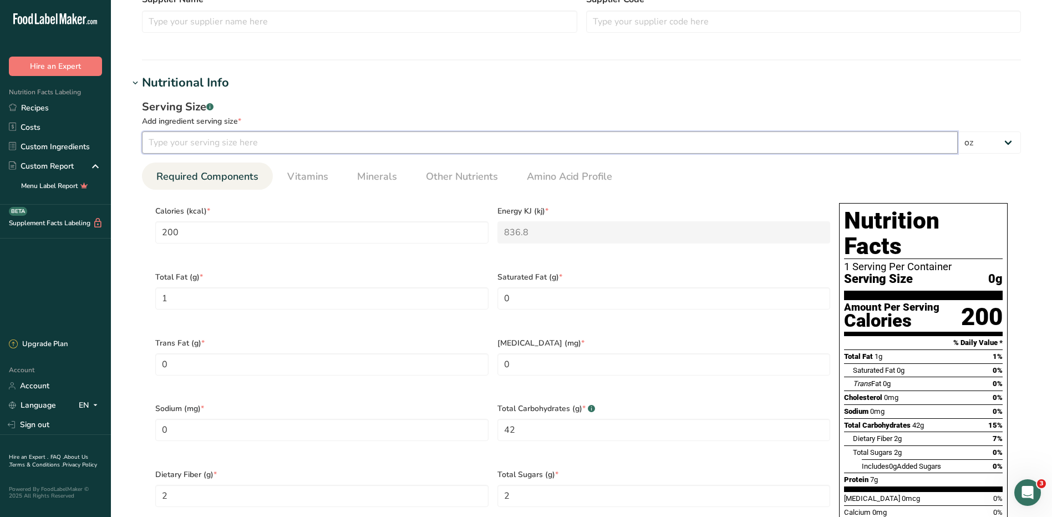
type Carbohydrates "28"
type Fiber "1.3334"
type Sugars "1.3334"
type input "4.6667"
type input "2"
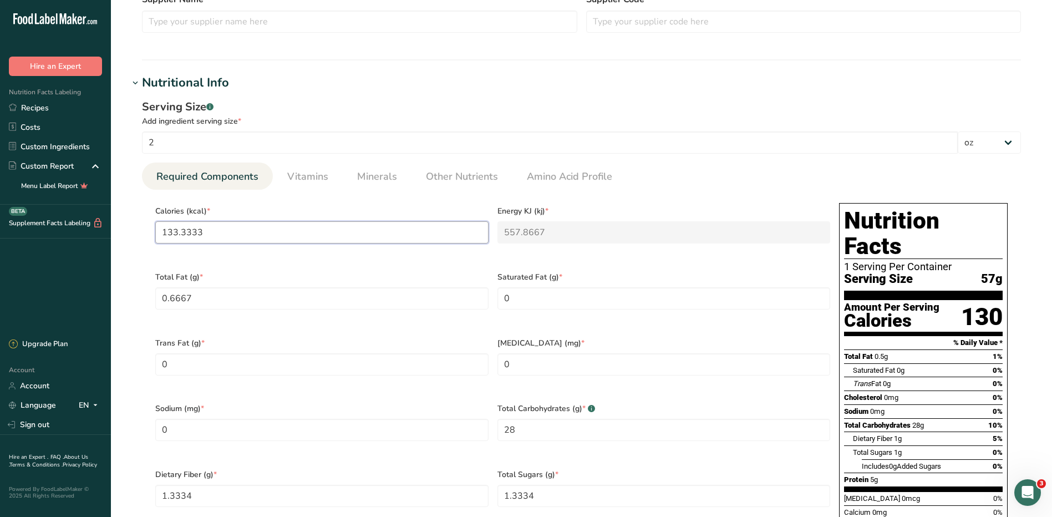
click at [334, 233] on input "133.3333" at bounding box center [321, 232] width 333 height 22
type input "133.333"
type KJ "557.9"
type input "133.3"
type KJ "557.7"
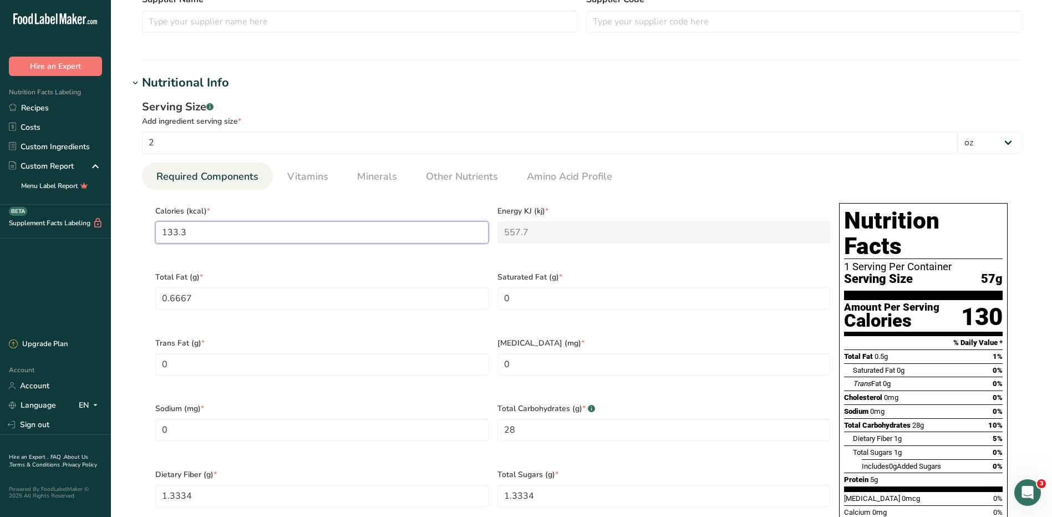
type input "133"
type KJ "556.5"
type input "13"
type KJ "54.4"
type input "1"
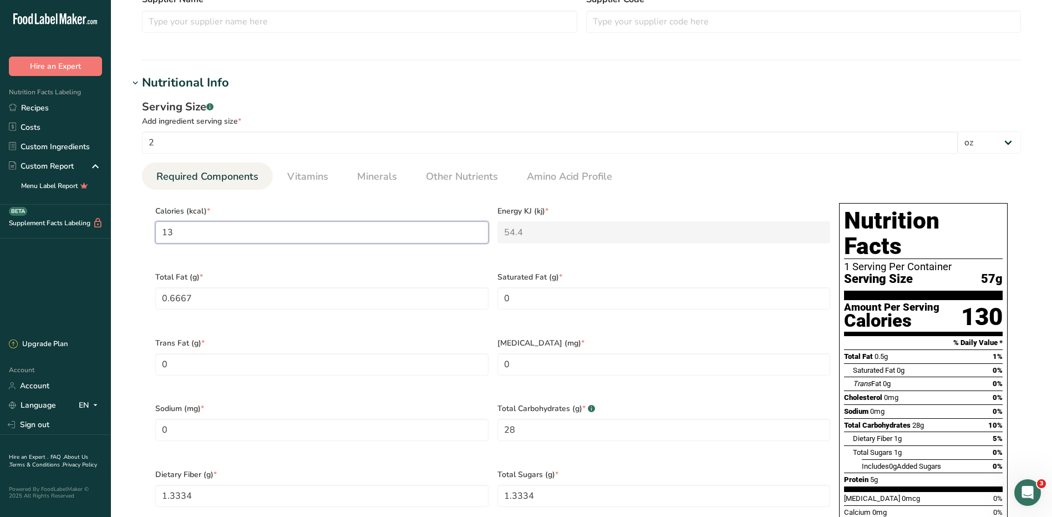
type KJ "4.2"
type input "0"
type KJ "0"
type input "2"
type KJ "8.4"
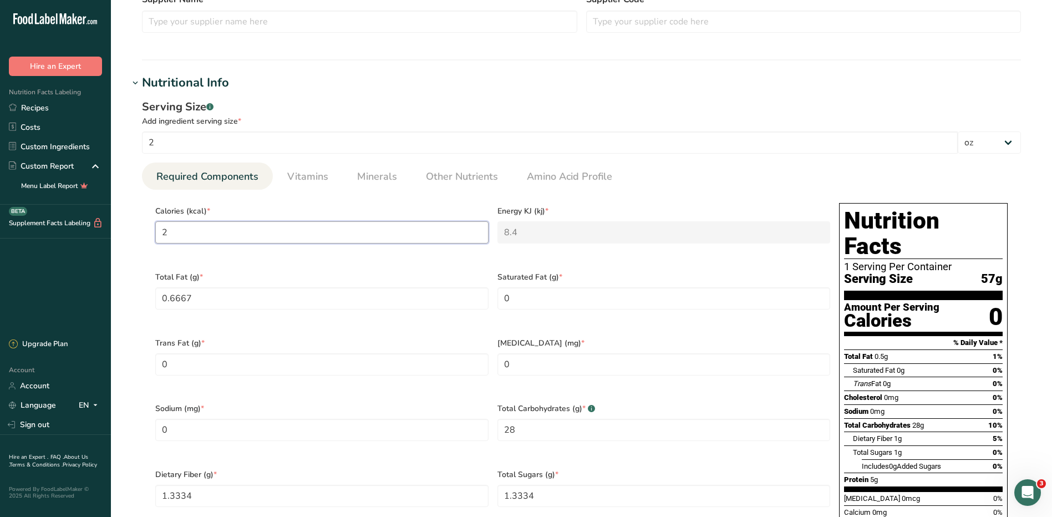
type input "20"
type KJ "83.7"
type input "200"
type KJ "836.8"
type input "200"
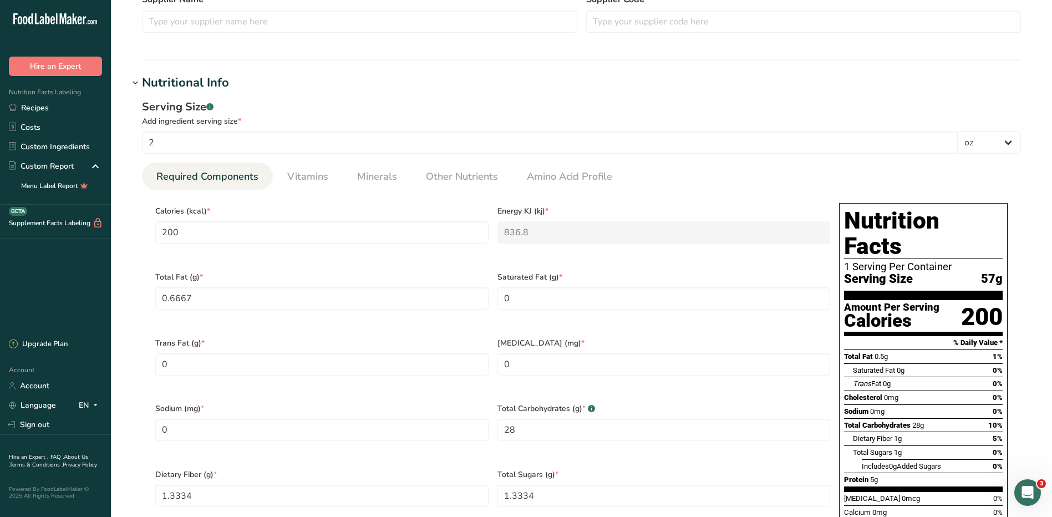
click at [369, 282] on div "Total Fat (g) * 0.6667" at bounding box center [322, 298] width 342 height 66
click at [366, 293] on Fat "0.6667" at bounding box center [321, 298] width 333 height 22
type Fat "0"
type Fat "1"
click at [532, 425] on Carbohydrates "28" at bounding box center [664, 430] width 333 height 22
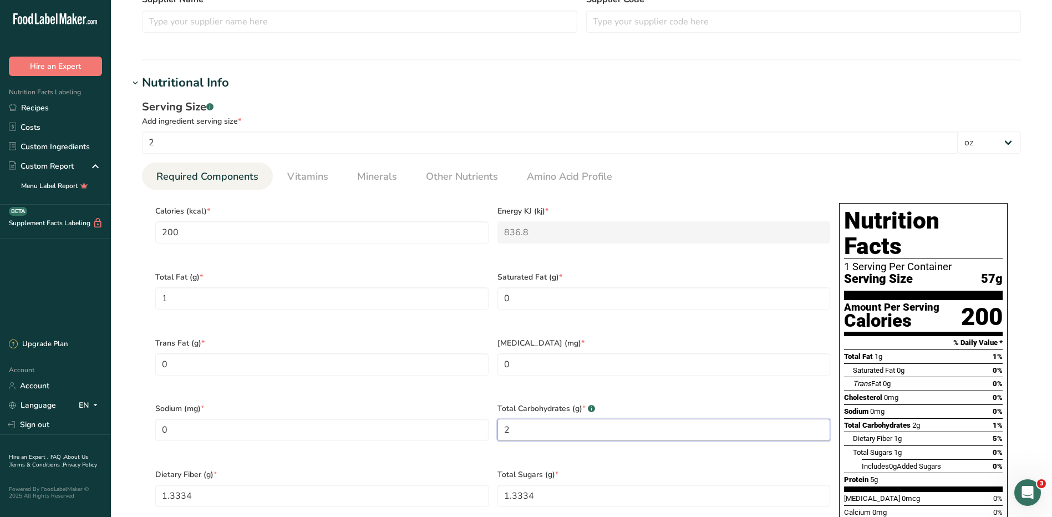
type Carbohydrates "0"
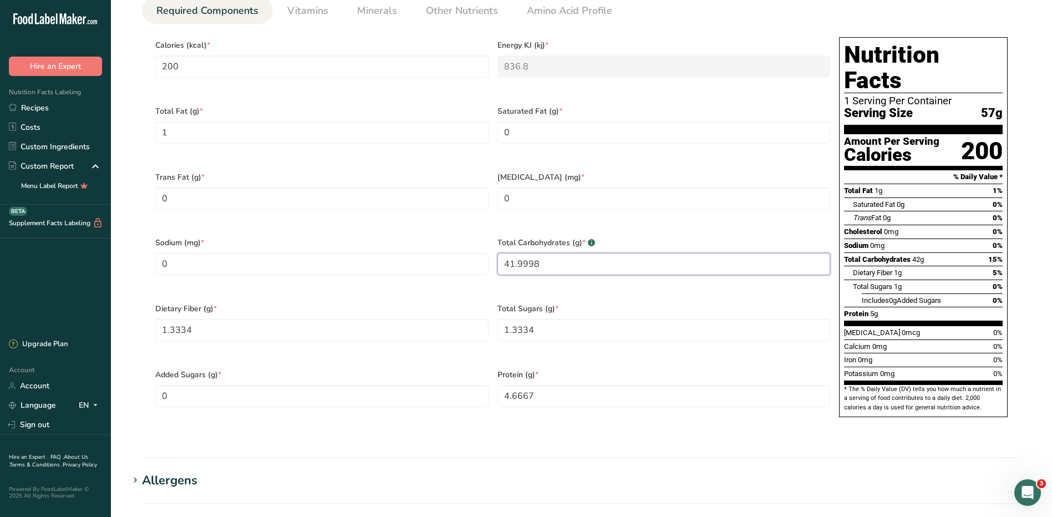
scroll to position [500, 0]
type Carbohydrates "41.9998"
click at [360, 318] on Fiber "1.3334" at bounding box center [321, 329] width 333 height 22
type Fiber "0"
type Fiber "2"
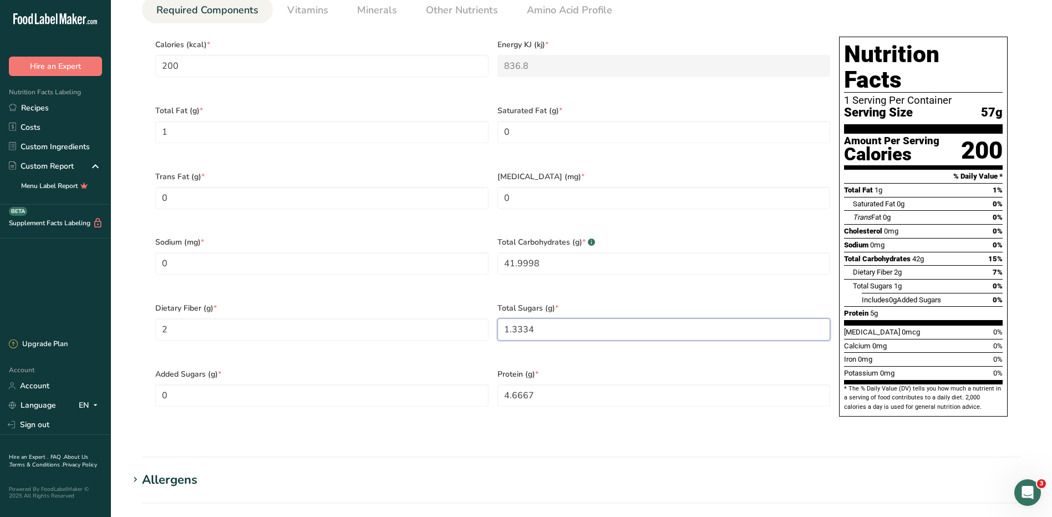
click at [562, 318] on Sugars "1.3334" at bounding box center [664, 329] width 333 height 22
type Sugars "0"
type Sugars "2"
drag, startPoint x: 544, startPoint y: 381, endPoint x: 479, endPoint y: 378, distance: 65.0
click at [479, 378] on div "Calories (kcal) * 200 Energy KJ (kj) * 836.8 Total Fat (g) * 1 Saturated Fat (g…" at bounding box center [493, 229] width 684 height 395
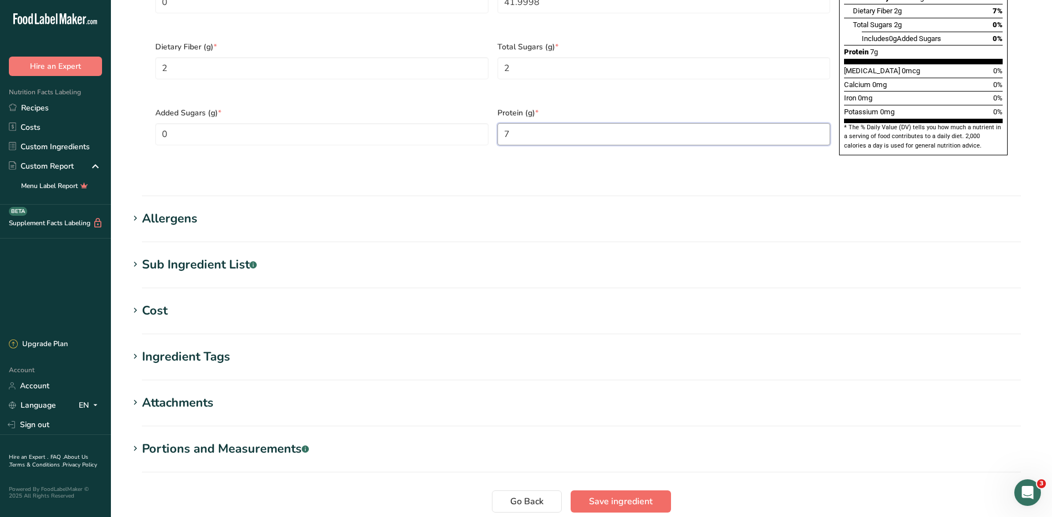
scroll to position [825, 0]
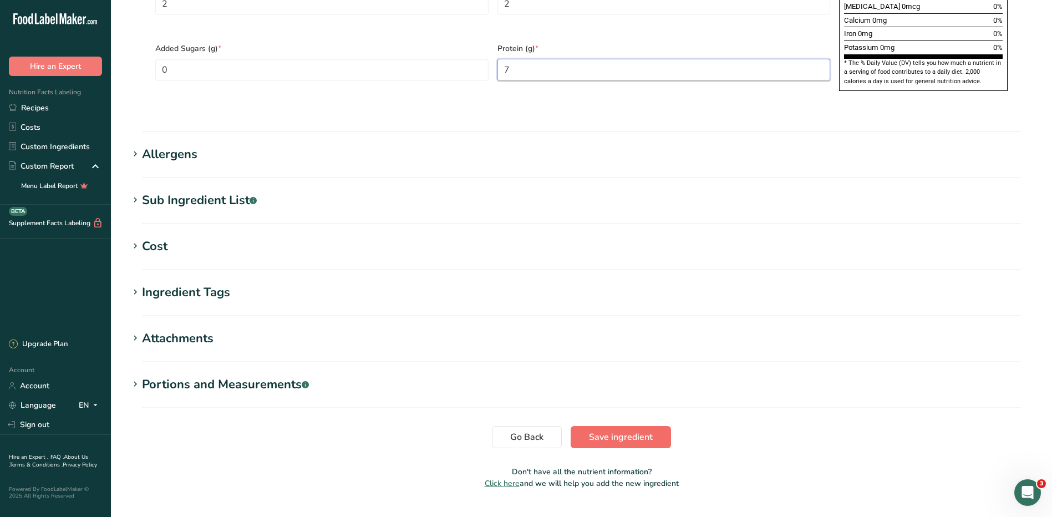
type input "7"
click at [666, 426] on button "Save ingredient" at bounding box center [621, 437] width 100 height 22
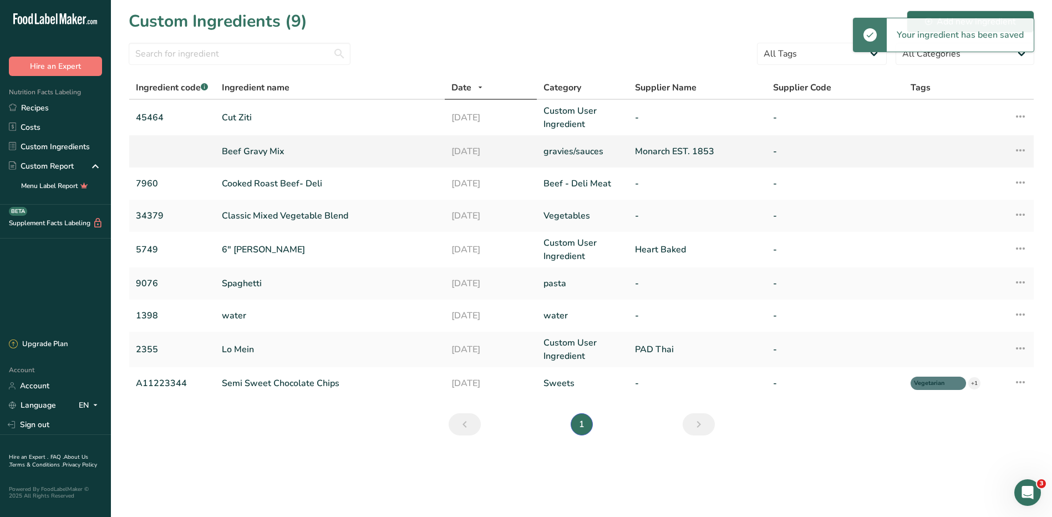
click at [230, 151] on link "Beef Gravy Mix" at bounding box center [330, 151] width 216 height 13
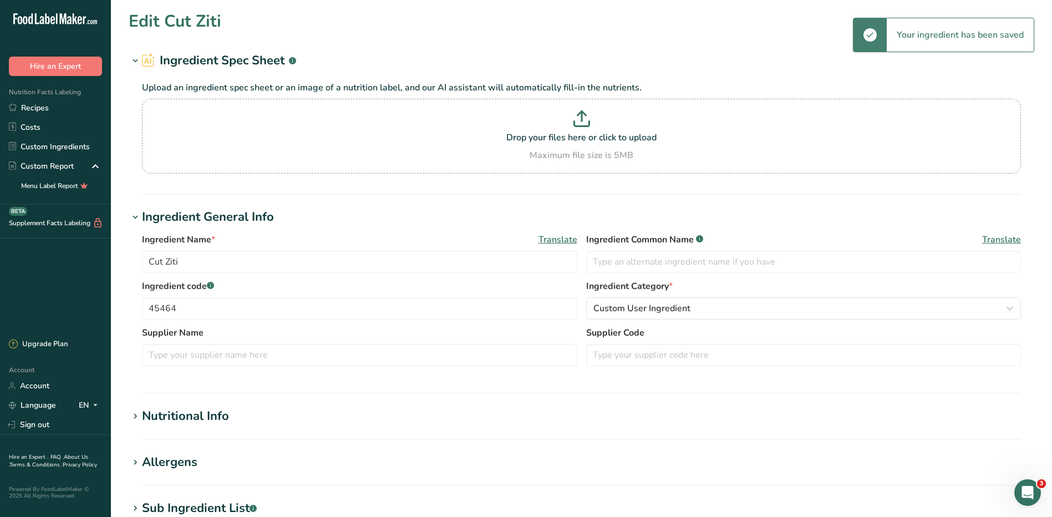
type input "Beef Gravy Mix"
type input "2653"
type input "Monarch EST. 1853"
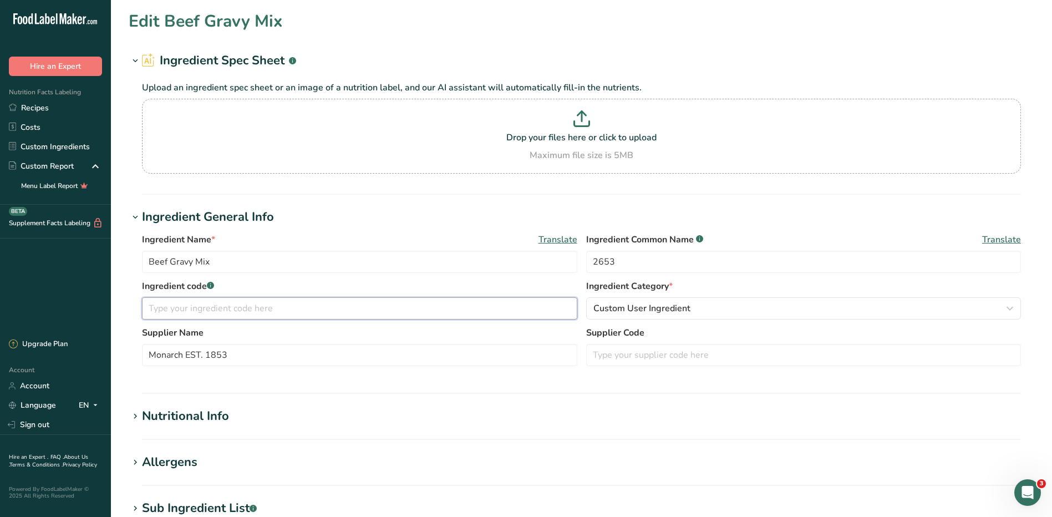
click at [333, 312] on input "text" at bounding box center [359, 308] width 435 height 22
type input "2653"
drag, startPoint x: 654, startPoint y: 271, endPoint x: 591, endPoint y: 271, distance: 62.7
click at [591, 271] on input "2653" at bounding box center [803, 262] width 435 height 22
click at [21, 110] on link "Recipes" at bounding box center [55, 107] width 111 height 19
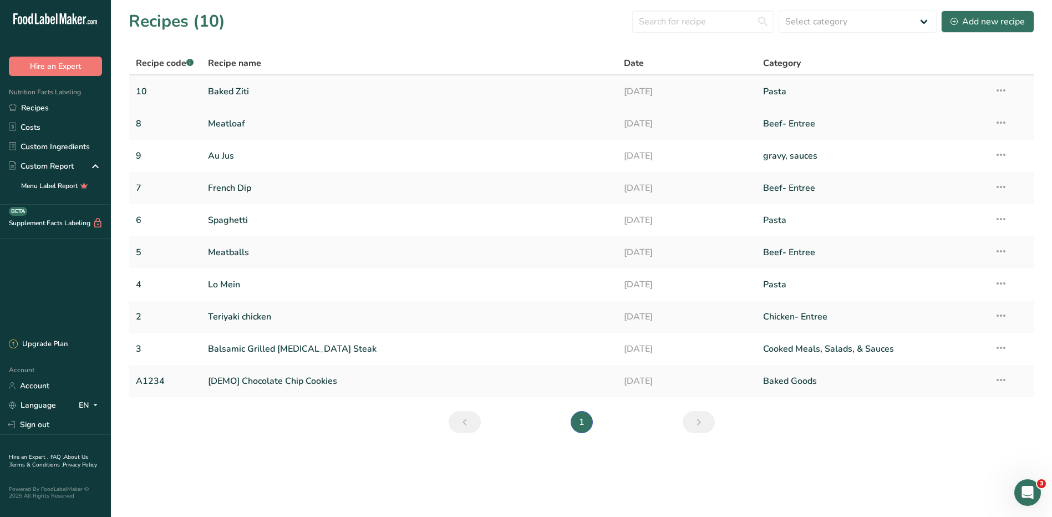
click at [217, 85] on link "Baked Ziti" at bounding box center [409, 91] width 403 height 23
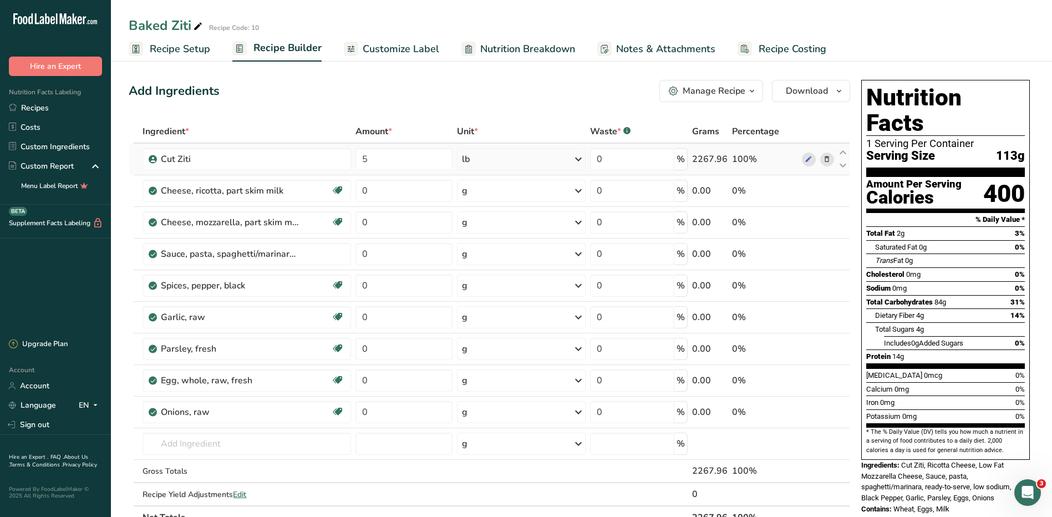
click at [500, 158] on div "lb" at bounding box center [521, 159] width 129 height 22
click at [496, 327] on div "See more" at bounding box center [510, 329] width 93 height 12
click at [536, 130] on div "Unit *" at bounding box center [521, 131] width 129 height 13
click at [516, 160] on div "lb" at bounding box center [521, 159] width 129 height 22
click at [276, 443] on input "text" at bounding box center [247, 444] width 209 height 22
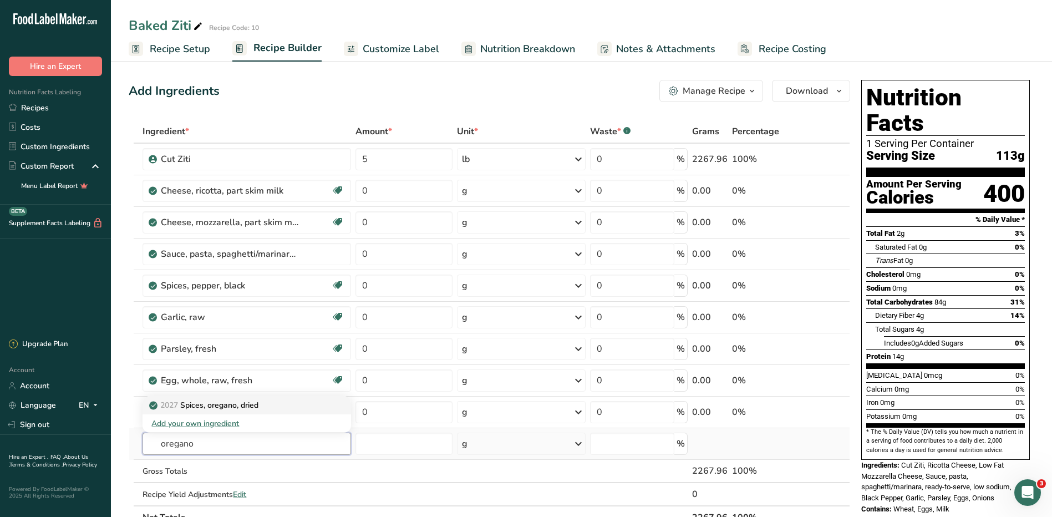
type input "oregano"
click at [266, 407] on div "2027 Spices, oregano, dried" at bounding box center [237, 405] width 173 height 12
type input "Spices, oregano, dried"
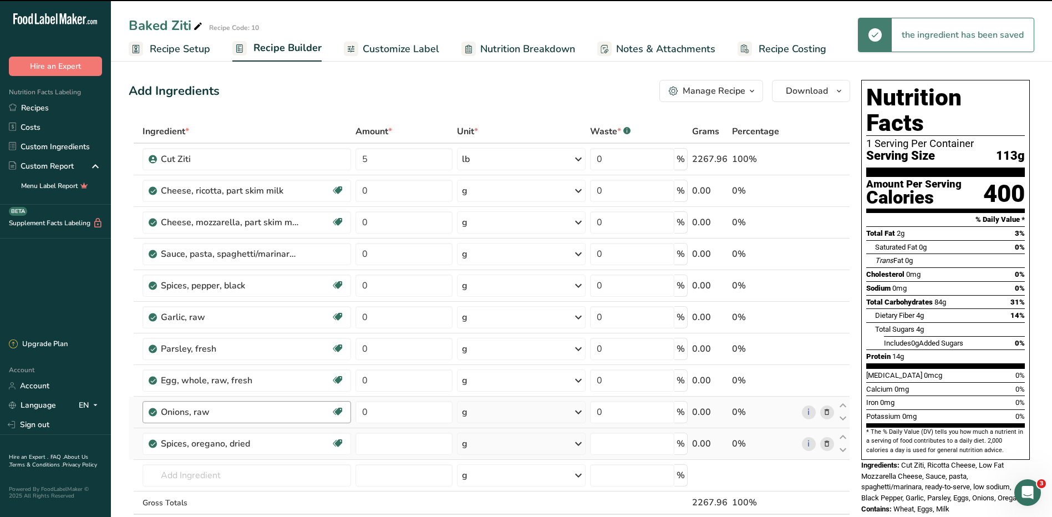
type input "0"
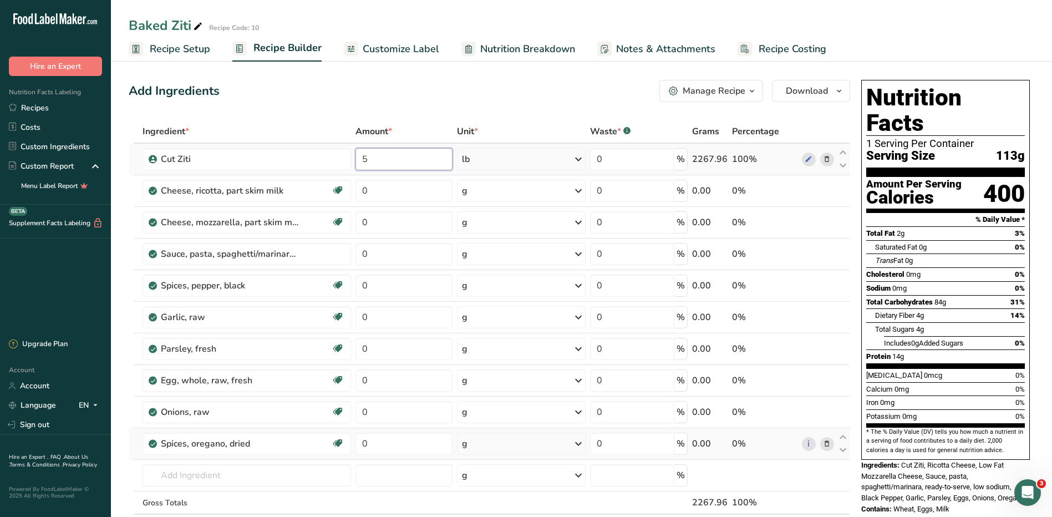
click at [392, 161] on input "5" at bounding box center [404, 159] width 97 height 22
type input "4"
click at [484, 158] on div "Ingredient * Amount * Unit * Waste * .a-a{fill:#347362;}.b-a{fill:#fff;} Grams …" at bounding box center [490, 340] width 722 height 441
click at [401, 186] on input "0" at bounding box center [404, 191] width 97 height 22
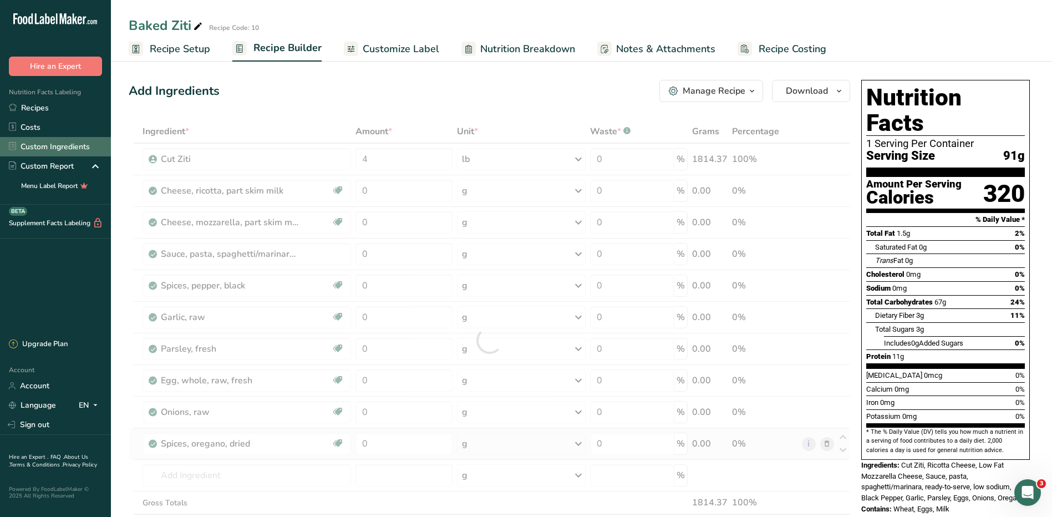
click at [37, 144] on link "Custom Ingredients" at bounding box center [55, 146] width 111 height 19
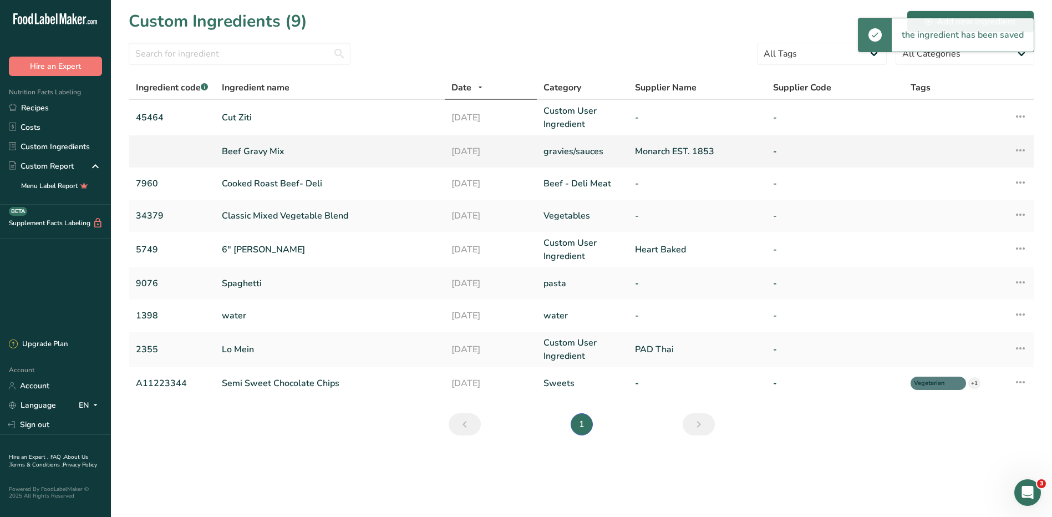
click at [242, 154] on link "Beef Gravy Mix" at bounding box center [330, 151] width 216 height 13
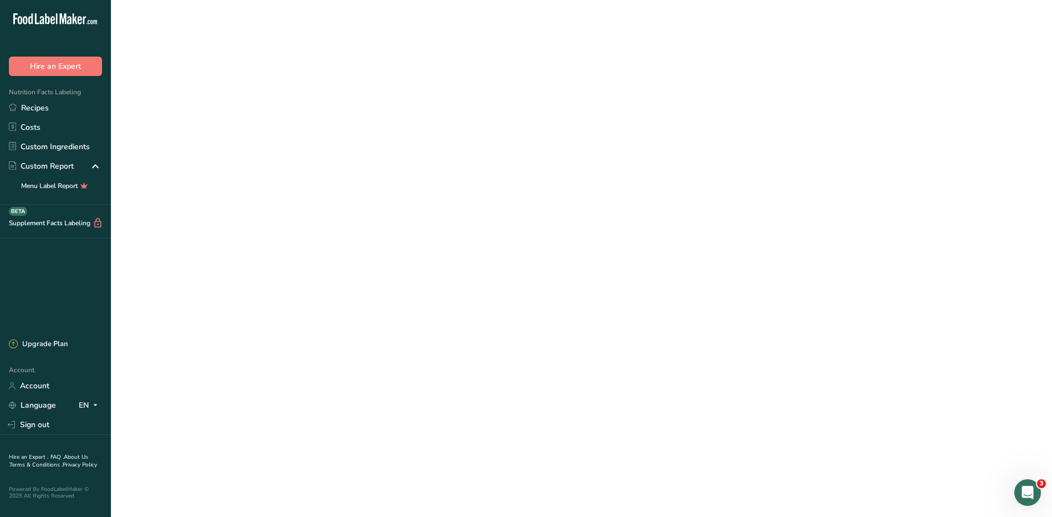
type input "2653"
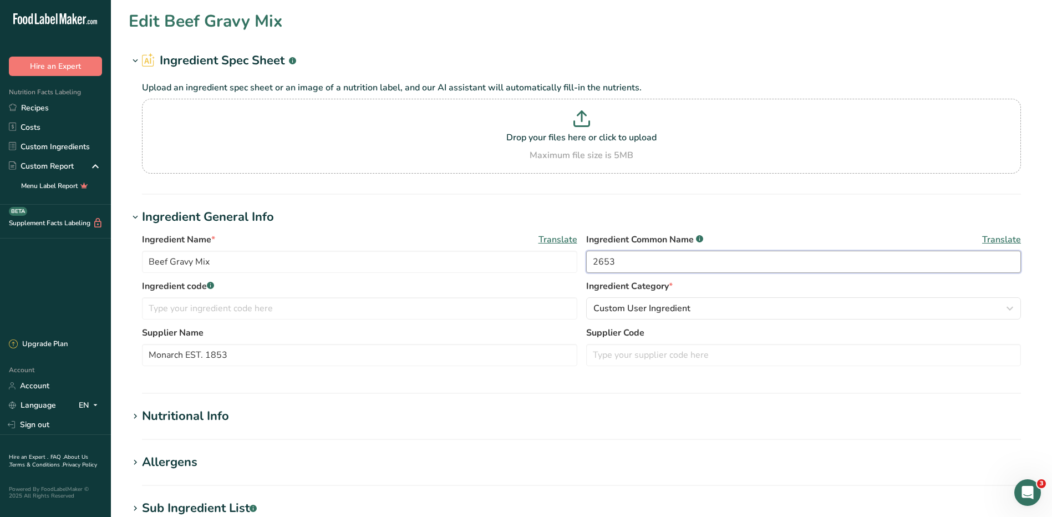
drag, startPoint x: 643, startPoint y: 266, endPoint x: 588, endPoint y: 271, distance: 54.6
click at [588, 271] on input "2653" at bounding box center [803, 262] width 435 height 22
click at [503, 307] on input "text" at bounding box center [359, 308] width 435 height 22
paste input "2653"
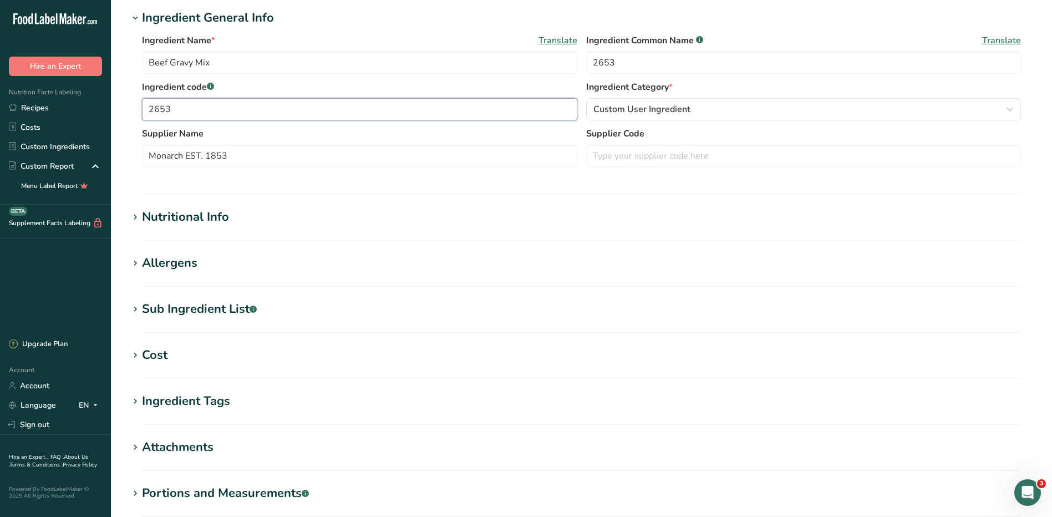
scroll to position [277, 0]
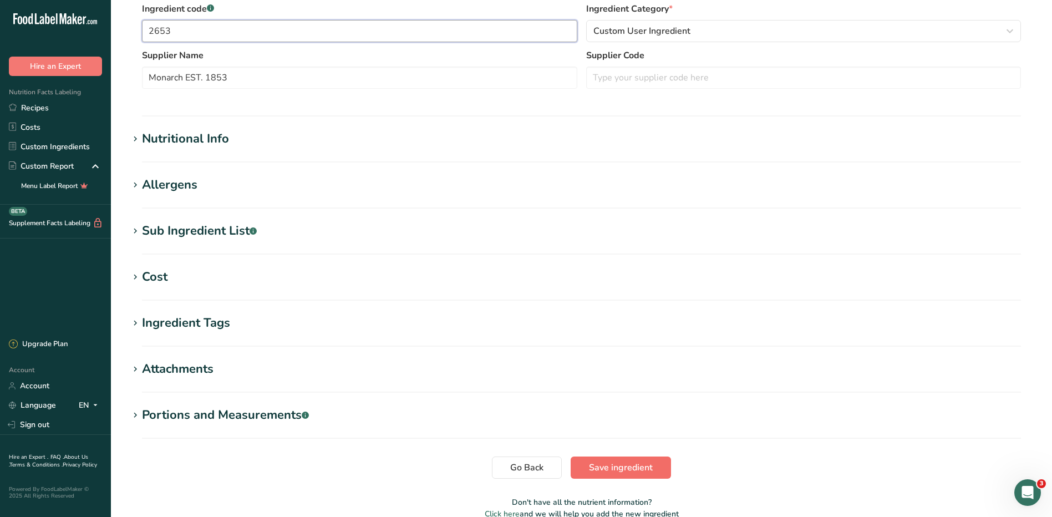
type input "2653"
click at [626, 464] on span "Save ingredient" at bounding box center [621, 467] width 64 height 13
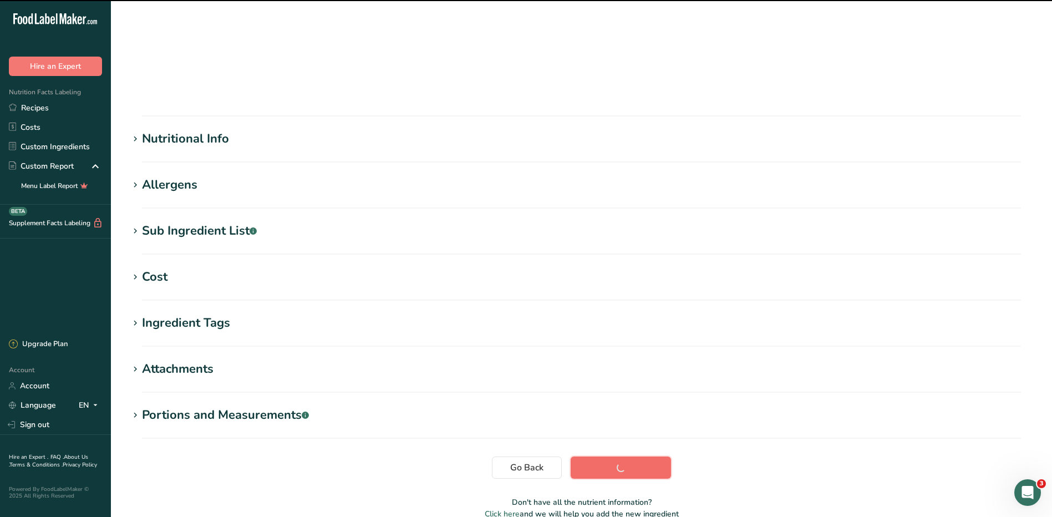
scroll to position [70, 0]
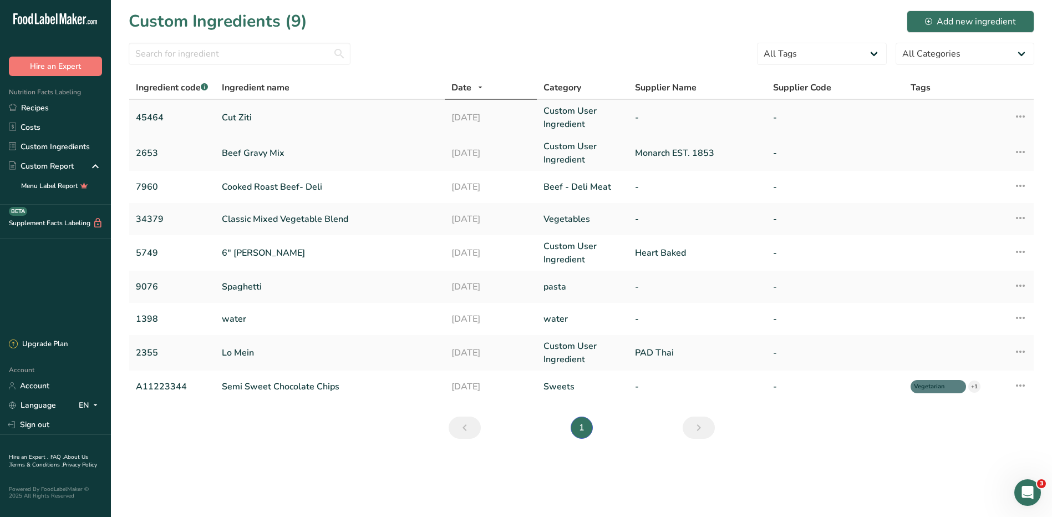
click at [243, 115] on link "Cut Ziti" at bounding box center [330, 117] width 216 height 13
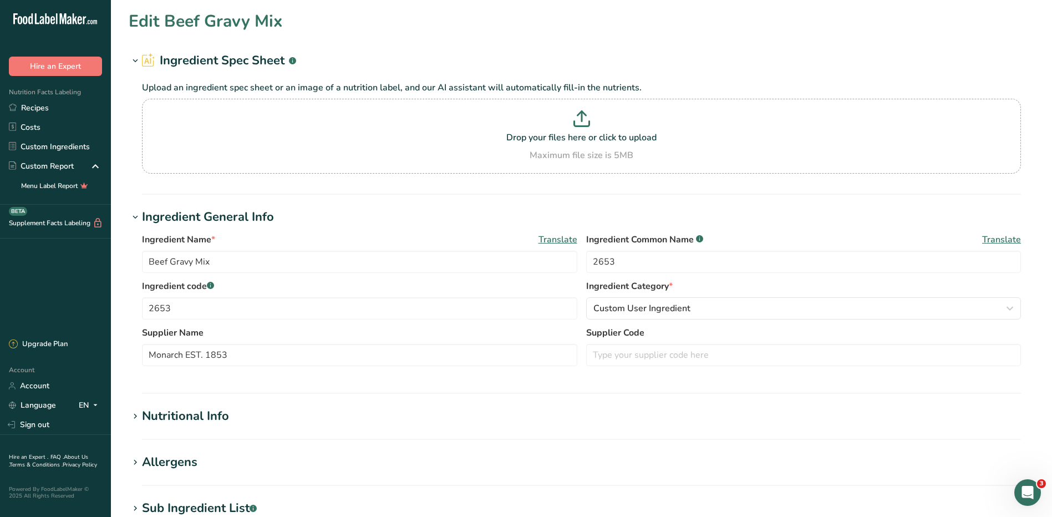
type input "Cut Ziti"
type input "45464"
click at [224, 348] on input "text" at bounding box center [359, 355] width 435 height 22
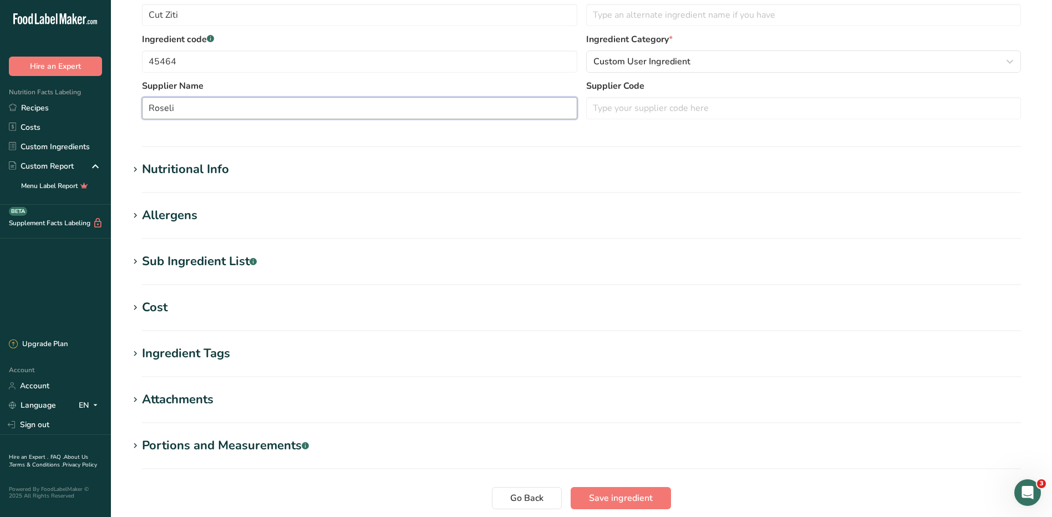
scroll to position [333, 0]
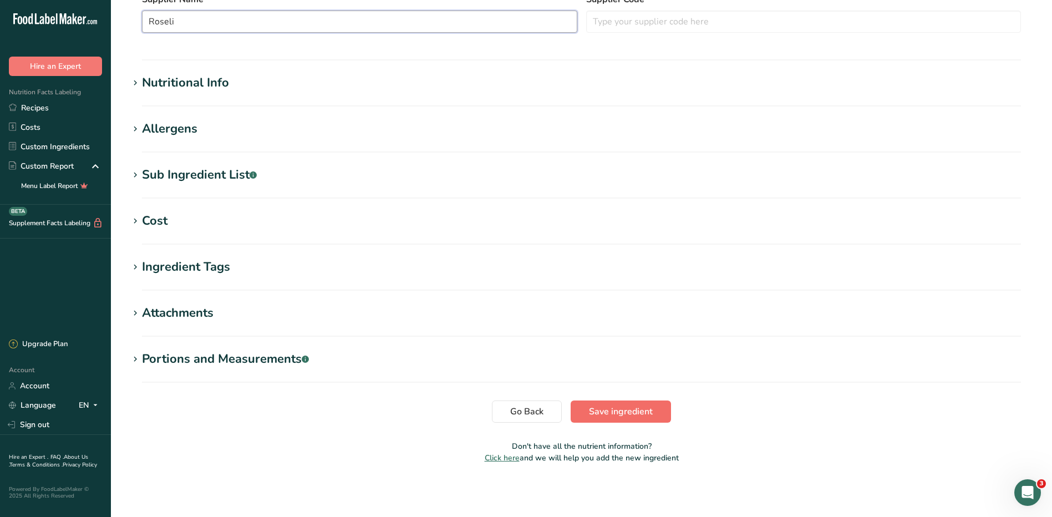
type input "Roseli"
click at [665, 408] on button "Save ingredient" at bounding box center [621, 411] width 100 height 22
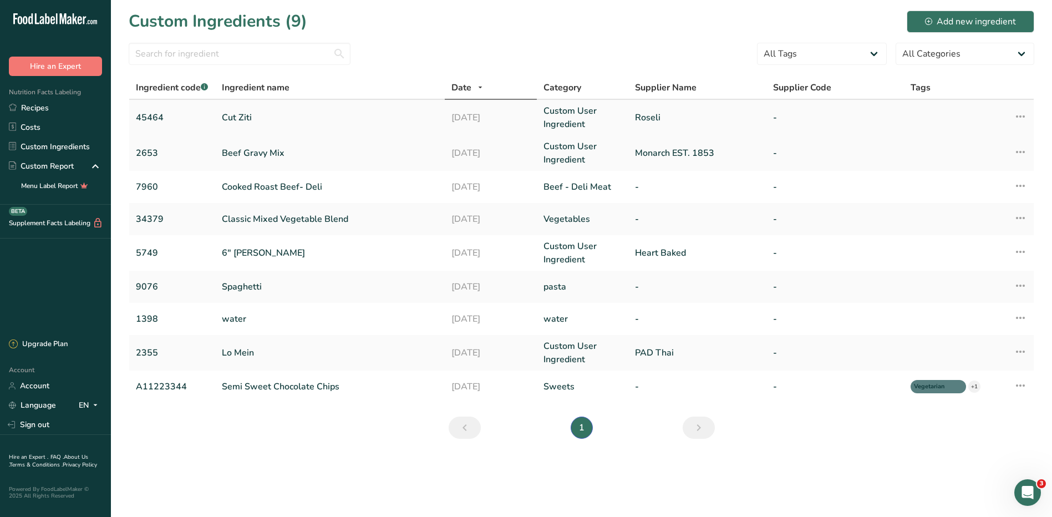
click at [253, 116] on link "Cut Ziti" at bounding box center [330, 117] width 216 height 13
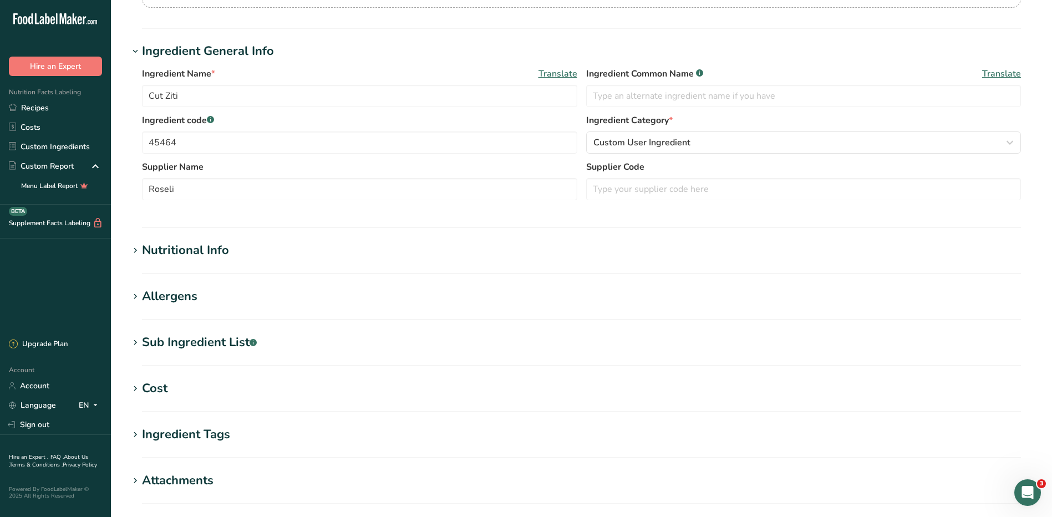
scroll to position [166, 0]
click at [200, 245] on div "Nutritional Info" at bounding box center [185, 250] width 87 height 18
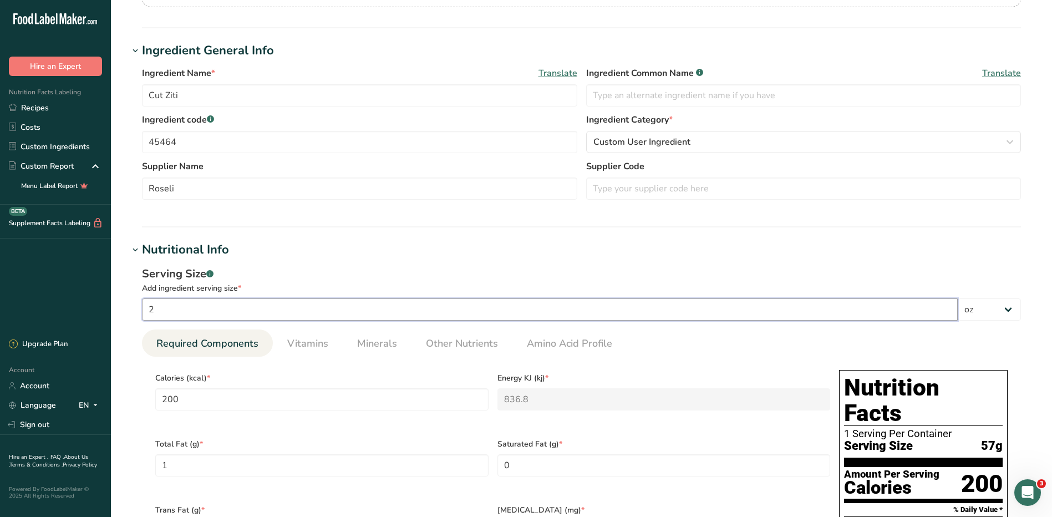
click at [373, 312] on input "2" at bounding box center [550, 309] width 816 height 22
type input "25"
type input "2500.0001"
type KJ "10459.9997"
type Fat "12.5002"
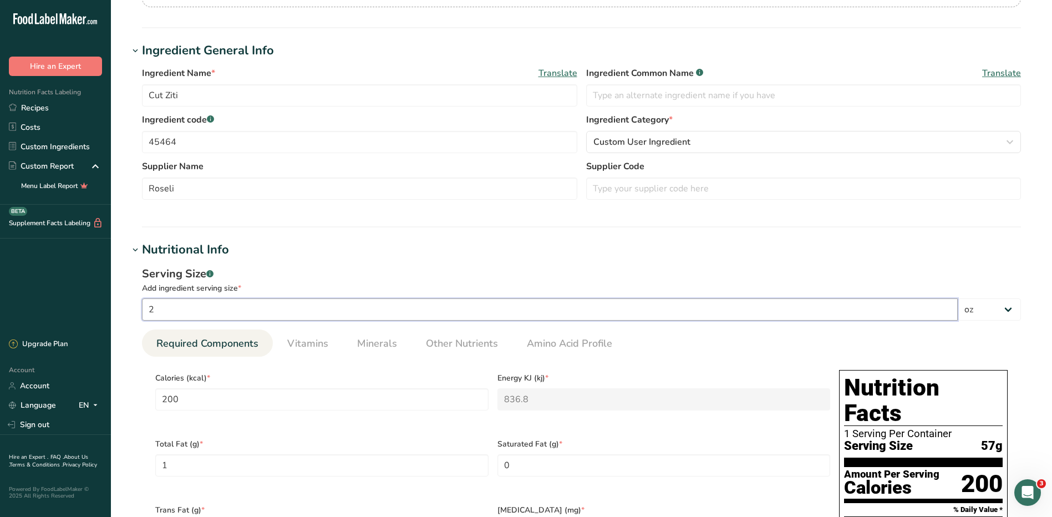
type Carbohydrates "525.0002"
type Fiber "24.9997"
type Sugars "24.9997"
type input "87.5001"
type input "256"
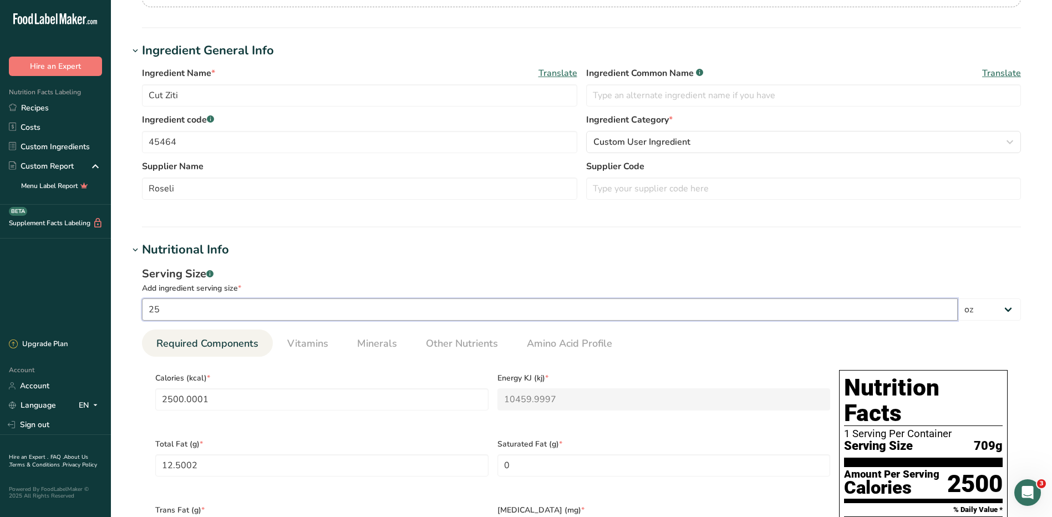
type input "25600.001"
type KJ "107110.3969"
type Fat "128.0023"
type Carbohydrates "5376.0019"
type Fiber "255.9973"
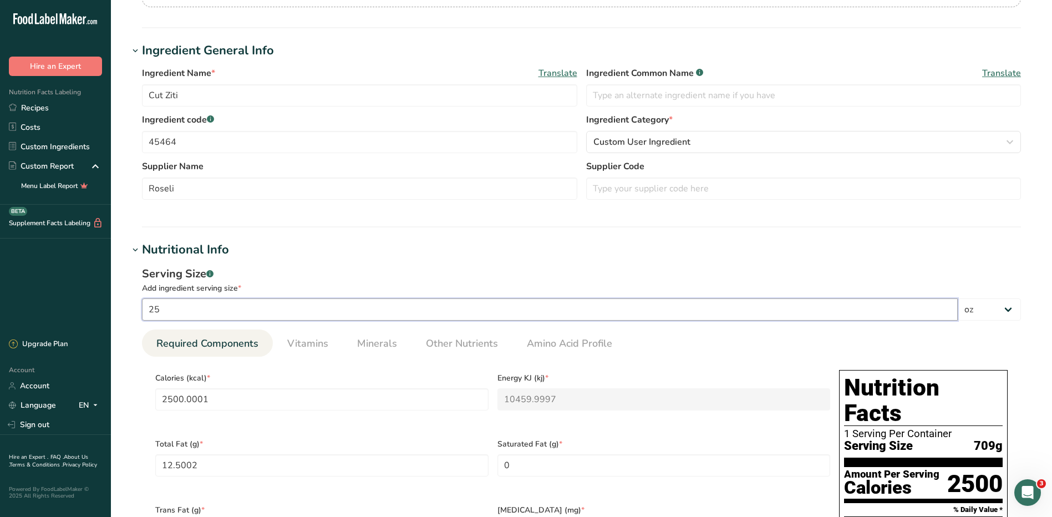
type Sugars "255.9973"
type input "896.0015"
type input "25"
type input "2500.0001"
type KJ "10459.9997"
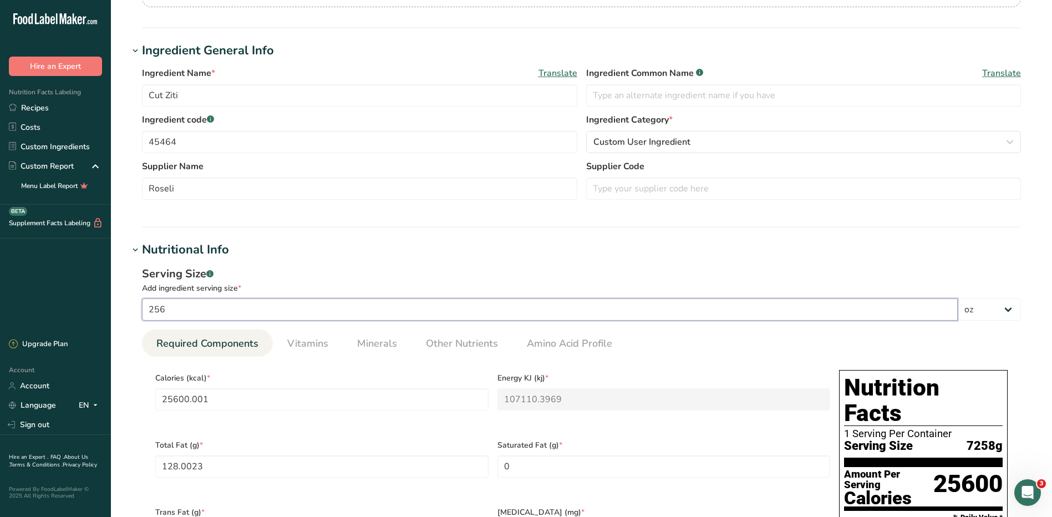
type Fat "12.5002"
type Carbohydrates "525.0002"
type Fiber "24.9997"
click at [968, 307] on select "g kg mg mcg lb oz l mL fl oz tbsp tsp cup qt gallon" at bounding box center [989, 309] width 63 height 22
click at [958, 298] on select "g kg mg mcg lb oz l mL fl oz tbsp tsp cup qt gallon" at bounding box center [989, 309] width 63 height 22
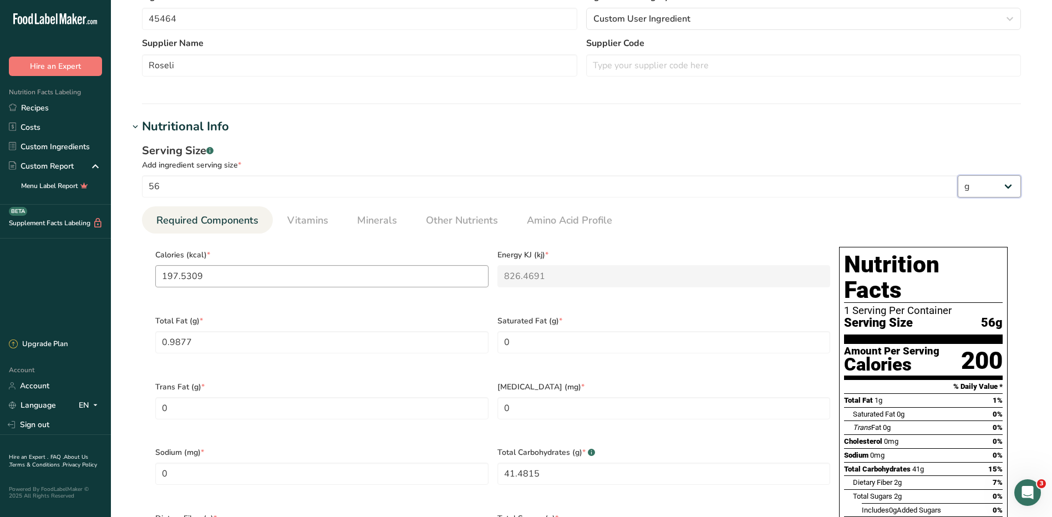
scroll to position [388, 0]
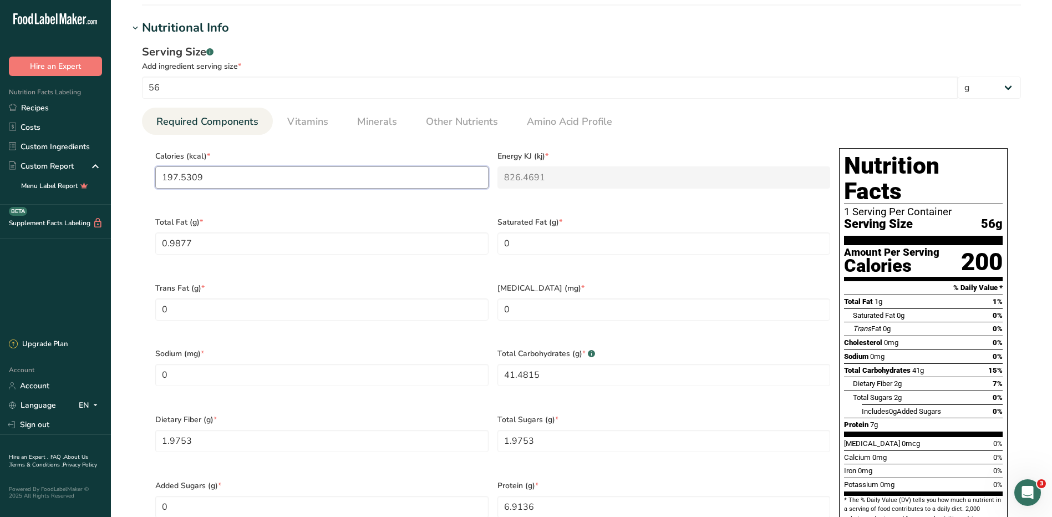
click at [226, 181] on input "197.5309" at bounding box center [321, 177] width 333 height 22
click at [307, 250] on Fat "0.9877" at bounding box center [321, 243] width 333 height 22
click at [536, 242] on Fat "0" at bounding box center [664, 243] width 333 height 22
click at [549, 364] on Carbohydrates "41.4815" at bounding box center [664, 375] width 333 height 22
click at [423, 433] on Fiber "1.9753" at bounding box center [321, 441] width 333 height 22
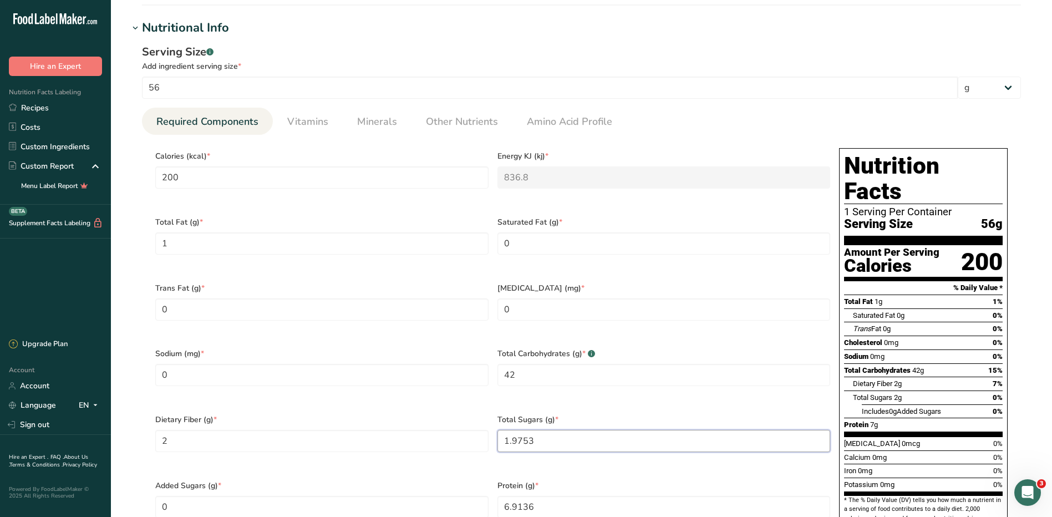
click at [554, 430] on Sugars "1.9753" at bounding box center [664, 441] width 333 height 22
click at [570, 496] on input "6.9136" at bounding box center [664, 507] width 333 height 22
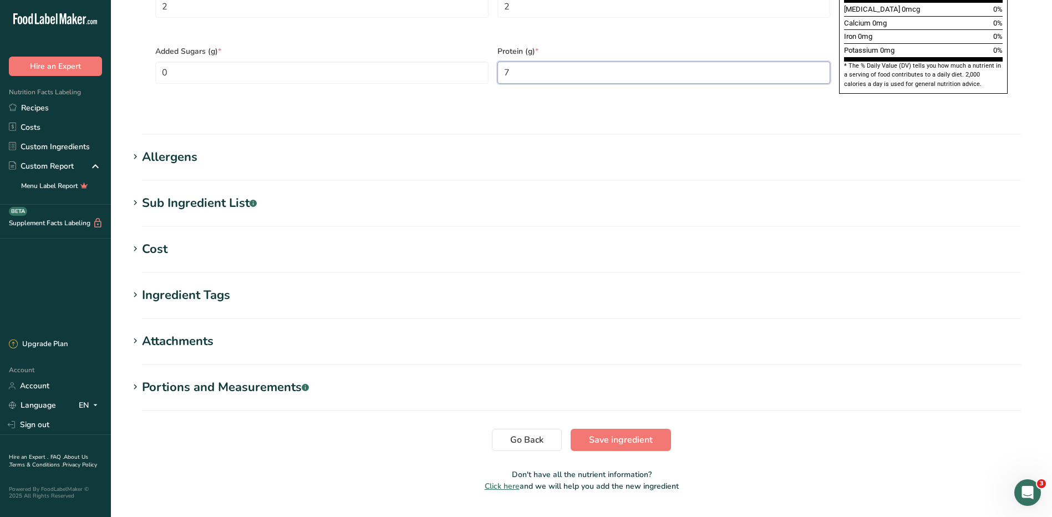
scroll to position [825, 0]
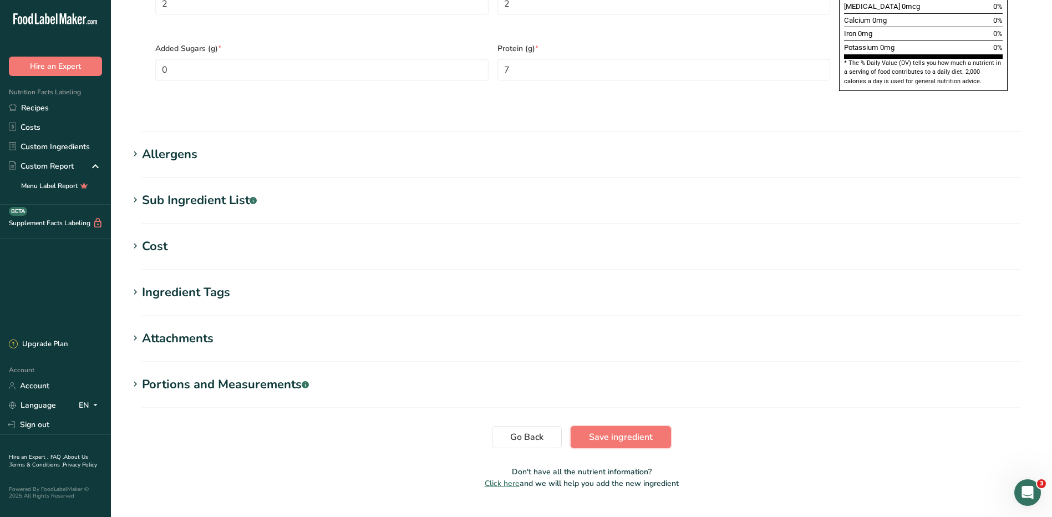
click at [620, 426] on button "Save ingredient" at bounding box center [621, 437] width 100 height 22
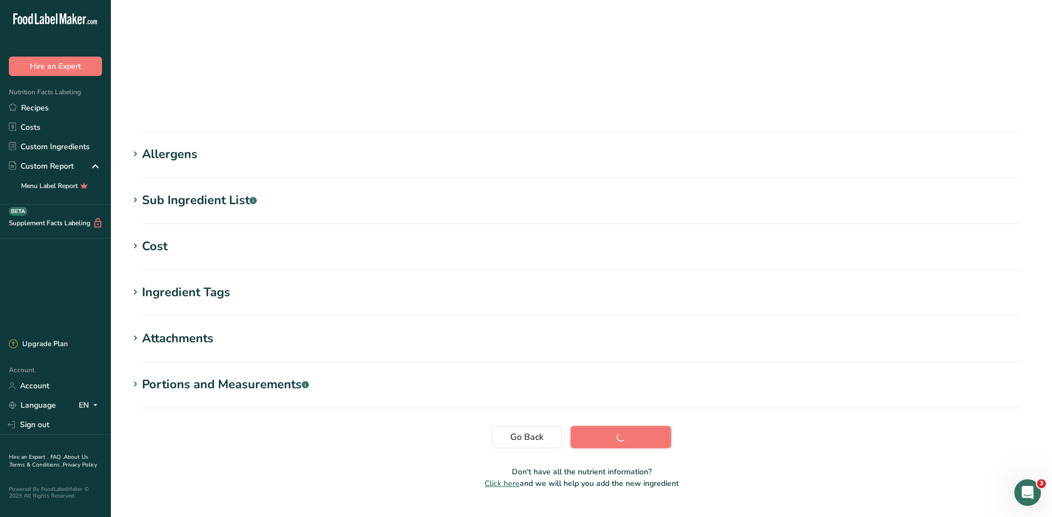
scroll to position [70, 0]
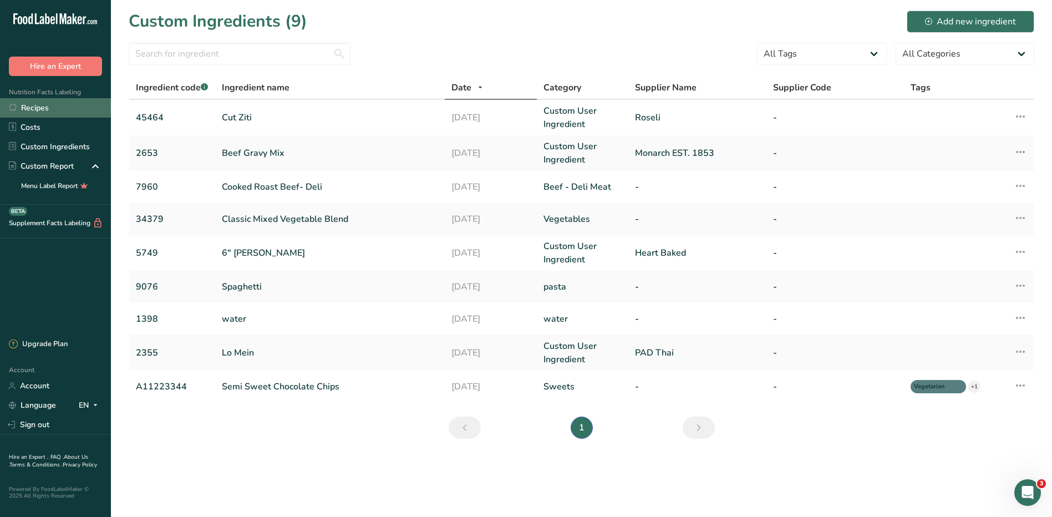
click at [54, 113] on link "Recipes" at bounding box center [55, 107] width 111 height 19
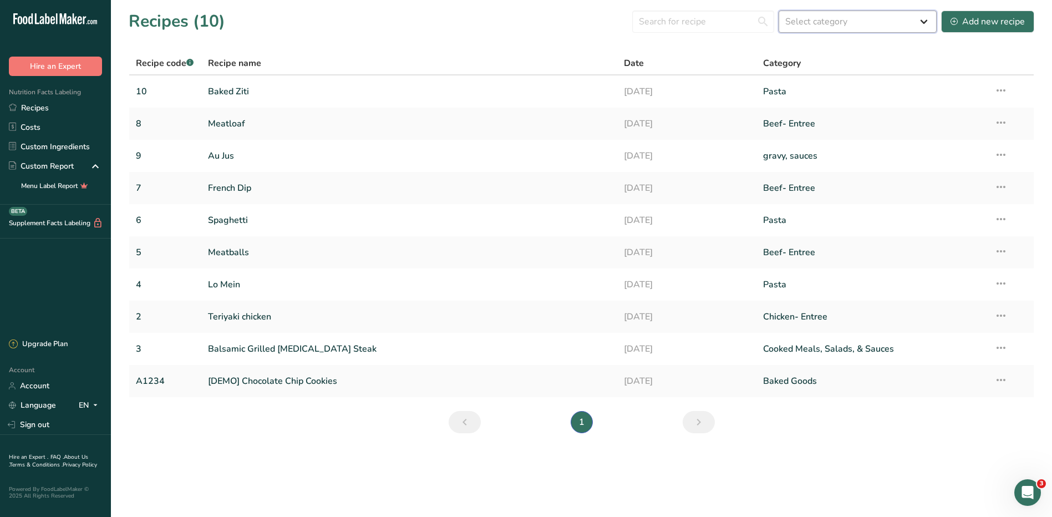
click at [824, 20] on select "Select category All Baked Goods Beef Entree Beef- Entree Beverages Chicken- Ent…" at bounding box center [858, 22] width 158 height 22
click at [779, 11] on select "Select category All Baked Goods Beef Entree Beef- Entree Beverages Chicken- Ent…" at bounding box center [858, 22] width 158 height 22
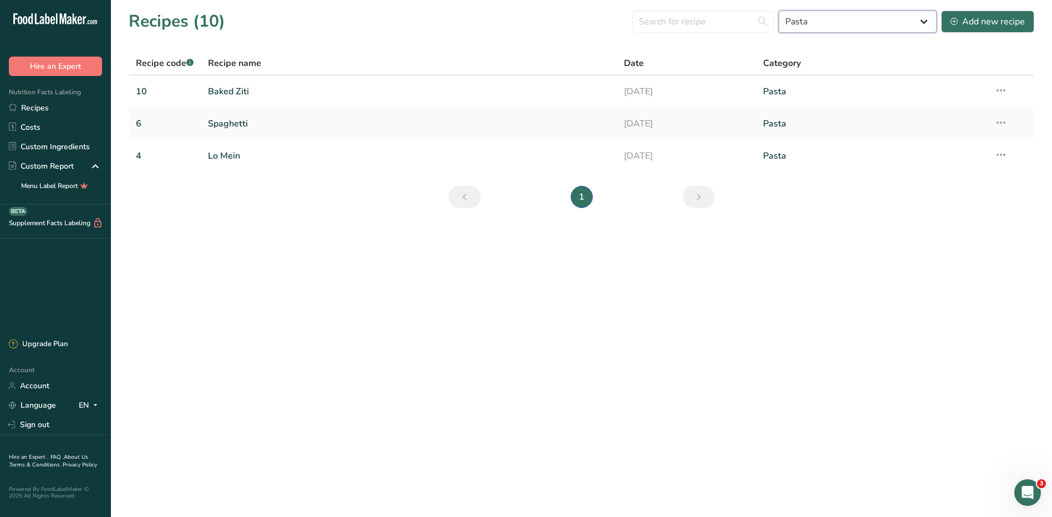
click at [875, 28] on select "All Baked Goods Beef Entree Beef- Entree Beverages Chicken- Entree Confectioner…" at bounding box center [858, 22] width 158 height 22
click at [779, 11] on select "All Baked Goods Beef Entree Beef- Entree Beverages Chicken- Entree Confectioner…" at bounding box center [858, 22] width 158 height 22
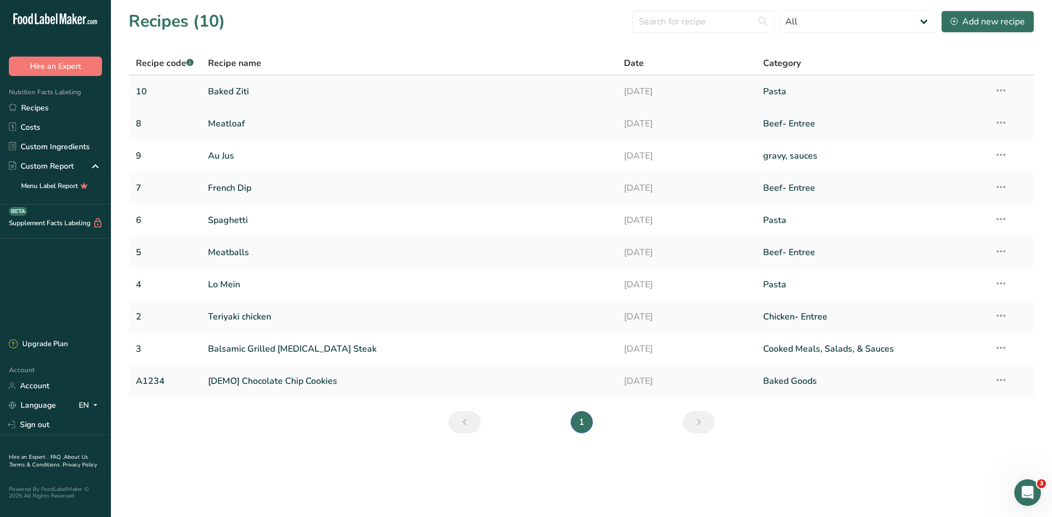
click at [227, 83] on link "Baked Ziti" at bounding box center [409, 91] width 403 height 23
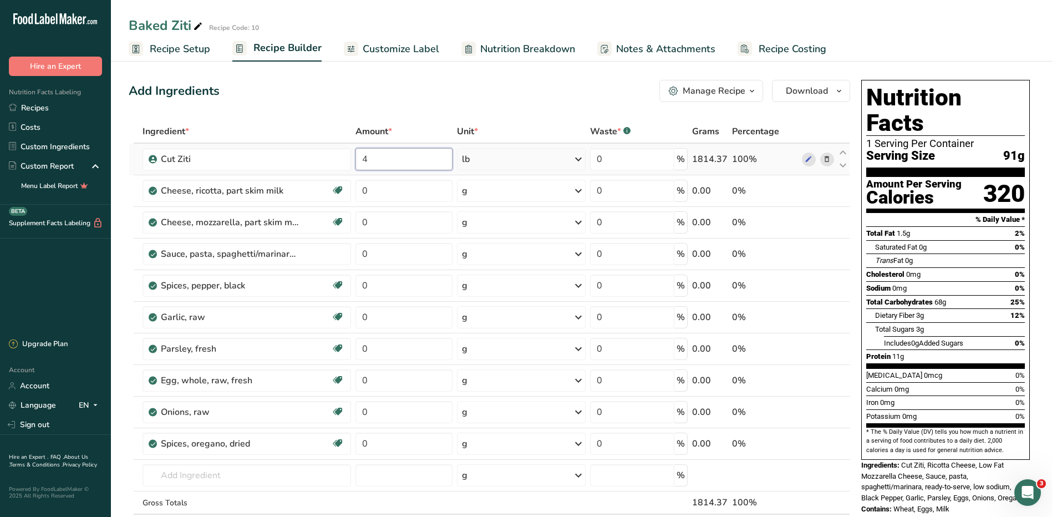
click at [427, 161] on input "4" at bounding box center [404, 159] width 97 height 22
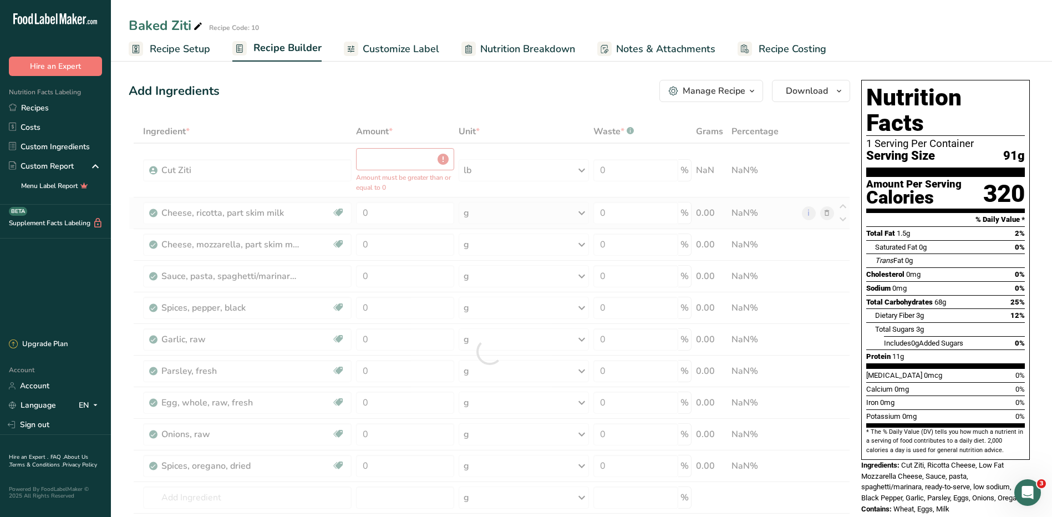
click at [498, 205] on div "Ingredient * Amount * Unit * Waste * .a-a{fill:#347362;}.b-a{fill:#fff;} Grams …" at bounding box center [490, 351] width 722 height 463
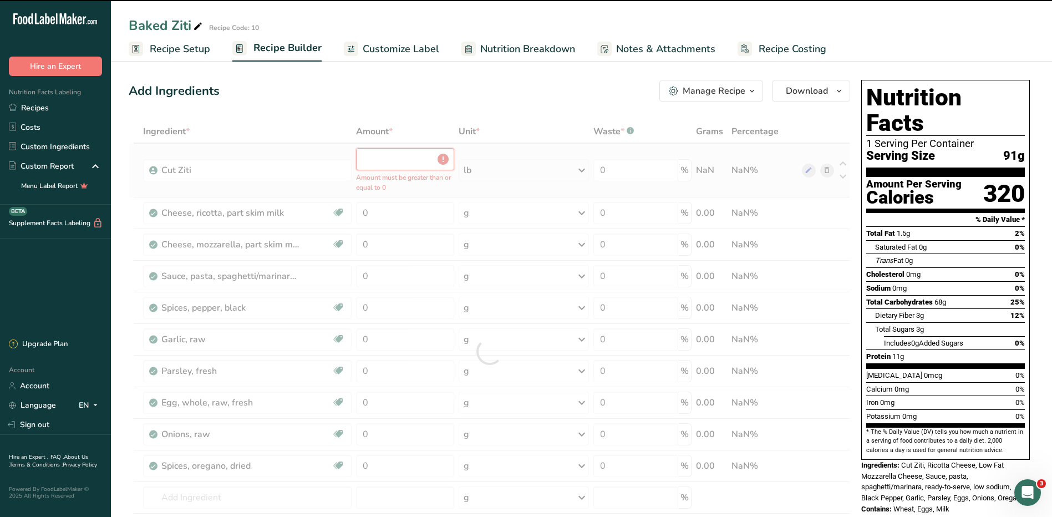
click at [438, 161] on input "number" at bounding box center [405, 159] width 98 height 22
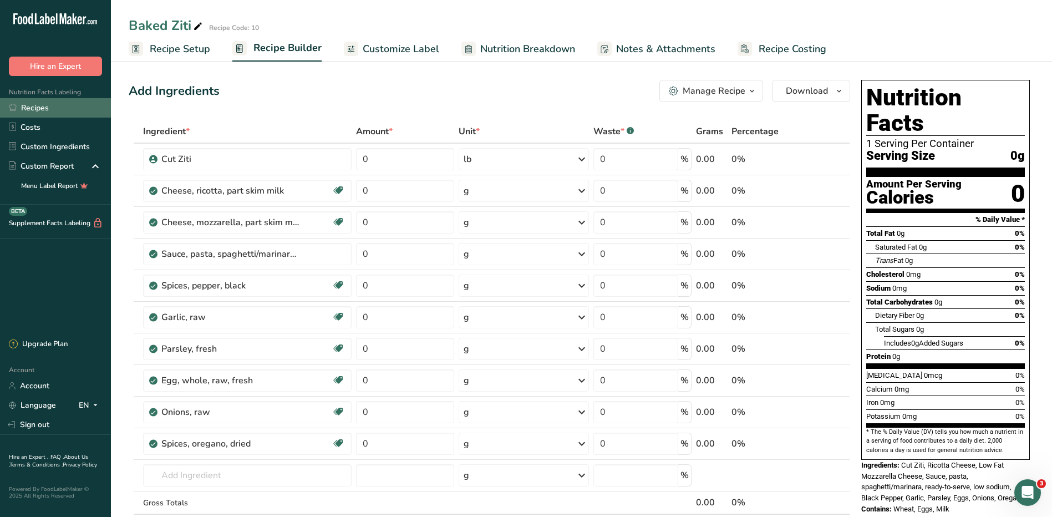
click at [22, 109] on link "Recipes" at bounding box center [55, 107] width 111 height 19
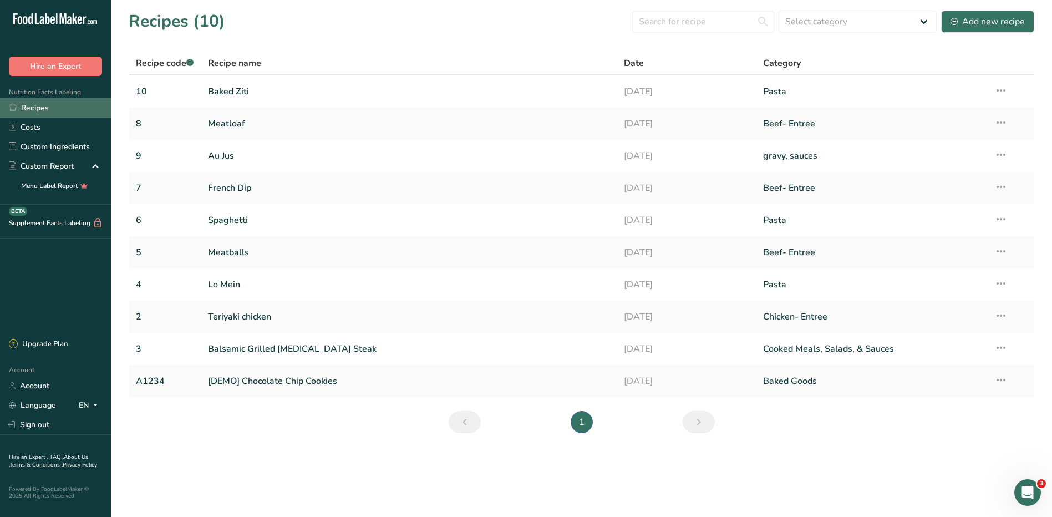
drag, startPoint x: 39, startPoint y: 102, endPoint x: 26, endPoint y: 111, distance: 15.5
click at [26, 111] on link "Recipes" at bounding box center [55, 107] width 111 height 19
click at [1023, 497] on icon "Open Intercom Messenger" at bounding box center [1028, 493] width 18 height 18
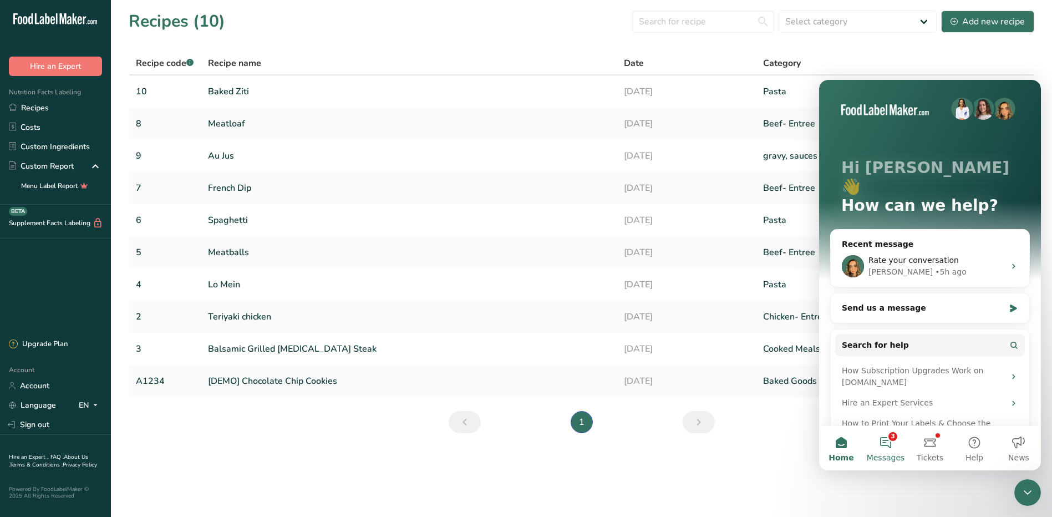
click at [892, 448] on button "3 Messages" at bounding box center [886, 448] width 44 height 44
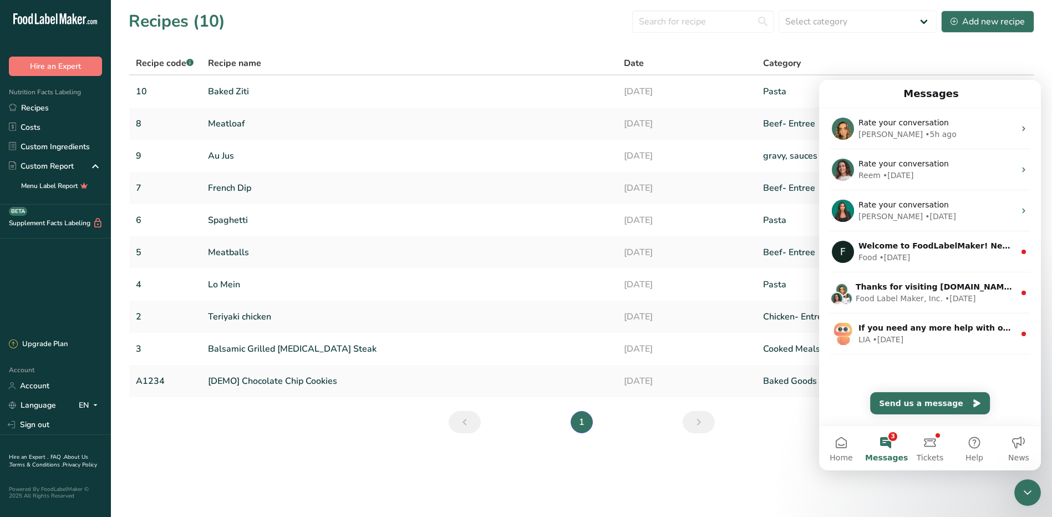
click at [781, 450] on section "Recipes (10) Select category All Baked Goods Beef Entree Beef- Entree Beverages…" at bounding box center [581, 225] width 941 height 451
click at [1022, 483] on div "Close Intercom Messenger" at bounding box center [1027, 492] width 27 height 27
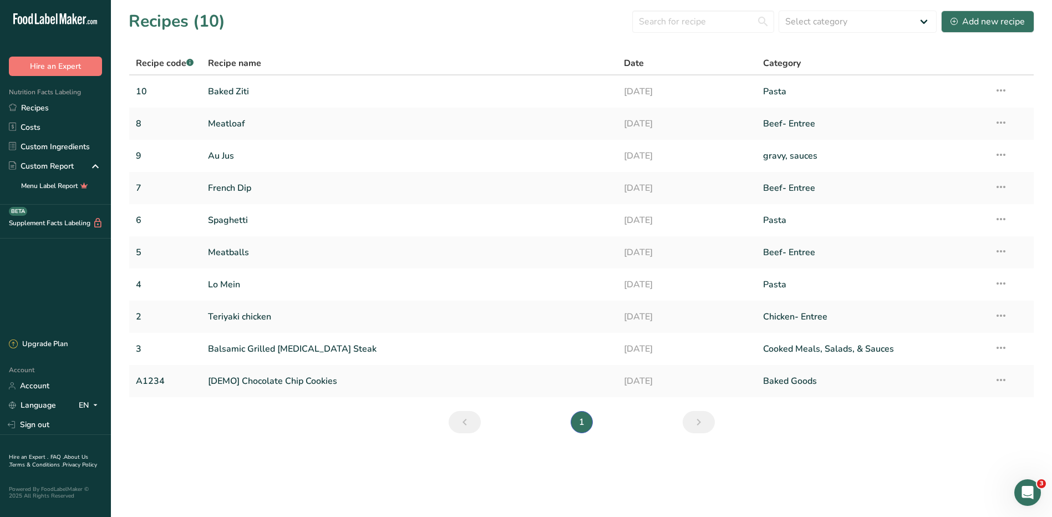
click at [697, 420] on icon "Next page" at bounding box center [698, 422] width 13 height 20
click at [998, 348] on icon at bounding box center [1000, 348] width 13 height 20
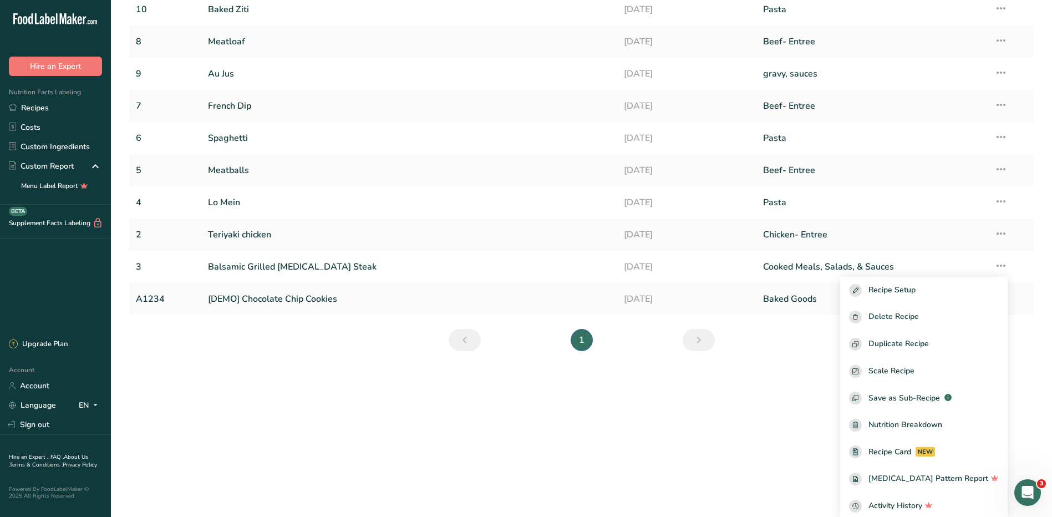
scroll to position [84, 0]
click at [699, 404] on main "Recipes (10) Select category All Baked Goods Beef Entree Beef- Entree Beverages…" at bounding box center [526, 258] width 1052 height 517
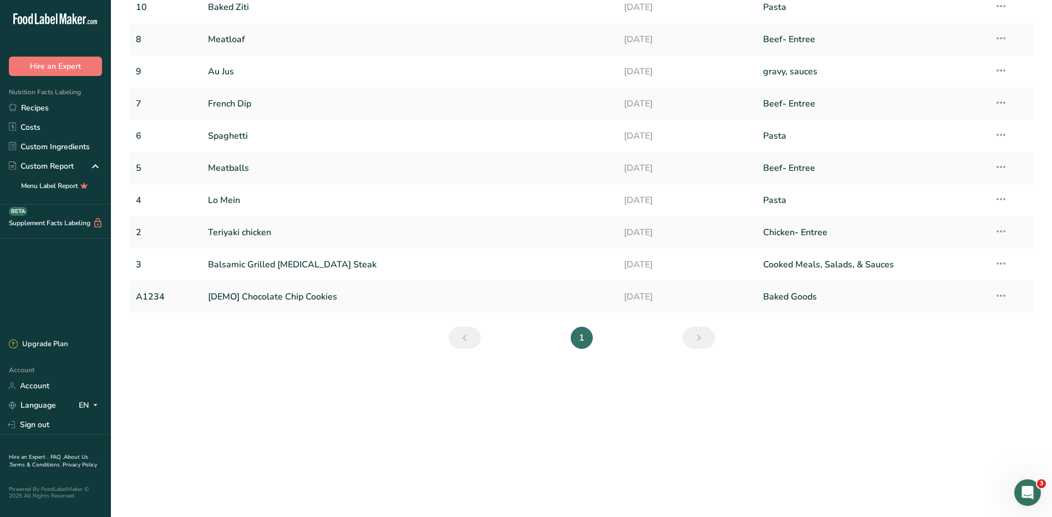
scroll to position [0, 0]
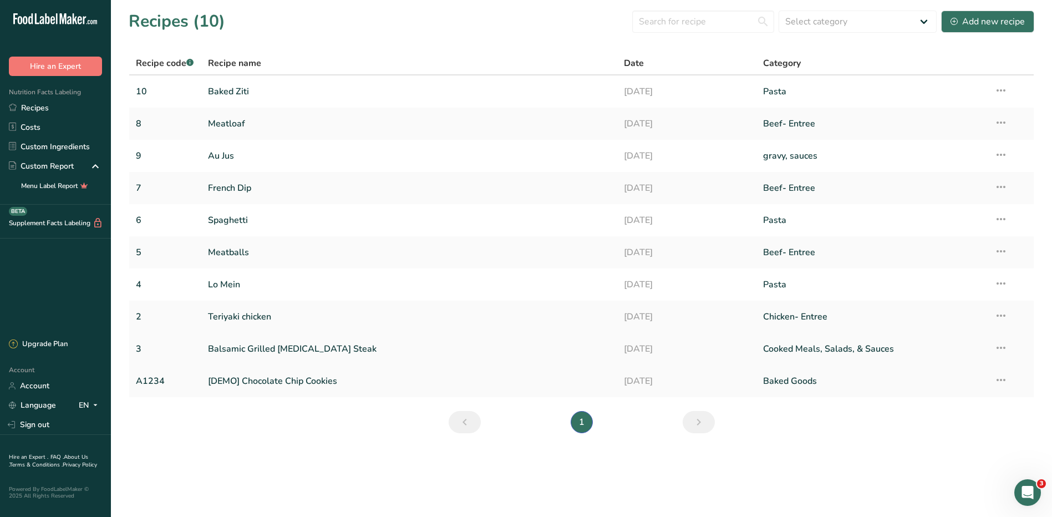
click at [875, 352] on link "Cooked Meals, Salads, & Sauces" at bounding box center [872, 348] width 218 height 23
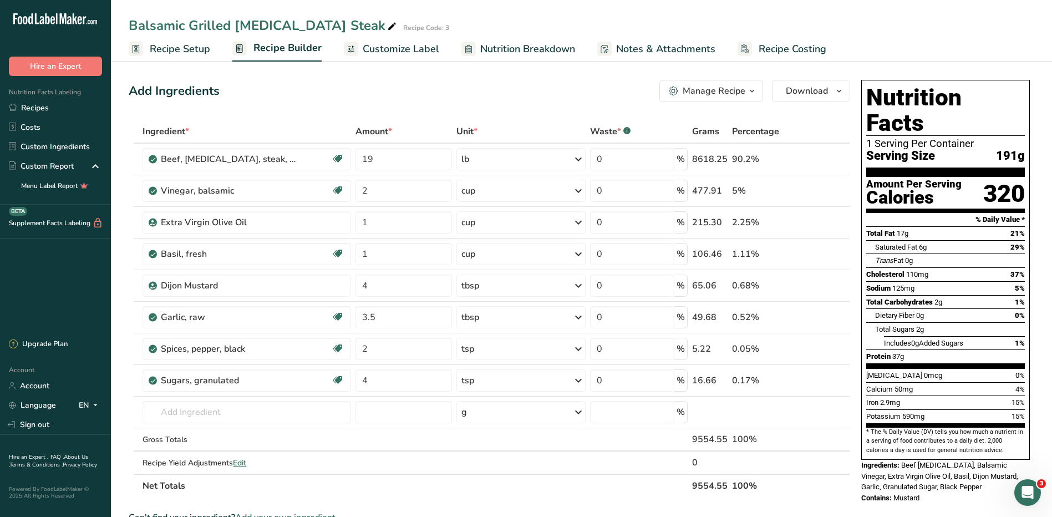
click at [177, 52] on span "Recipe Setup" at bounding box center [180, 49] width 60 height 15
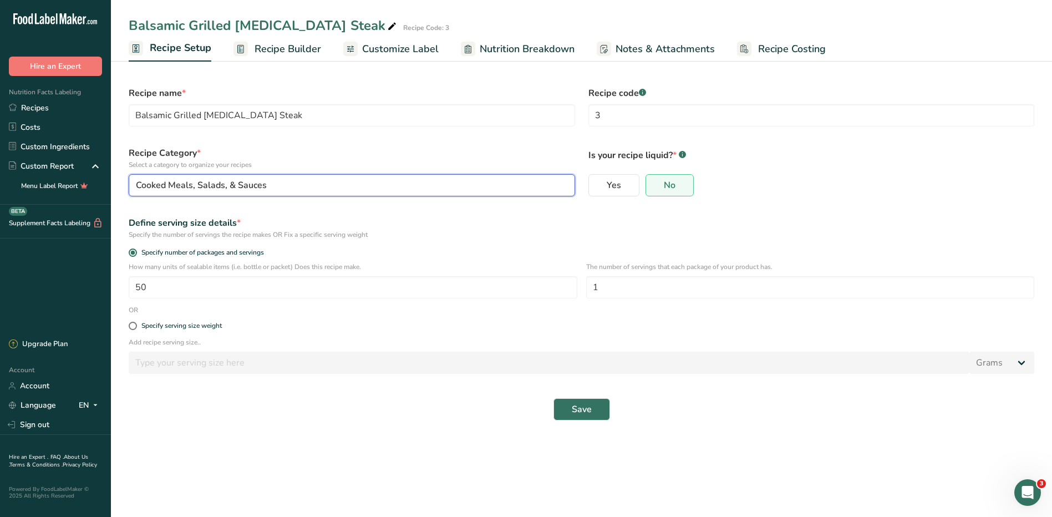
click at [288, 186] on div "Cooked Meals, Salads, & Sauces" at bounding box center [348, 185] width 425 height 13
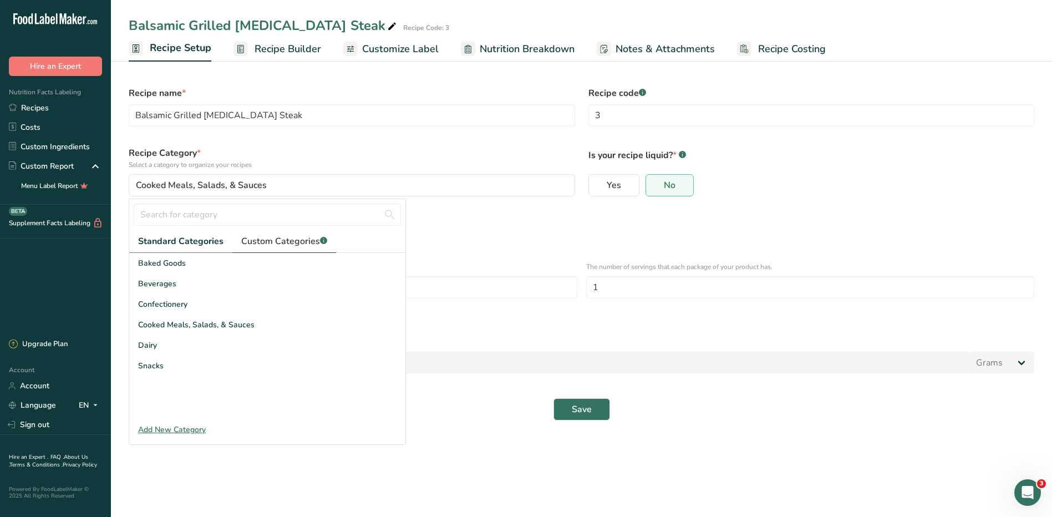
click at [292, 243] on span "Custom Categories .a-a{fill:#347362;}.b-a{fill:#fff;}" at bounding box center [284, 241] width 86 height 13
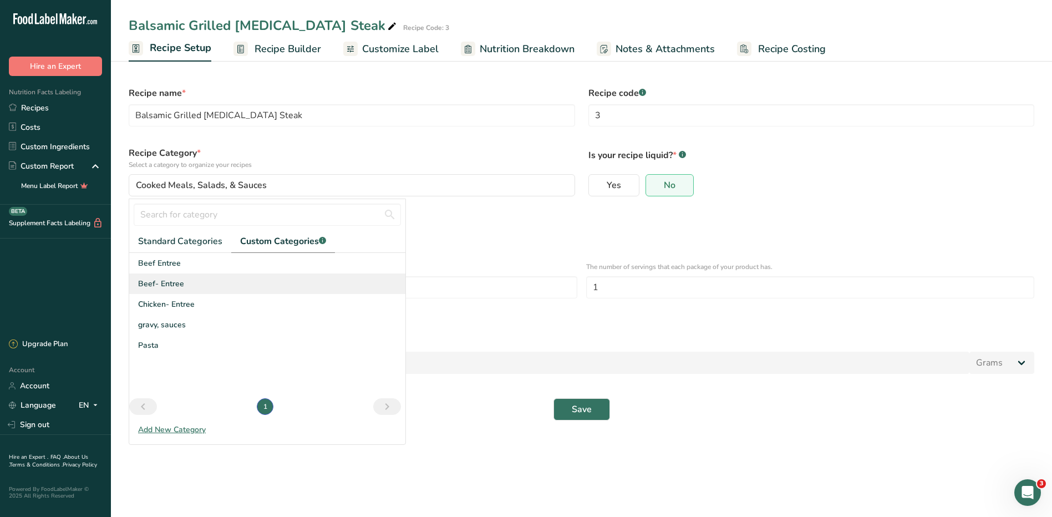
click at [183, 282] on div "Beef- Entree" at bounding box center [267, 283] width 276 height 21
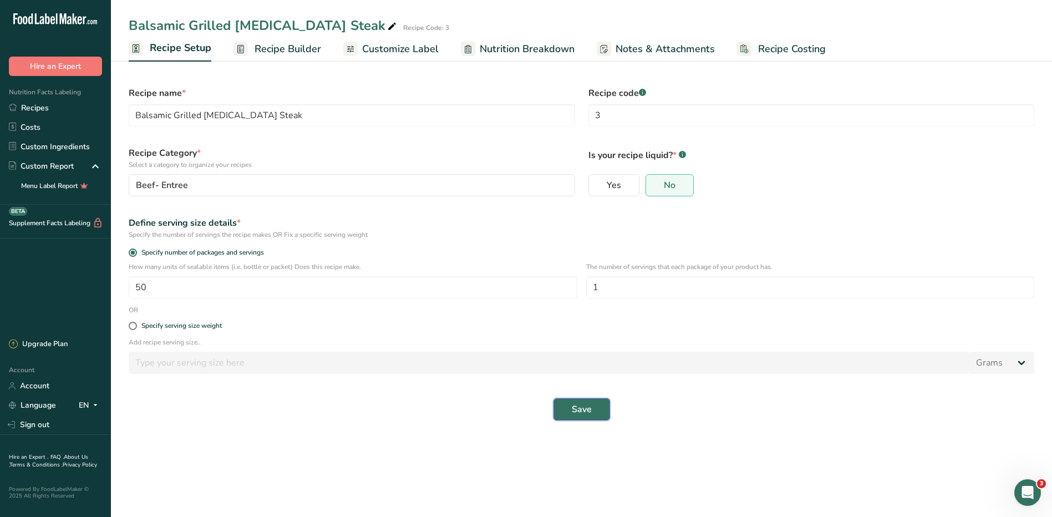
click at [584, 407] on span "Save" at bounding box center [582, 409] width 20 height 13
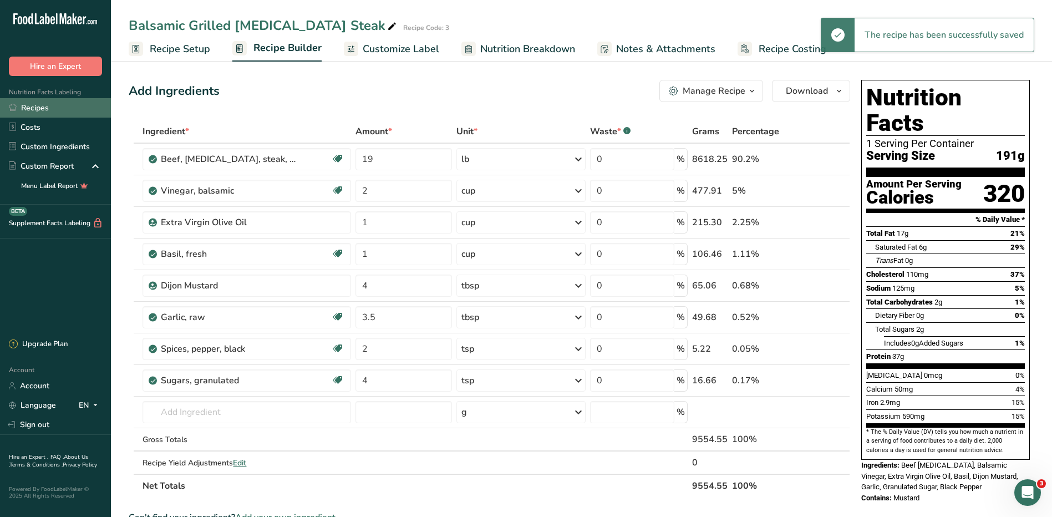
click at [24, 110] on link "Recipes" at bounding box center [55, 107] width 111 height 19
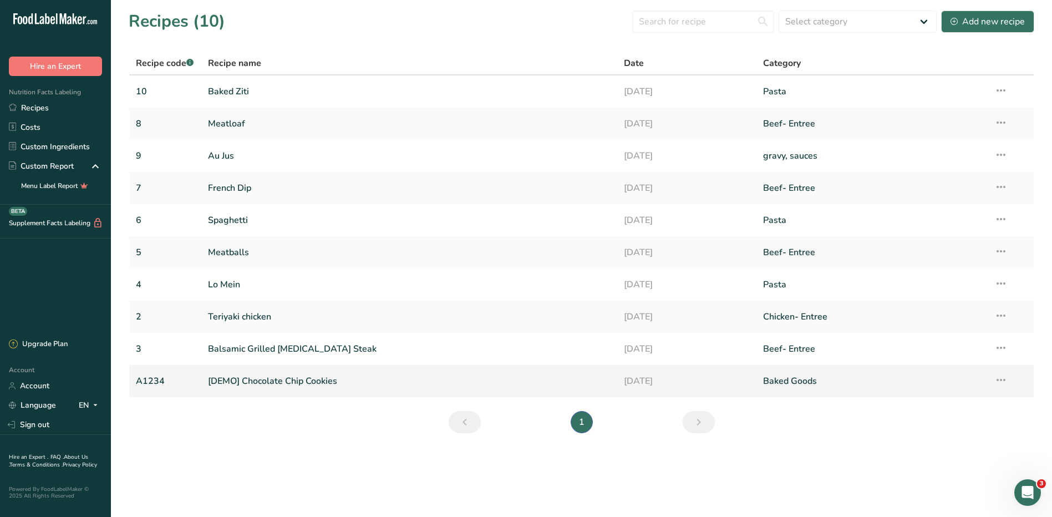
click at [283, 379] on link "[DEMO] Chocolate Chip Cookies" at bounding box center [409, 380] width 403 height 23
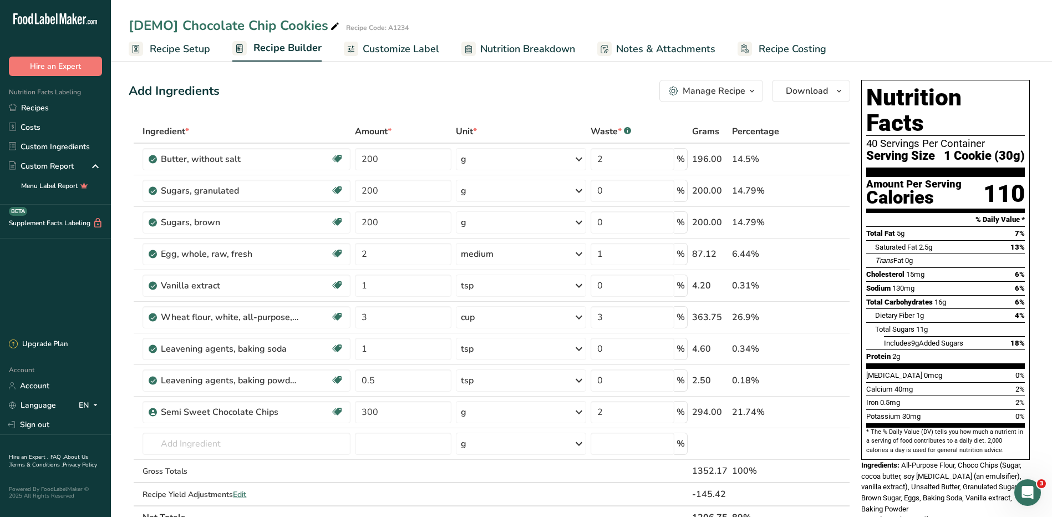
click at [158, 42] on span "Recipe Setup" at bounding box center [180, 49] width 60 height 15
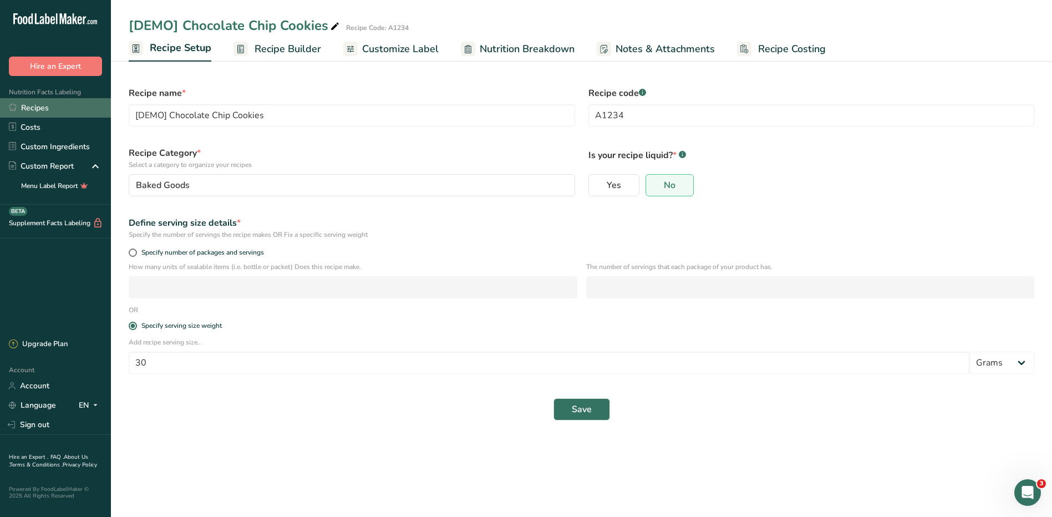
click at [45, 105] on link "Recipes" at bounding box center [55, 107] width 111 height 19
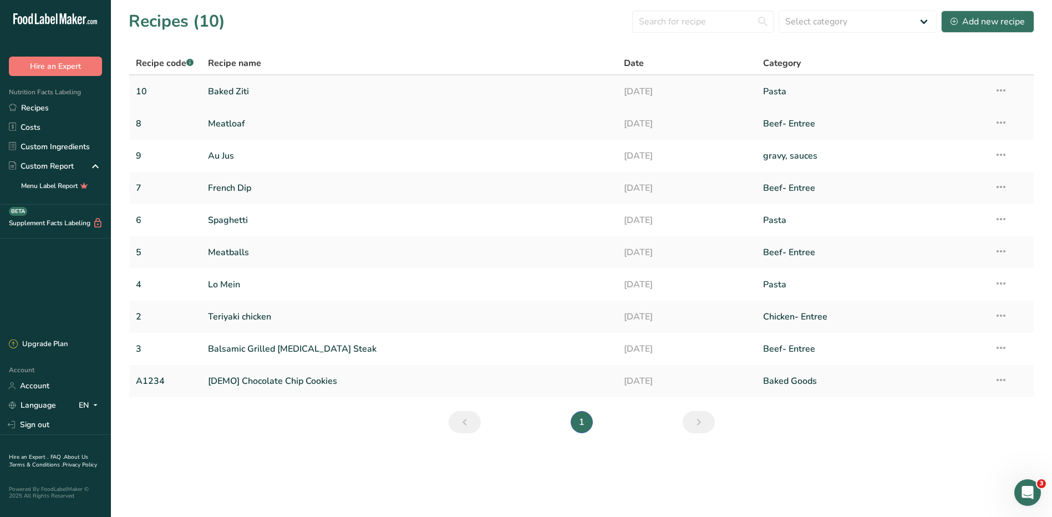
click at [247, 97] on link "Baked Ziti" at bounding box center [409, 91] width 403 height 23
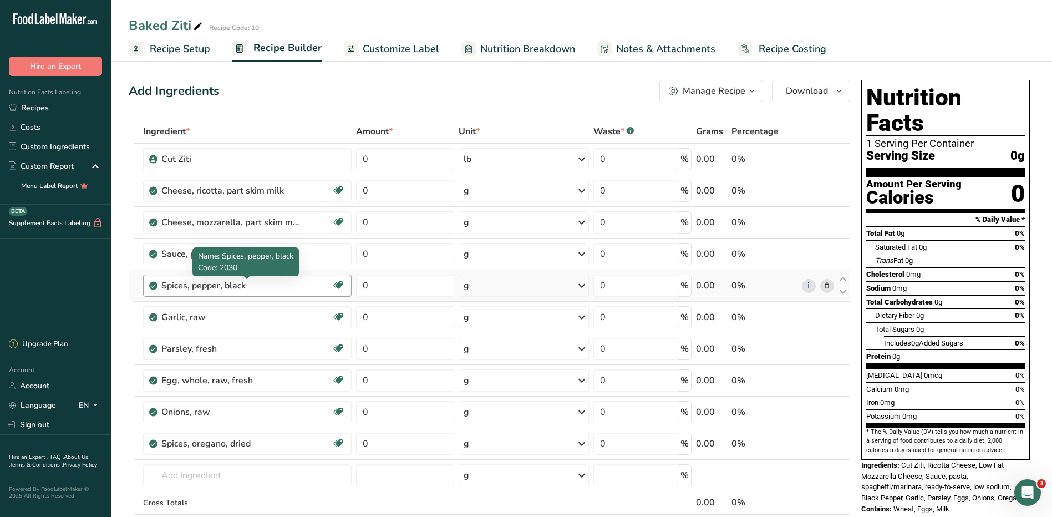
drag, startPoint x: 135, startPoint y: 129, endPoint x: 245, endPoint y: 285, distance: 190.7
click at [245, 285] on table "Ingredient * Amount * Unit * Waste * .a-a{fill:#347362;}.b-a{fill:#fff;} Grams …" at bounding box center [490, 340] width 722 height 441
click at [277, 89] on div "Add Ingredients Manage Recipe Delete Recipe Duplicate Recipe Scale Recipe Save …" at bounding box center [490, 91] width 722 height 22
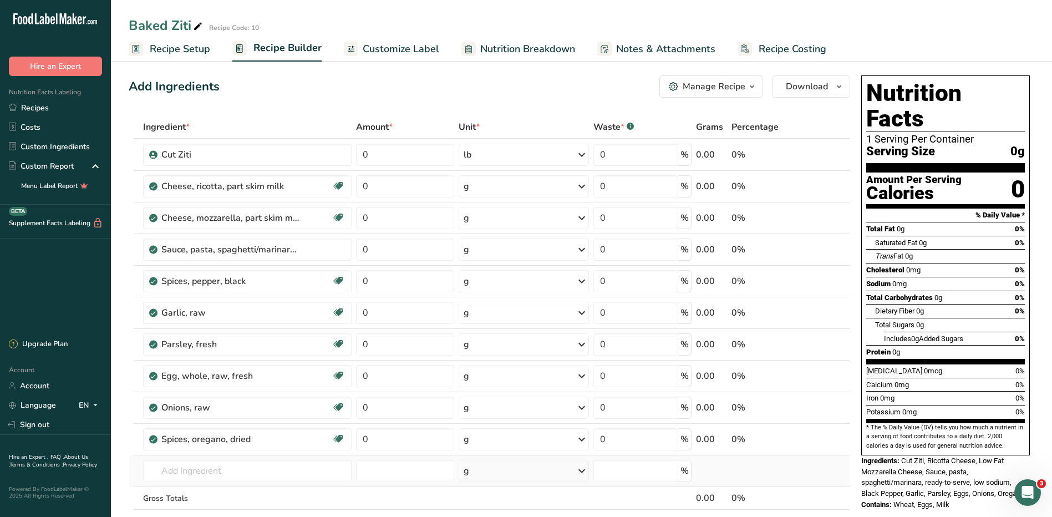
scroll to position [166, 0]
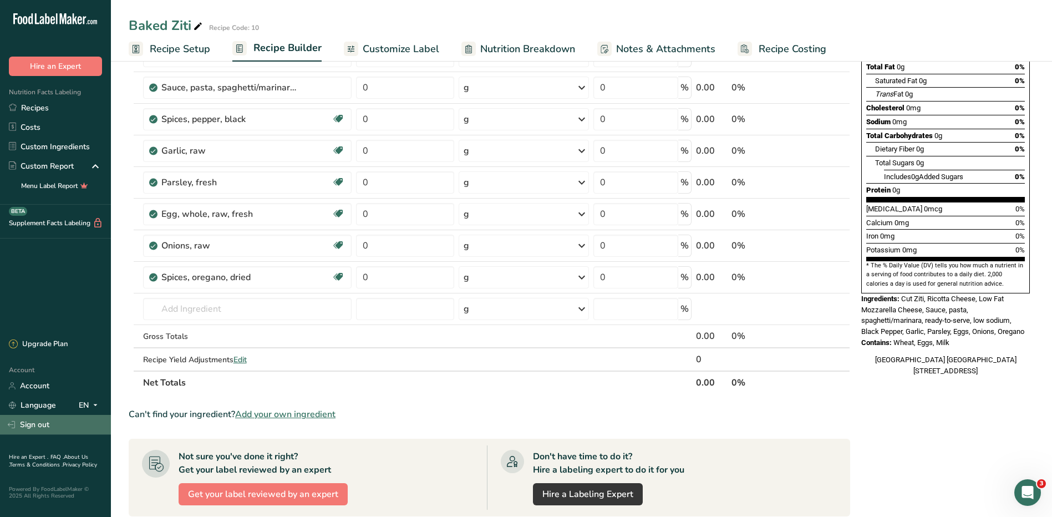
click at [34, 421] on link "Sign out" at bounding box center [55, 424] width 111 height 19
